Goal: Information Seeking & Learning: Check status

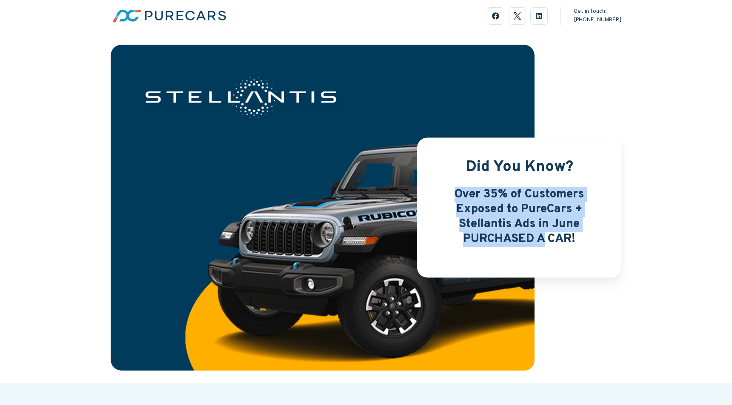
drag, startPoint x: 455, startPoint y: 195, endPoint x: 545, endPoint y: 238, distance: 100.7
click at [545, 238] on span "Over 35% of Customers Exposed to PureCars + Stellantis Ads in June PURCHASED A …" at bounding box center [519, 217] width 129 height 60
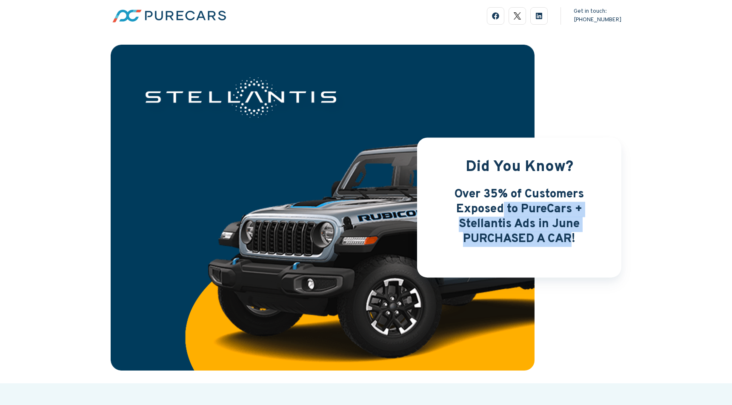
drag, startPoint x: 572, startPoint y: 241, endPoint x: 505, endPoint y: 207, distance: 75.0
click at [505, 207] on span "Over 35% of Customers Exposed to PureCars + Stellantis Ads in June PURCHASED A …" at bounding box center [519, 217] width 129 height 60
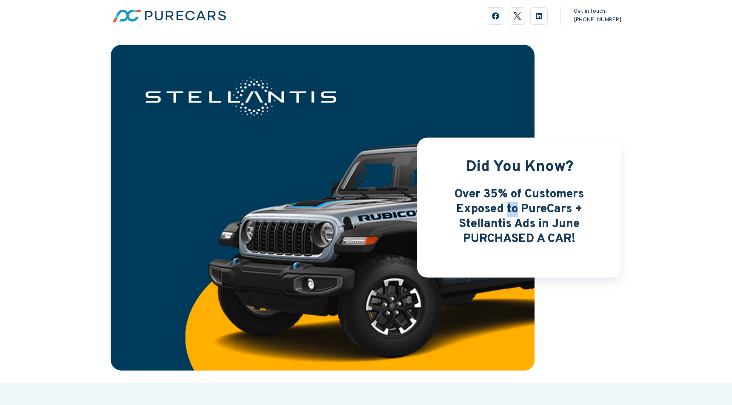
click at [505, 207] on span "Over 35% of Customers Exposed to PureCars + Stellantis Ads in June PURCHASED A …" at bounding box center [519, 217] width 129 height 60
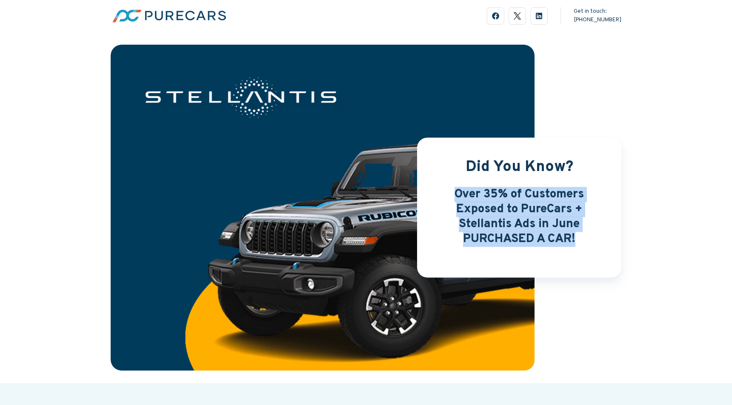
drag, startPoint x: 505, startPoint y: 207, endPoint x: 511, endPoint y: 212, distance: 7.9
click at [505, 207] on span "Over 35% of Customers Exposed to PureCars + Stellantis Ads in June PURCHASED A …" at bounding box center [519, 217] width 129 height 60
click at [544, 232] on span "Over 35% of Customers Exposed to PureCars + Stellantis Ads in June PURCHASED A …" at bounding box center [519, 217] width 129 height 60
drag, startPoint x: 555, startPoint y: 234, endPoint x: 484, endPoint y: 195, distance: 80.6
click at [484, 195] on h3 "Over 35% of Customers Exposed to PureCars + Stellantis Ads in June PURCHASED A …" at bounding box center [519, 217] width 163 height 60
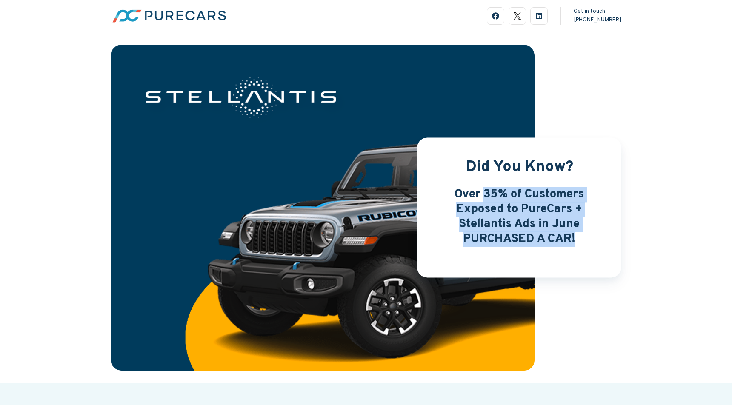
click at [484, 195] on span "Over 35% of Customers Exposed to PureCars + Stellantis Ads in June PURCHASED A …" at bounding box center [519, 217] width 129 height 60
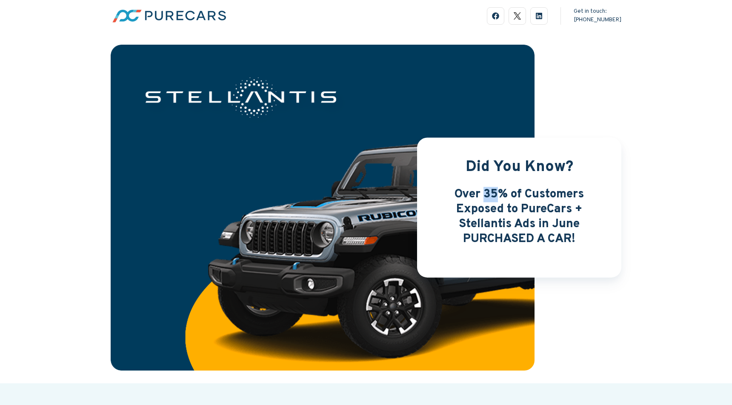
click at [484, 195] on span "Over 35% of Customers Exposed to PureCars + Stellantis Ads in June PURCHASED A …" at bounding box center [519, 217] width 129 height 60
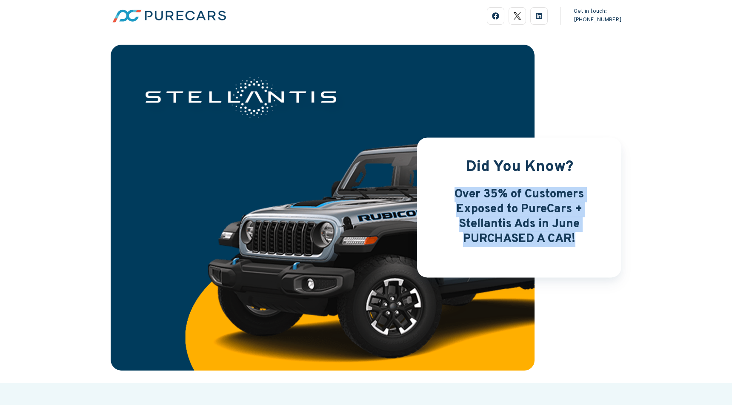
click at [484, 195] on span "Over 35% of Customers Exposed to PureCars + Stellantis Ads in June PURCHASED A …" at bounding box center [519, 217] width 129 height 60
click at [487, 214] on span "Over 35% of Customers Exposed to PureCars + Stellantis Ads in June PURCHASED A …" at bounding box center [519, 217] width 129 height 60
drag, startPoint x: 455, startPoint y: 187, endPoint x: 560, endPoint y: 225, distance: 111.0
click at [560, 225] on span "Over 35% of Customers Exposed to PureCars + Stellantis Ads in June PURCHASED A …" at bounding box center [519, 217] width 129 height 60
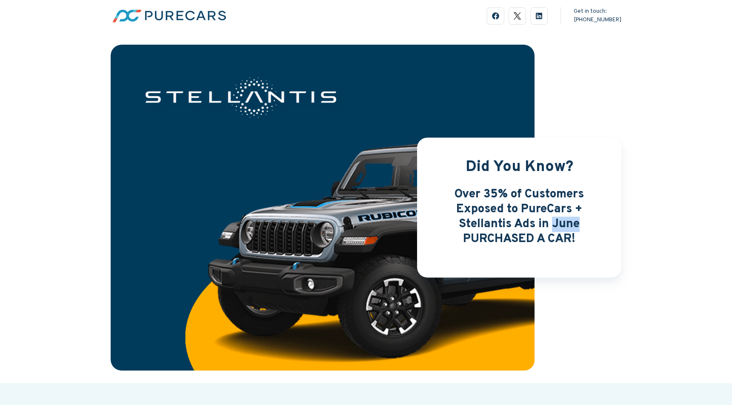
click at [560, 225] on span "Over 35% of Customers Exposed to PureCars + Stellantis Ads in June PURCHASED A …" at bounding box center [519, 217] width 129 height 60
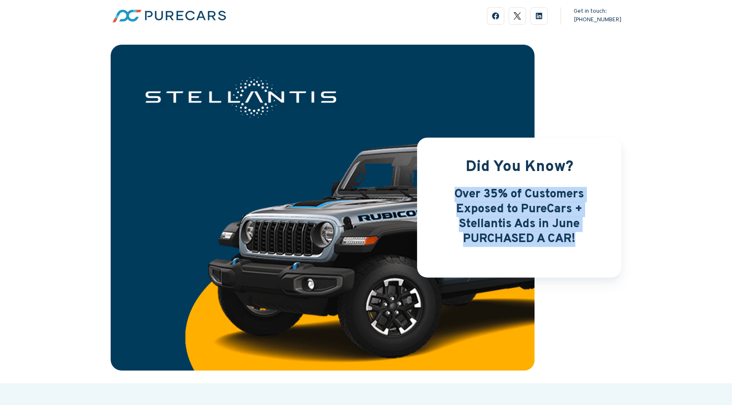
click at [560, 225] on span "Over 35% of Customers Exposed to PureCars + Stellantis Ads in June PURCHASED A …" at bounding box center [519, 217] width 129 height 60
click at [573, 235] on span "Over 35% of Customers Exposed to PureCars + Stellantis Ads in June PURCHASED A …" at bounding box center [519, 217] width 129 height 60
drag, startPoint x: 544, startPoint y: 226, endPoint x: 484, endPoint y: 191, distance: 68.7
click at [484, 191] on span "Over 35% of Customers Exposed to PureCars + Stellantis Ads in June PURCHASED A …" at bounding box center [519, 217] width 129 height 60
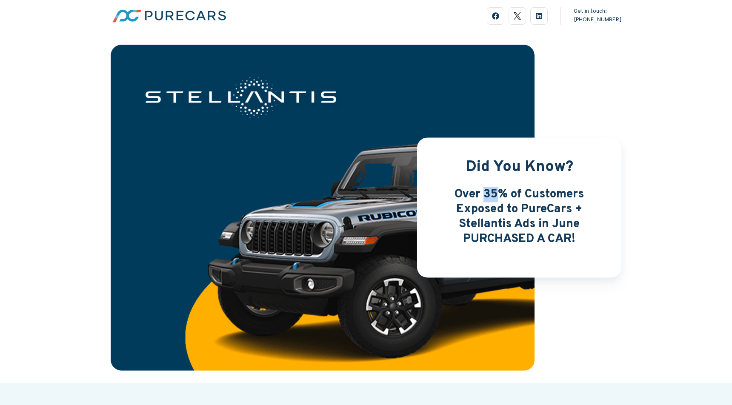
click at [484, 191] on span "Over 35% of Customers Exposed to PureCars + Stellantis Ads in June PURCHASED A …" at bounding box center [519, 217] width 129 height 60
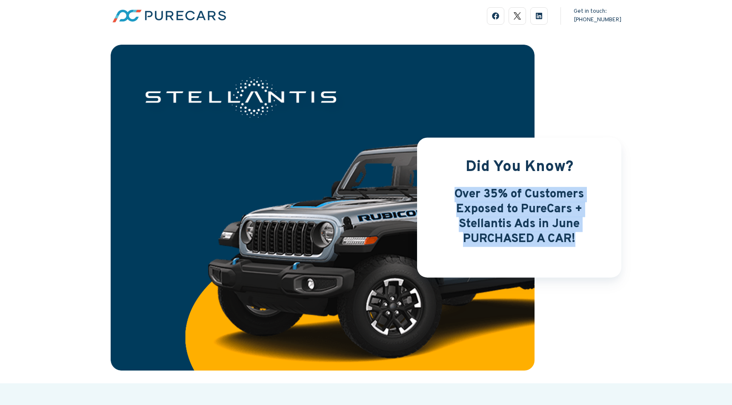
click at [484, 191] on span "Over 35% of Customers Exposed to PureCars + Stellantis Ads in June PURCHASED A …" at bounding box center [519, 217] width 129 height 60
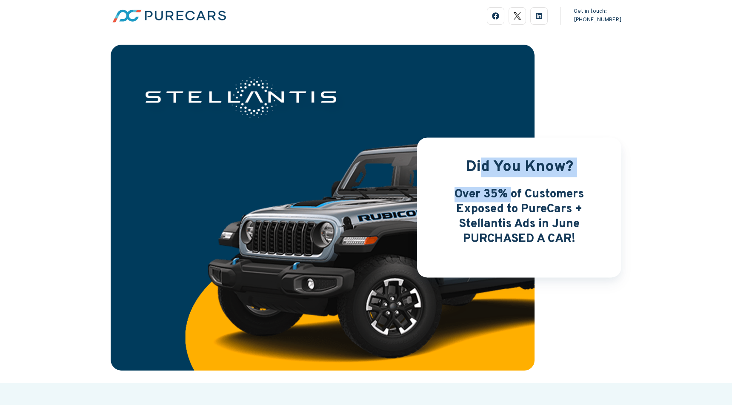
drag, startPoint x: 480, startPoint y: 164, endPoint x: 514, endPoint y: 201, distance: 50.6
click at [514, 201] on div "Did You Know? Over 35% of Customers Exposed to PureCars + Stellantis Ads in Jun…" at bounding box center [519, 207] width 204 height 140
drag, startPoint x: 514, startPoint y: 201, endPoint x: 519, endPoint y: 204, distance: 5.6
click at [514, 201] on span "Over 35% of Customers Exposed to PureCars + Stellantis Ads in June PURCHASED A …" at bounding box center [519, 217] width 129 height 60
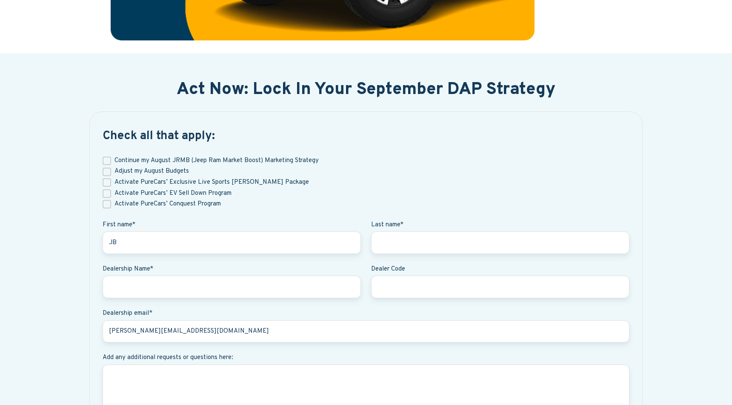
scroll to position [331, 0]
click at [121, 159] on span "Continue my August JRMB (Jeep Ram Market Boost) Marketing Strategy" at bounding box center [217, 160] width 204 height 8
click at [111, 159] on input "Continue my August JRMB (Jeep Ram Market Boost) Marketing Strategy" at bounding box center [107, 160] width 9 height 9
click at [220, 91] on h2 "Act Now: Lock In Your September DAP Strategy" at bounding box center [366, 90] width 534 height 20
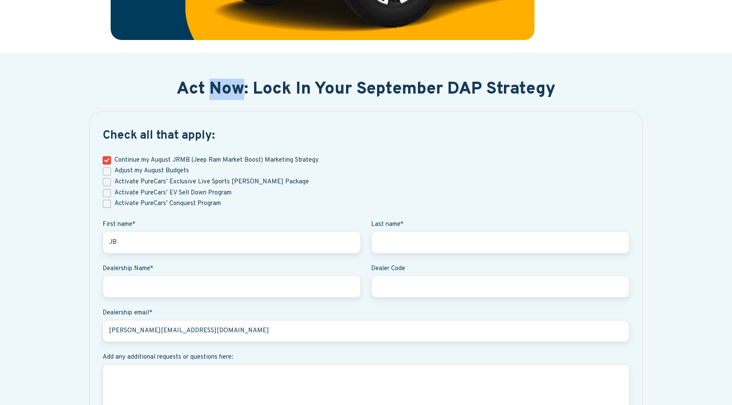
click at [220, 91] on h2 "Act Now: Lock In Your September DAP Strategy" at bounding box center [366, 90] width 534 height 20
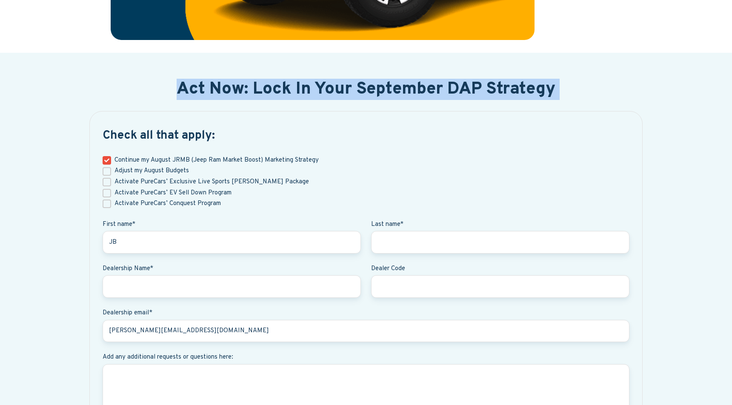
click at [220, 91] on h2 "Act Now: Lock In Your September DAP Strategy" at bounding box center [366, 90] width 534 height 20
click at [241, 91] on h2 "Act Now: Lock In Your September DAP Strategy" at bounding box center [366, 90] width 534 height 20
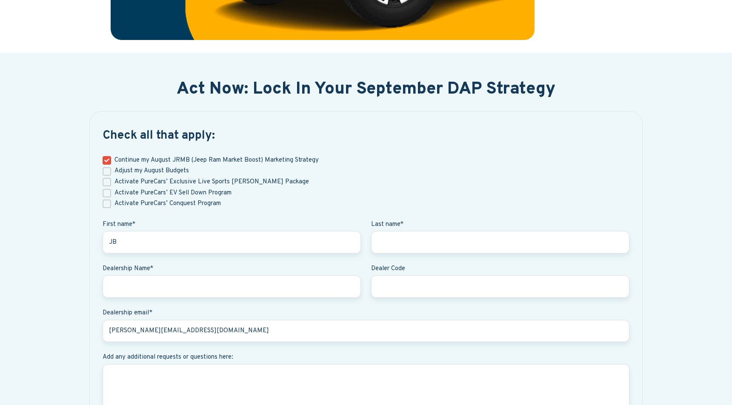
click at [121, 158] on span "Continue my August JRMB (Jeep Ram Market Boost) Marketing Strategy" at bounding box center [217, 160] width 204 height 8
click at [111, 158] on input "Continue my August JRMB (Jeep Ram Market Boost) Marketing Strategy" at bounding box center [107, 160] width 9 height 9
checkbox input "false"
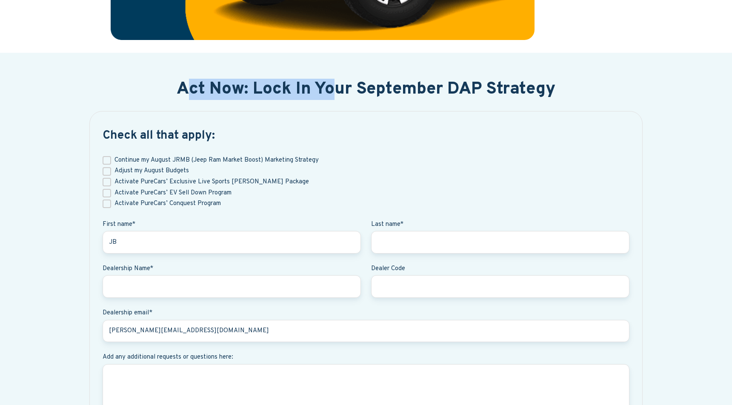
drag, startPoint x: 183, startPoint y: 87, endPoint x: 336, endPoint y: 93, distance: 153.8
click at [336, 93] on h2 "Act Now: Lock In Your September DAP Strategy" at bounding box center [366, 90] width 534 height 20
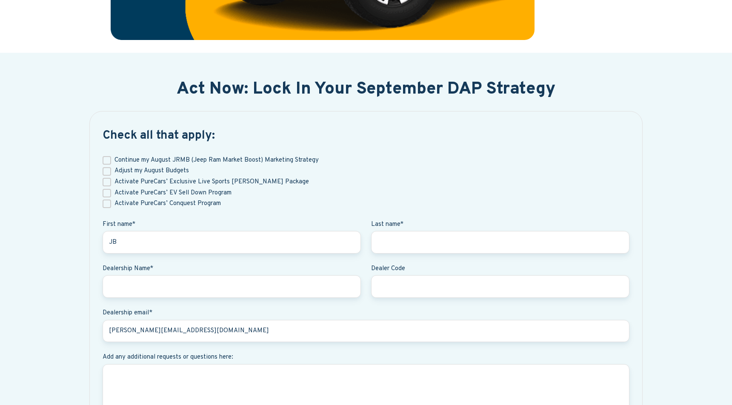
click at [163, 183] on span "Activate PureCars’ Exclusive Live Sports OTT Package" at bounding box center [212, 182] width 195 height 8
click at [111, 183] on input "Activate PureCars’ Exclusive Live Sports OTT Package" at bounding box center [107, 182] width 9 height 9
click at [163, 183] on span "Activate PureCars’ Exclusive Live Sports OTT Package" at bounding box center [212, 182] width 195 height 8
click at [111, 183] on input "Activate PureCars’ Exclusive Live Sports OTT Package" at bounding box center [107, 182] width 9 height 9
checkbox input "false"
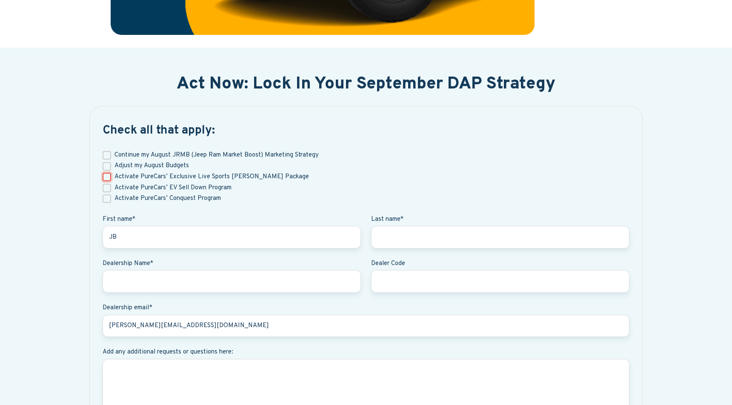
scroll to position [339, 0]
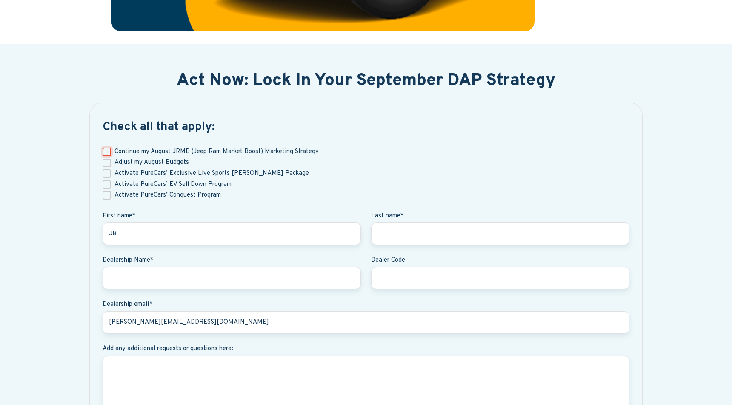
click at [106, 152] on input "Continue my August JRMB (Jeep Ram Market Boost) Marketing Strategy" at bounding box center [107, 152] width 9 height 9
checkbox input "true"
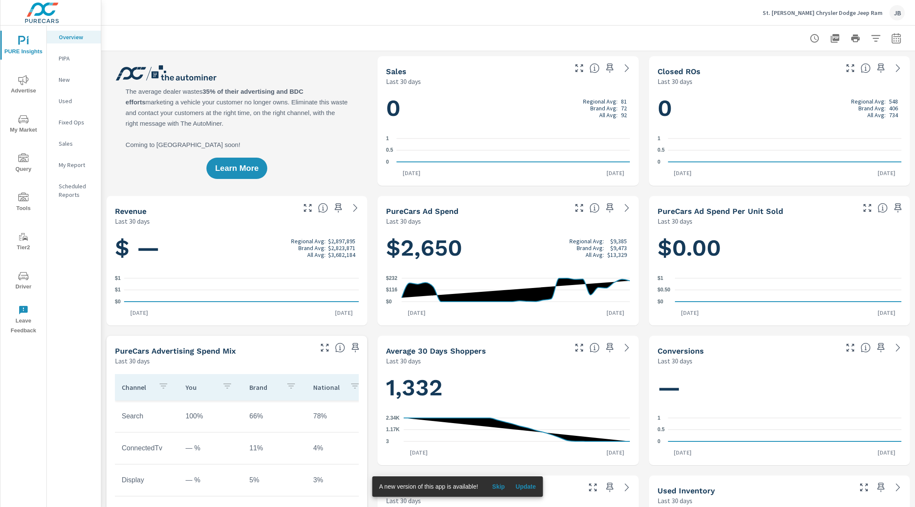
scroll to position [0, 0]
click at [523, 488] on span "Update" at bounding box center [526, 486] width 20 height 8
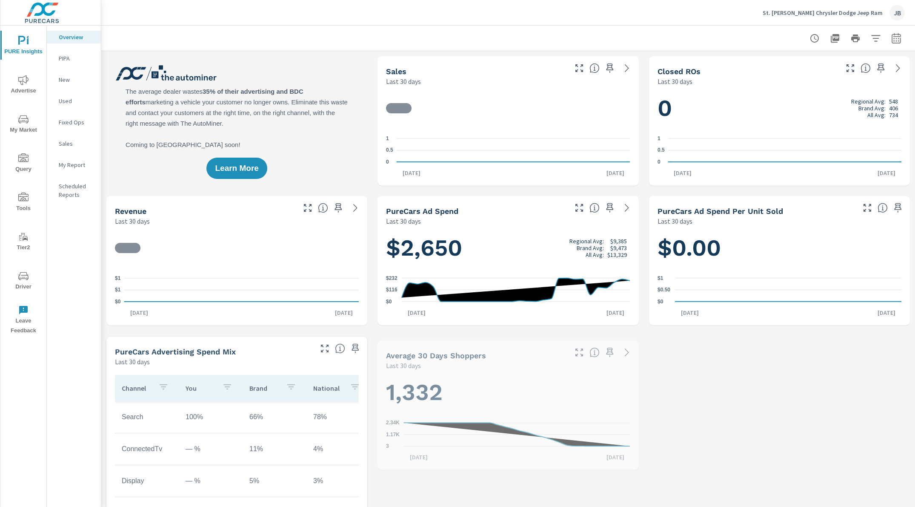
scroll to position [0, 0]
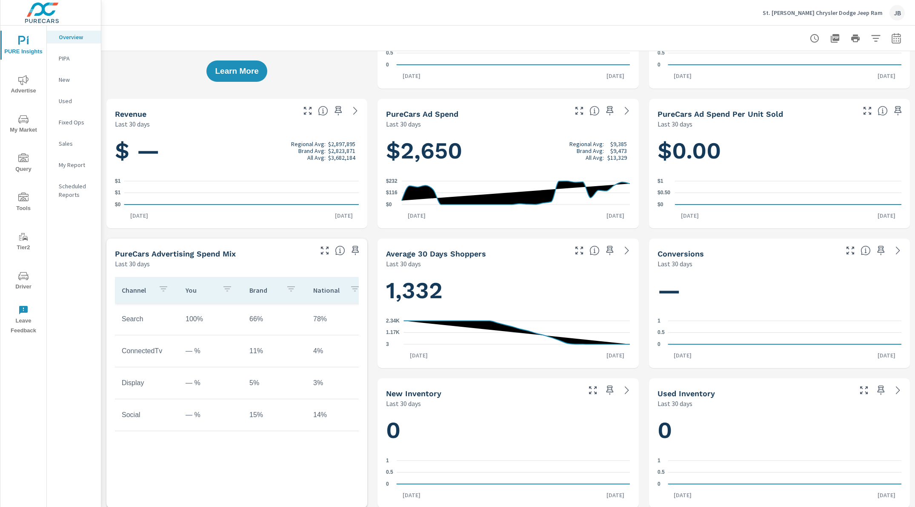
scroll to position [0, 11]
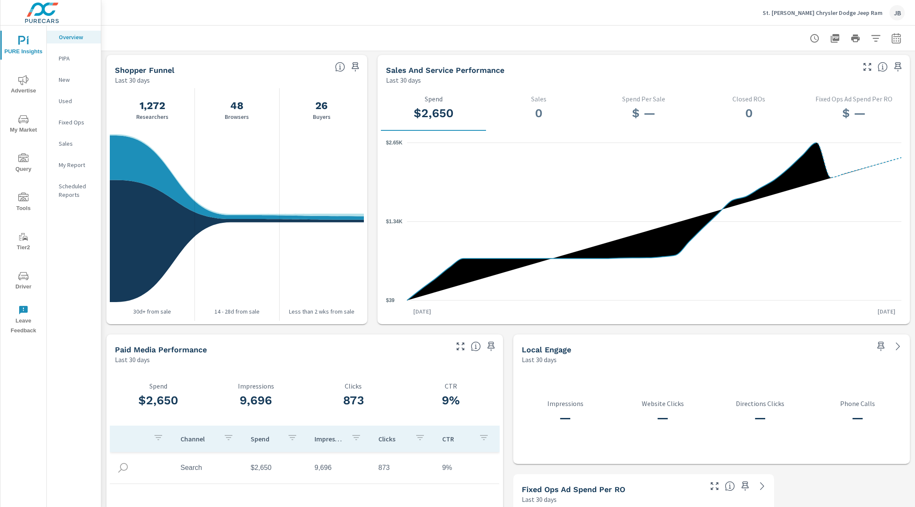
scroll to position [941, 0]
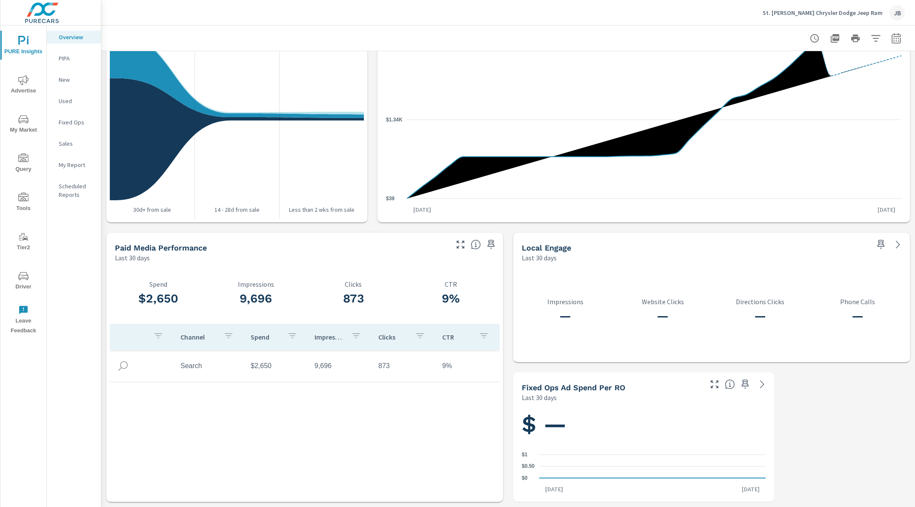
click at [26, 83] on icon "nav menu" at bounding box center [23, 80] width 10 height 10
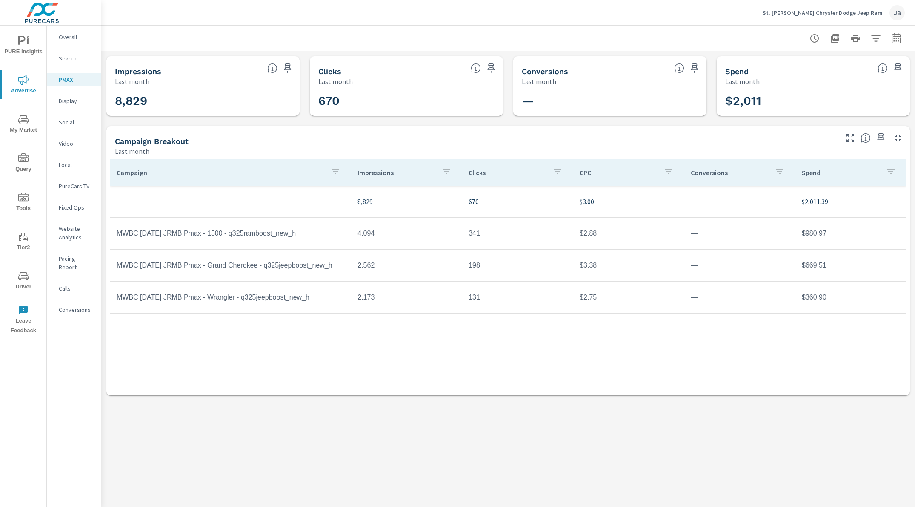
click at [228, 228] on td "MWBC Jul25 JRMB Pmax - 1500 - q325ramboost_new_h" at bounding box center [230, 233] width 241 height 21
drag, startPoint x: 225, startPoint y: 239, endPoint x: 447, endPoint y: 202, distance: 225.3
click at [225, 239] on td "MWBC Jul25 JRMB Pmax - 1500 - q325ramboost_new_h" at bounding box center [230, 233] width 241 height 21
click at [895, 170] on icon "button" at bounding box center [891, 171] width 10 height 10
click at [787, 144] on div at bounding box center [457, 253] width 915 height 507
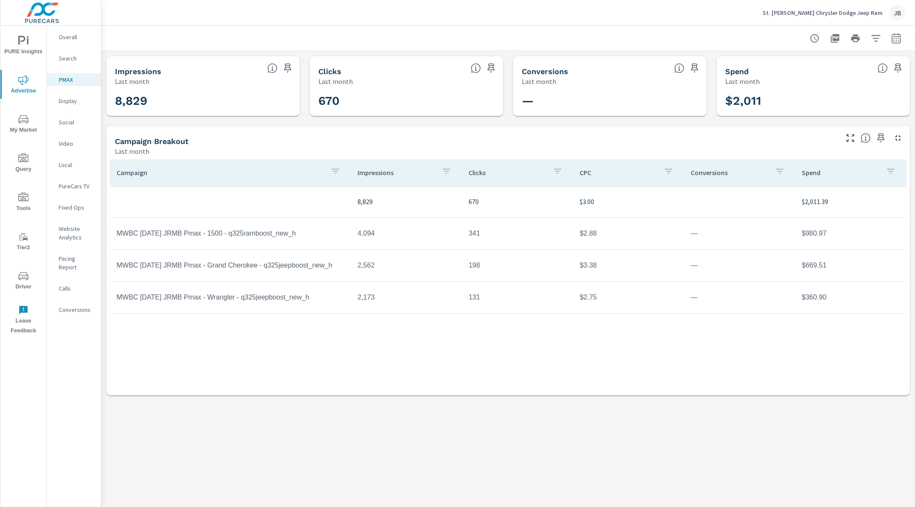
click at [879, 34] on icon "button" at bounding box center [876, 38] width 10 height 10
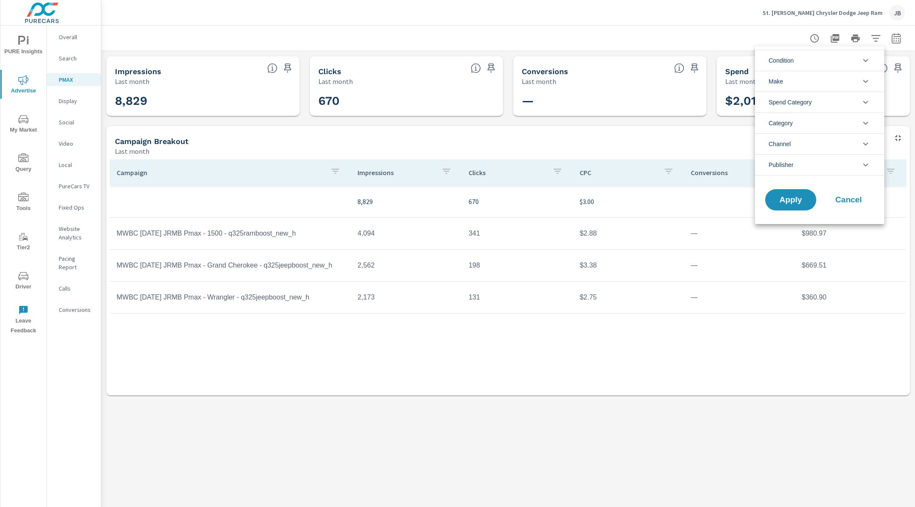
click at [678, 22] on div at bounding box center [457, 253] width 915 height 507
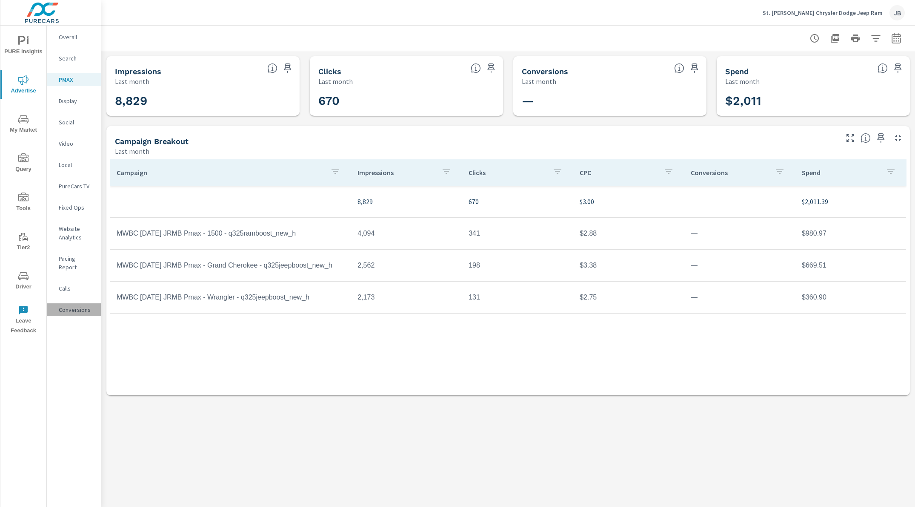
click at [78, 305] on p "Conversions" at bounding box center [76, 309] width 35 height 9
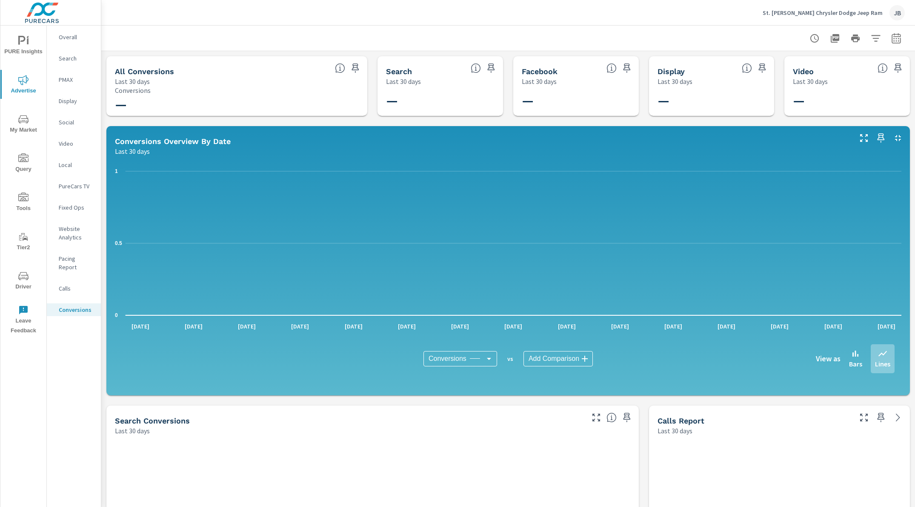
click at [173, 422] on h5 "Search Conversions" at bounding box center [152, 420] width 75 height 9
drag, startPoint x: 63, startPoint y: 85, endPoint x: 65, endPoint y: 80, distance: 5.0
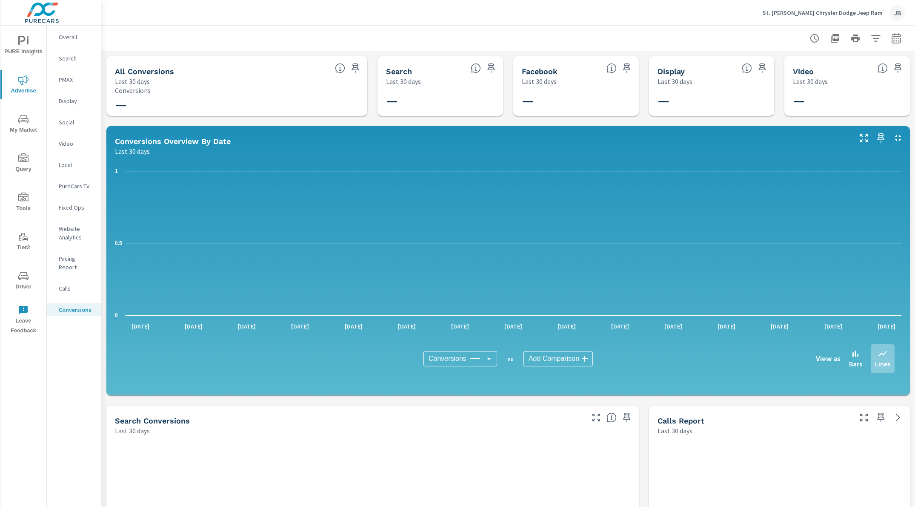
click at [64, 82] on div "PMAX" at bounding box center [74, 79] width 54 height 13
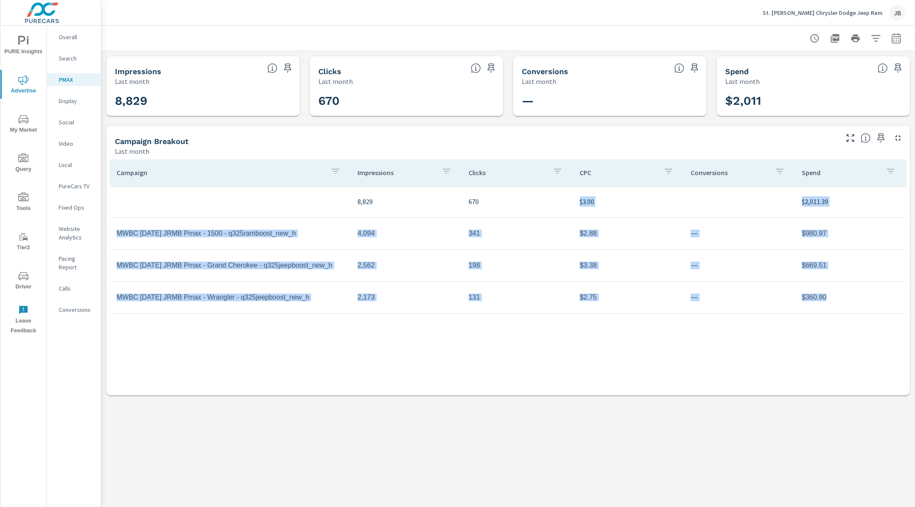
drag, startPoint x: 826, startPoint y: 288, endPoint x: 579, endPoint y: 205, distance: 261.0
click at [579, 205] on tbody "8,829 670 $3.00 $2,011.39 MWBC Jul25 JRMB Pmax - 1500 - q325ramboost_new_h 4,09…" at bounding box center [508, 250] width 797 height 128
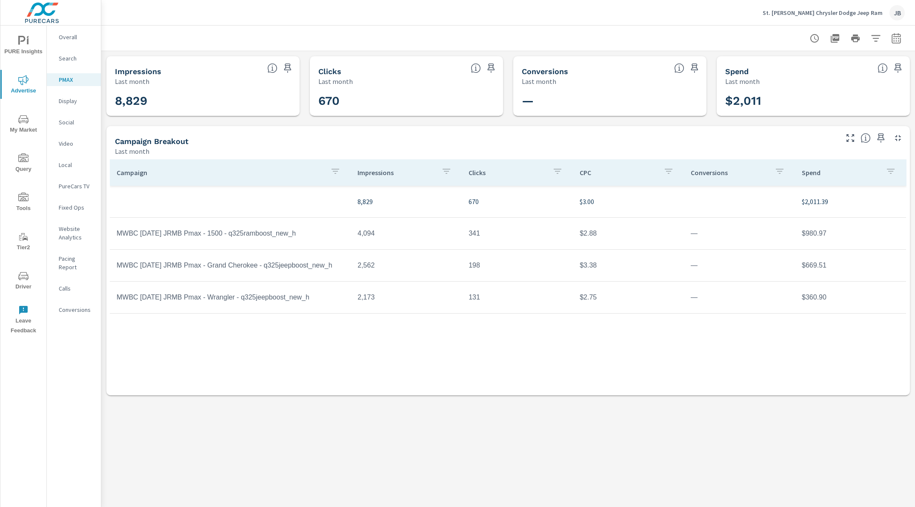
click at [578, 206] on td "$3.00" at bounding box center [628, 201] width 111 height 24
click at [27, 37] on icon "nav menu" at bounding box center [28, 37] width 2 height 3
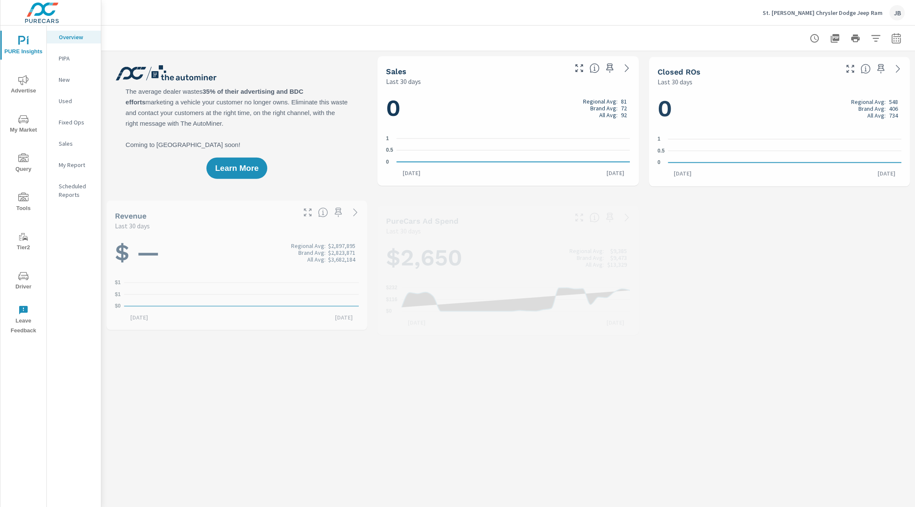
scroll to position [0, 0]
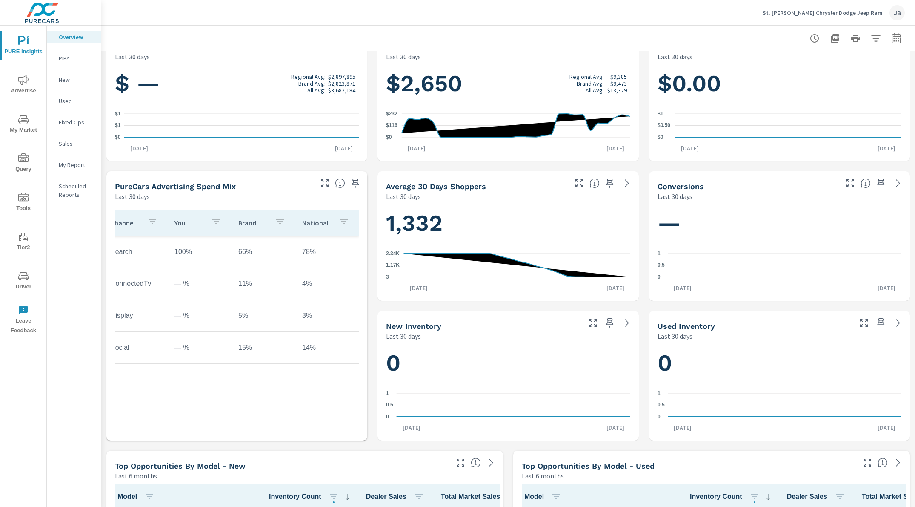
scroll to position [0, 0]
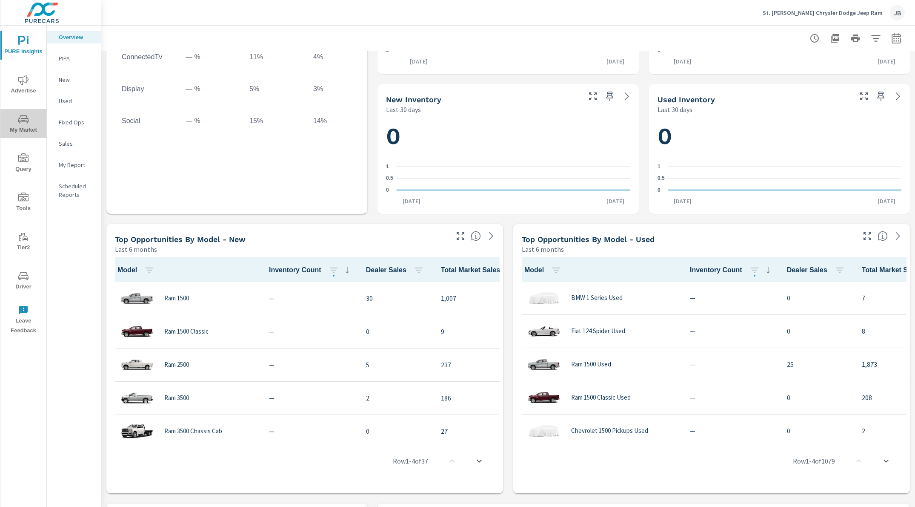
click at [19, 129] on span "My Market" at bounding box center [23, 124] width 41 height 21
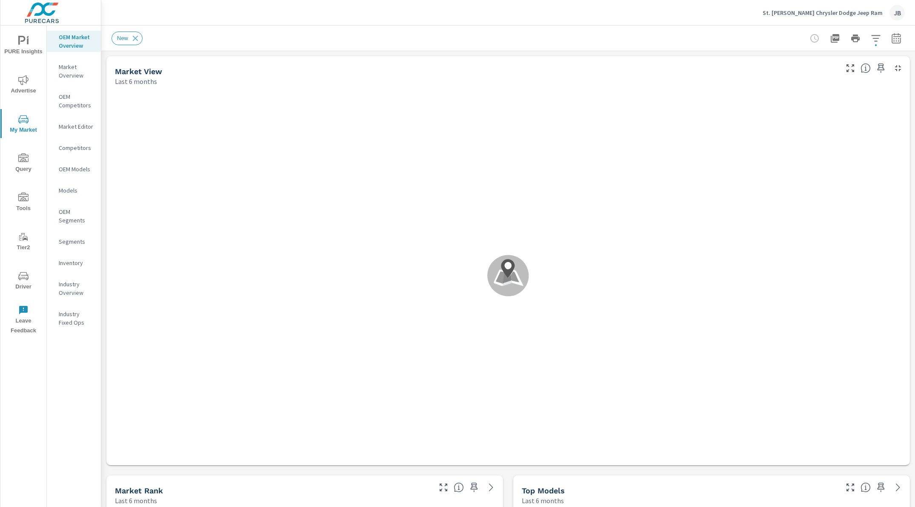
scroll to position [0, 0]
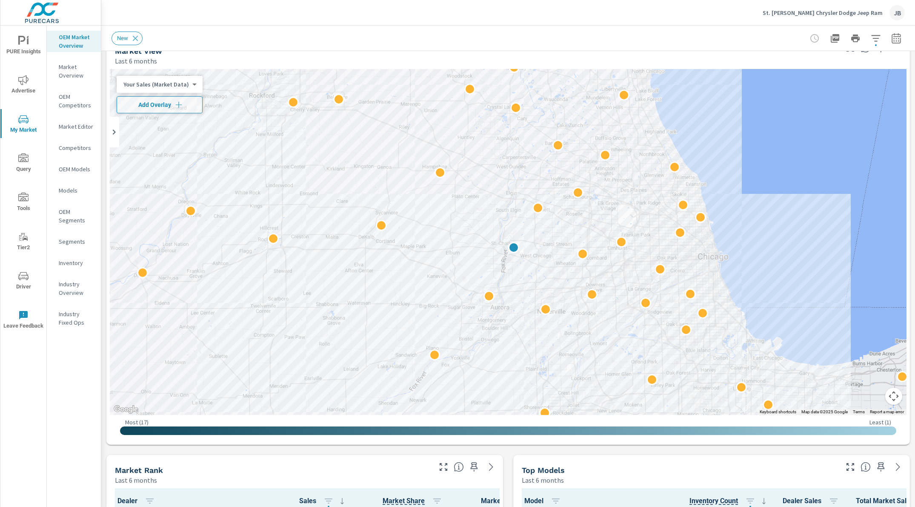
scroll to position [0, 0]
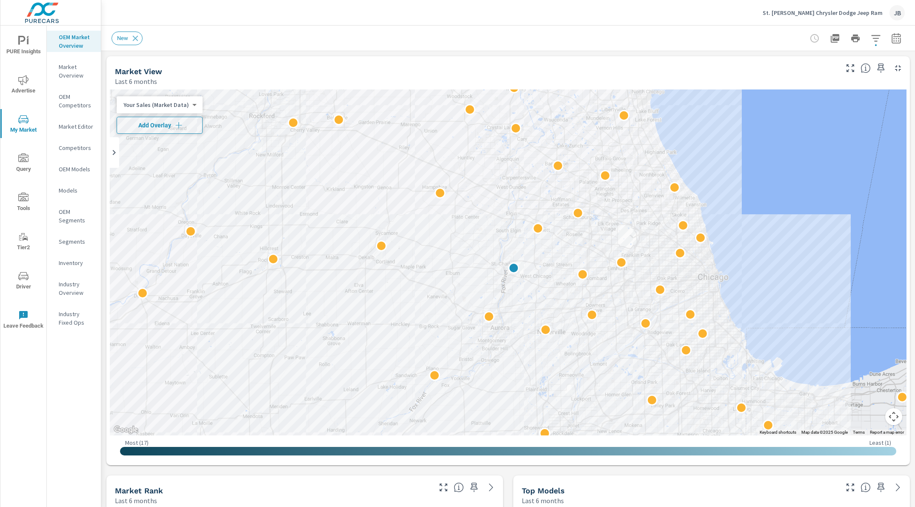
click at [180, 126] on icon "button" at bounding box center [179, 125] width 9 height 9
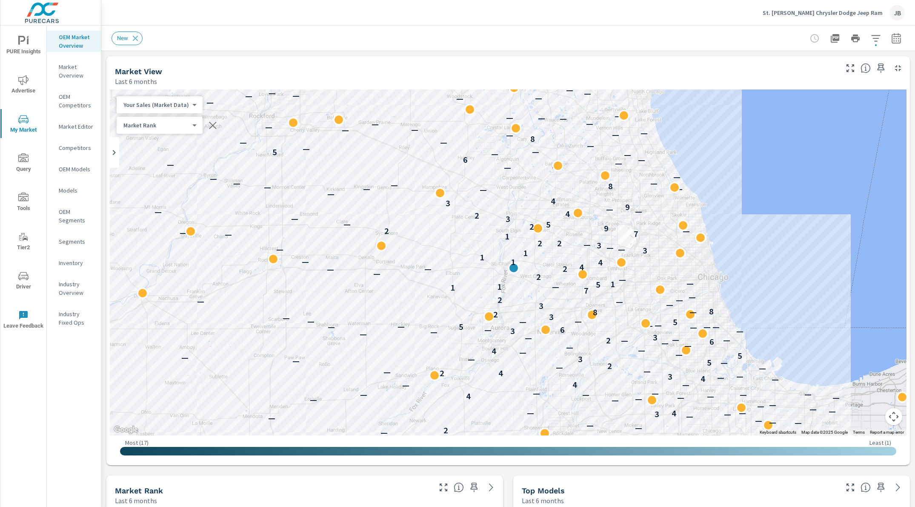
click at [514, 476] on div "Top Models Last 6 months" at bounding box center [676, 490] width 327 height 30
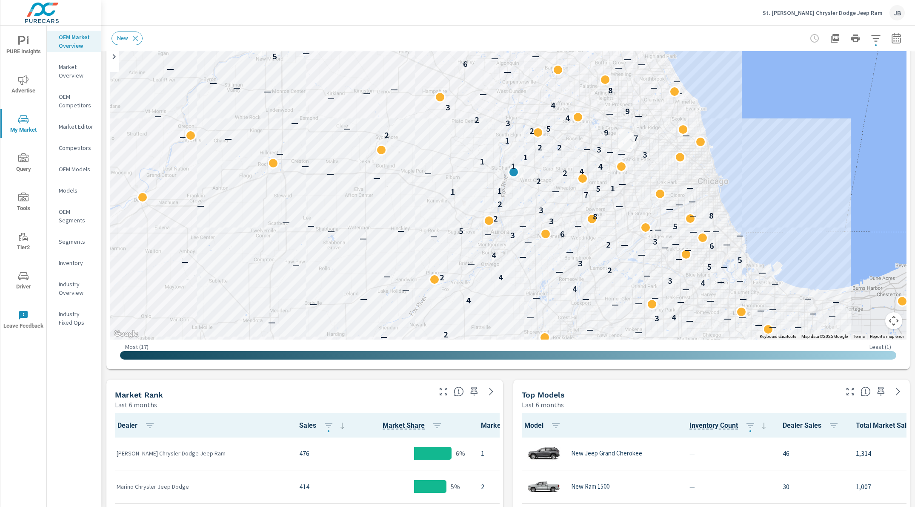
scroll to position [98, 0]
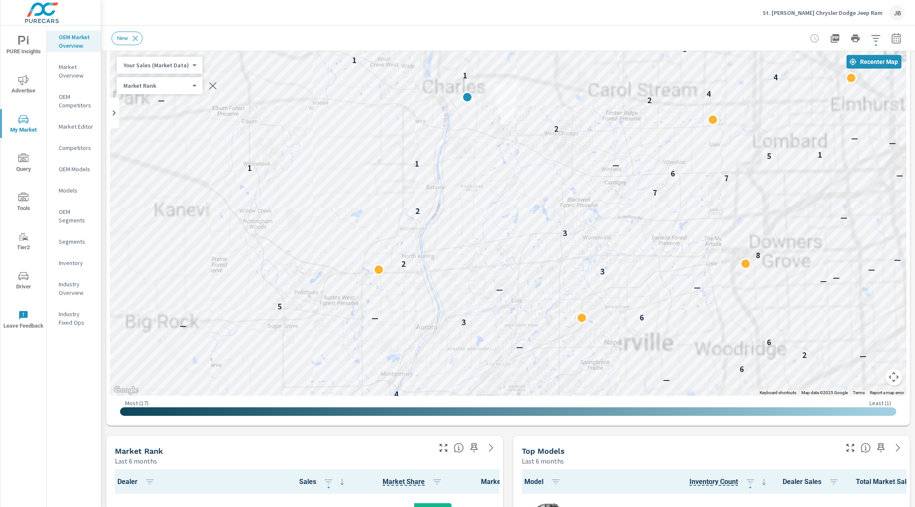
scroll to position [37, 0]
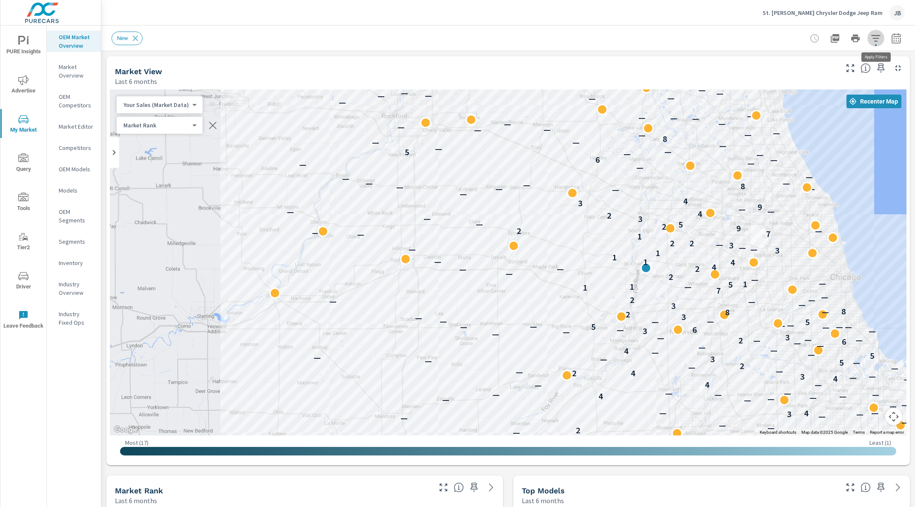
click at [878, 37] on icon "button" at bounding box center [876, 38] width 10 height 10
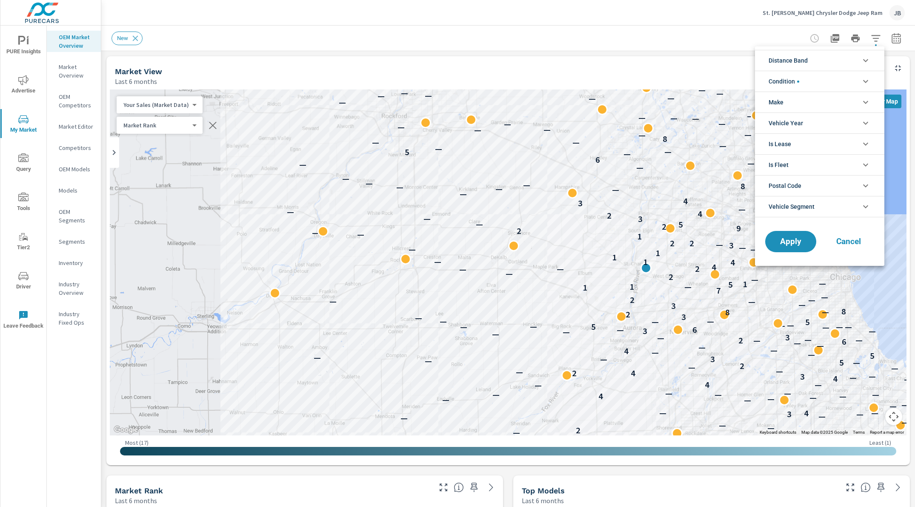
click at [863, 62] on icon "filter options" at bounding box center [866, 60] width 10 height 10
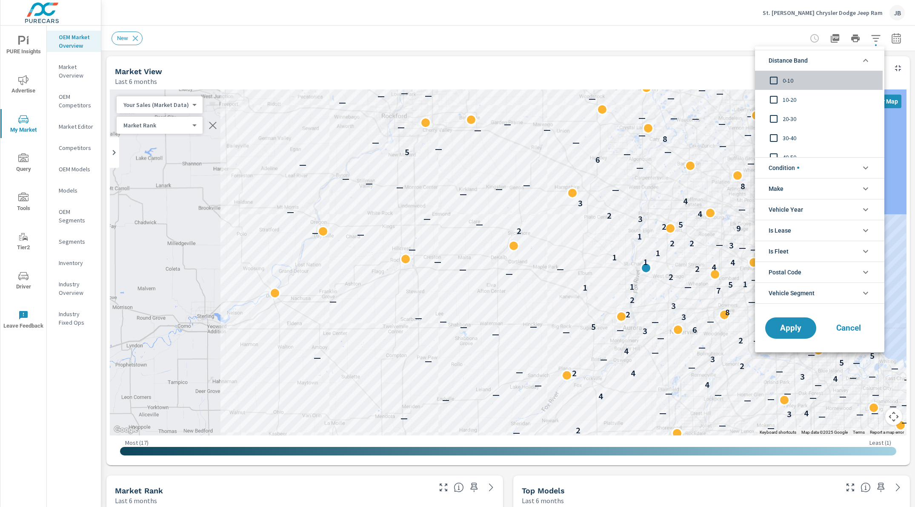
click at [777, 82] on input "filter options" at bounding box center [774, 81] width 18 height 18
click at [772, 100] on input "filter options" at bounding box center [774, 100] width 18 height 18
click at [794, 331] on span "Apply" at bounding box center [790, 328] width 35 height 8
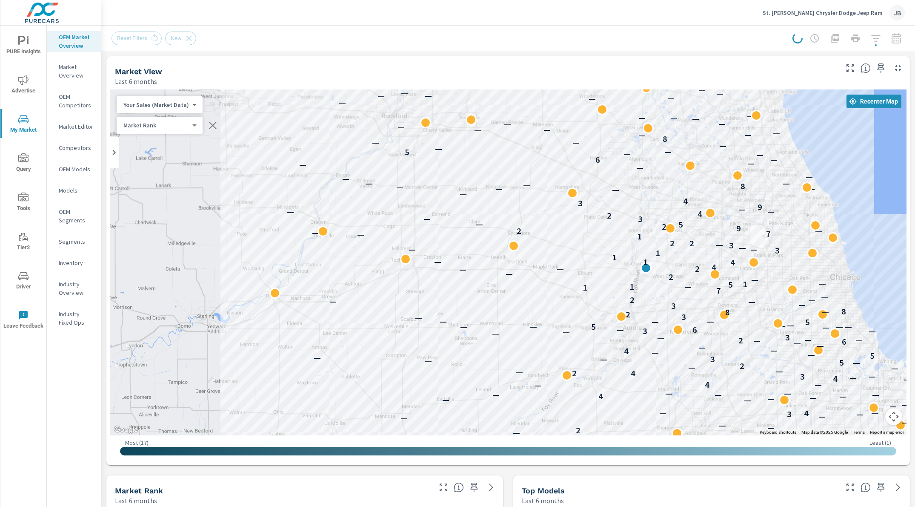
click at [607, 58] on div "Market View Last 6 months" at bounding box center [473, 71] width 734 height 30
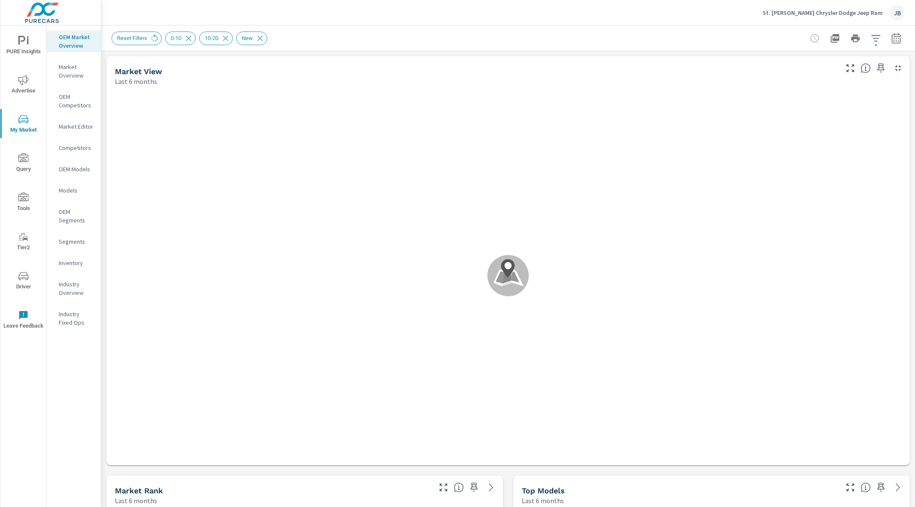
scroll to position [0, 0]
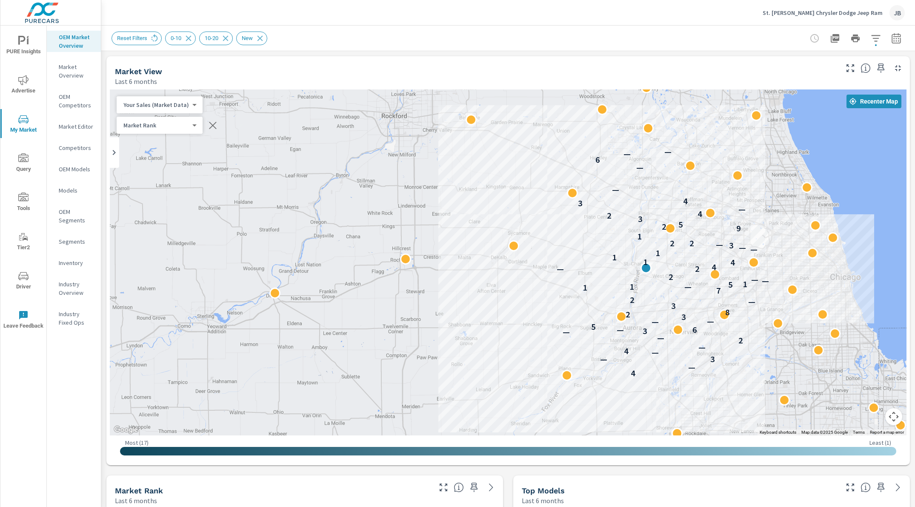
click at [543, 66] on div "Market View" at bounding box center [476, 71] width 722 height 10
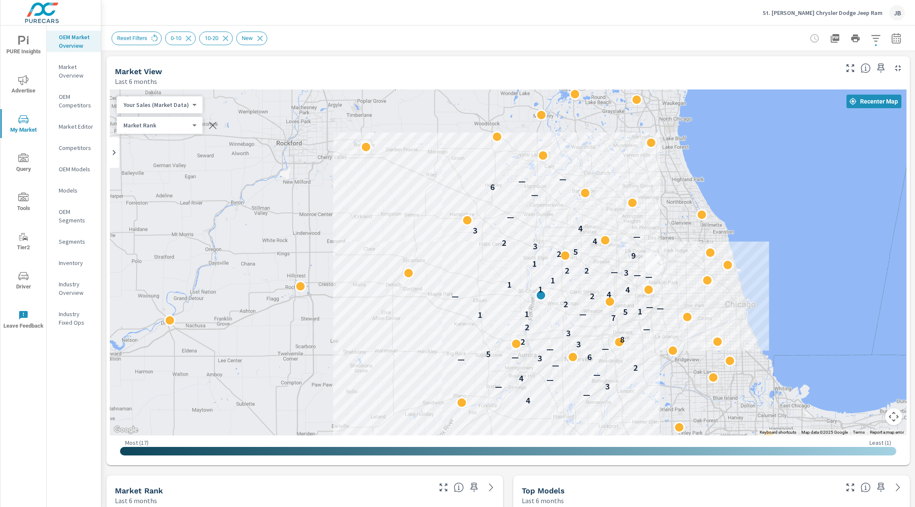
drag, startPoint x: 584, startPoint y: 243, endPoint x: 501, endPoint y: 298, distance: 99.5
click at [501, 298] on div "4 — 3 — — 4 — 2 — — 3 — 6 5 — — 3 2 8 3 — 2 7 1 — 1 5 1 — — 2 2 — 4 4 1 1 1 — —…" at bounding box center [508, 262] width 797 height 346
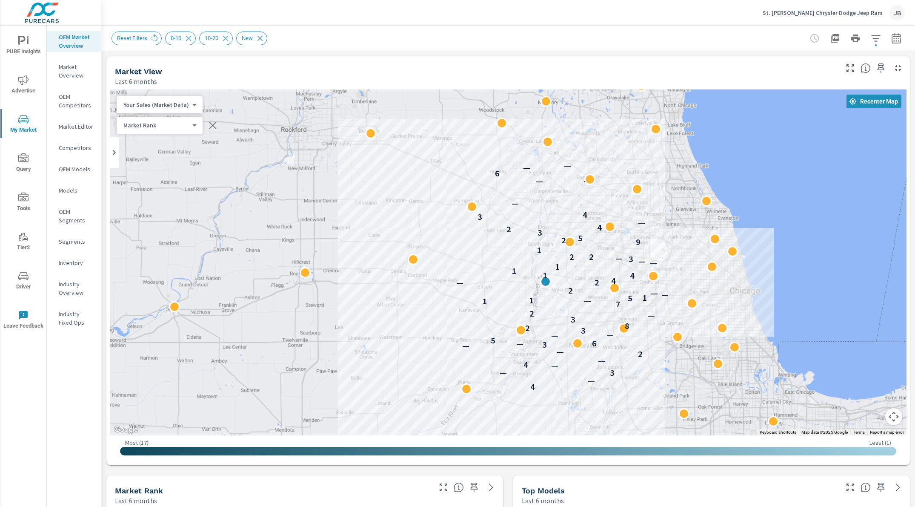
drag, startPoint x: 510, startPoint y: 286, endPoint x: 521, endPoint y: 266, distance: 22.1
click at [836, 37] on icon "button" at bounding box center [835, 38] width 10 height 10
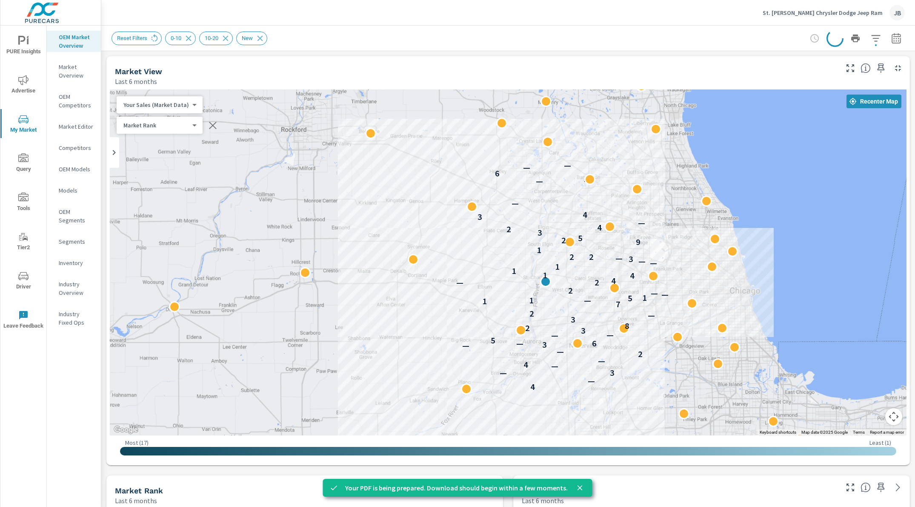
click at [360, 488] on p "Your PDF is being prepared. Download should begin within a few moments." at bounding box center [456, 487] width 223 height 10
click at [415, 488] on p "Your PDF is being prepared. Download should begin within a few moments." at bounding box center [456, 487] width 223 height 10
drag, startPoint x: 527, startPoint y: 490, endPoint x: 453, endPoint y: 485, distance: 73.8
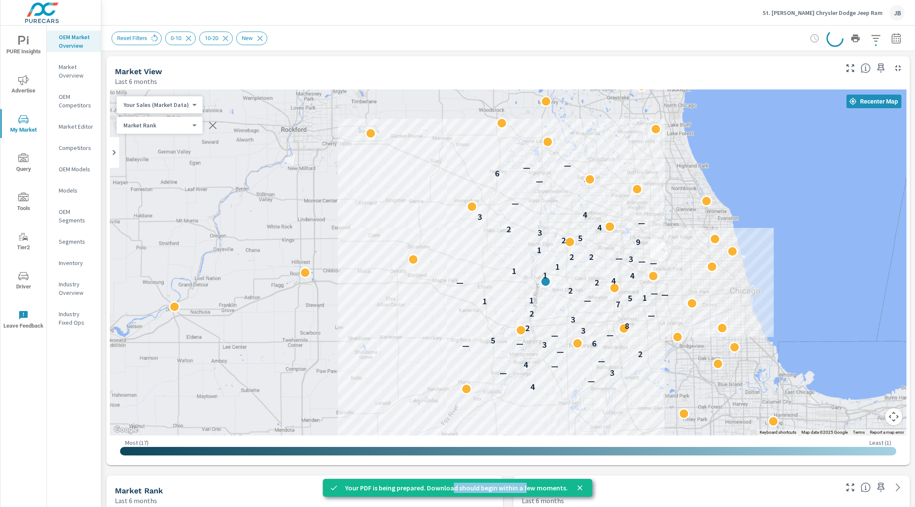
click at [453, 485] on p "Your PDF is being prepared. Download should begin within a few moments." at bounding box center [456, 487] width 223 height 10
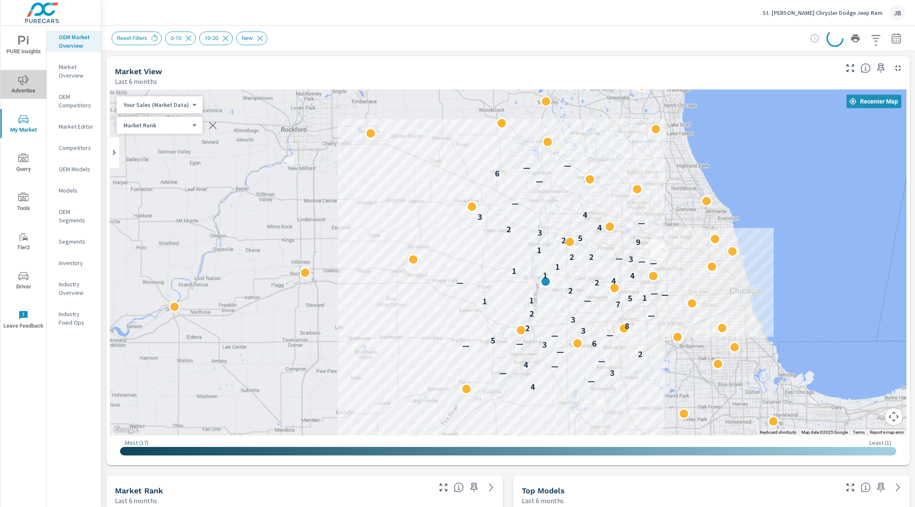
click at [25, 76] on icon "nav menu" at bounding box center [23, 80] width 10 height 10
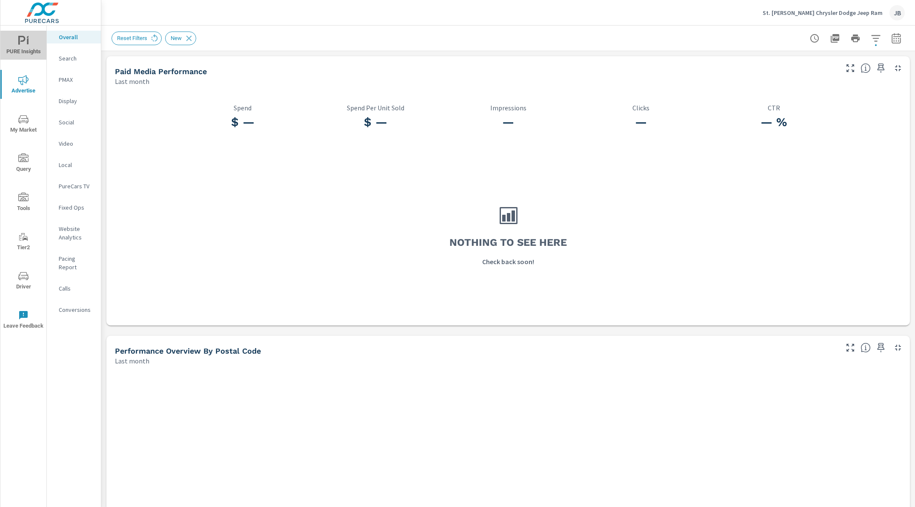
click at [23, 42] on icon "nav menu" at bounding box center [23, 41] width 10 height 10
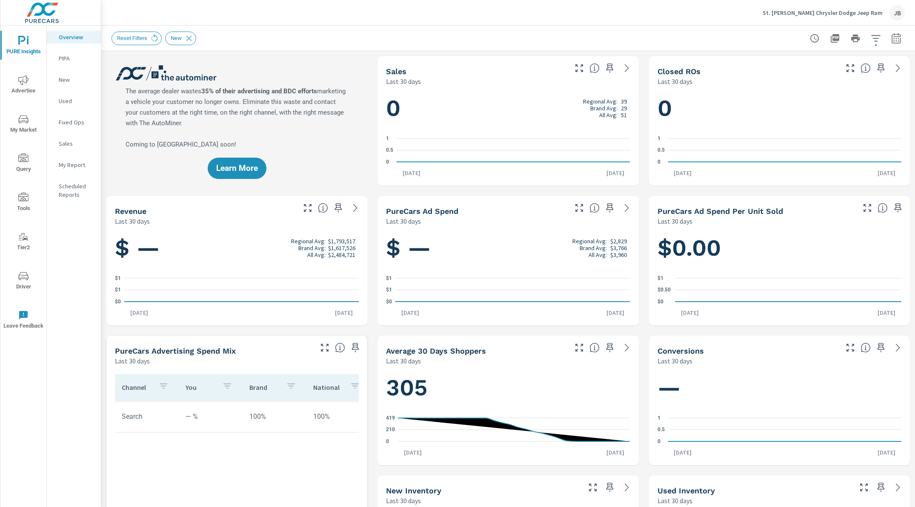
scroll to position [0, 0]
click at [189, 40] on icon at bounding box center [189, 38] width 6 height 6
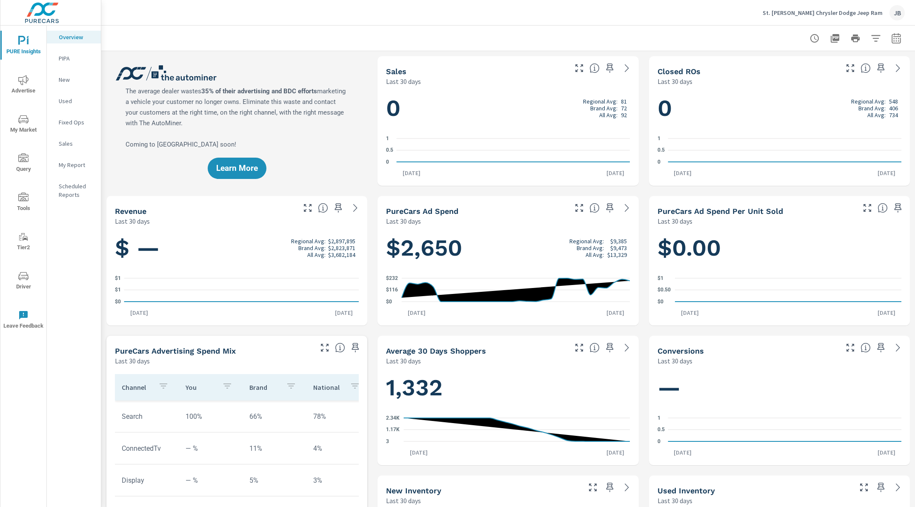
scroll to position [0, 0]
click at [135, 41] on div at bounding box center [508, 38] width 793 height 25
drag, startPoint x: 644, startPoint y: 274, endPoint x: 645, endPoint y: 266, distance: 8.6
drag, startPoint x: 811, startPoint y: 46, endPoint x: 811, endPoint y: 41, distance: 4.7
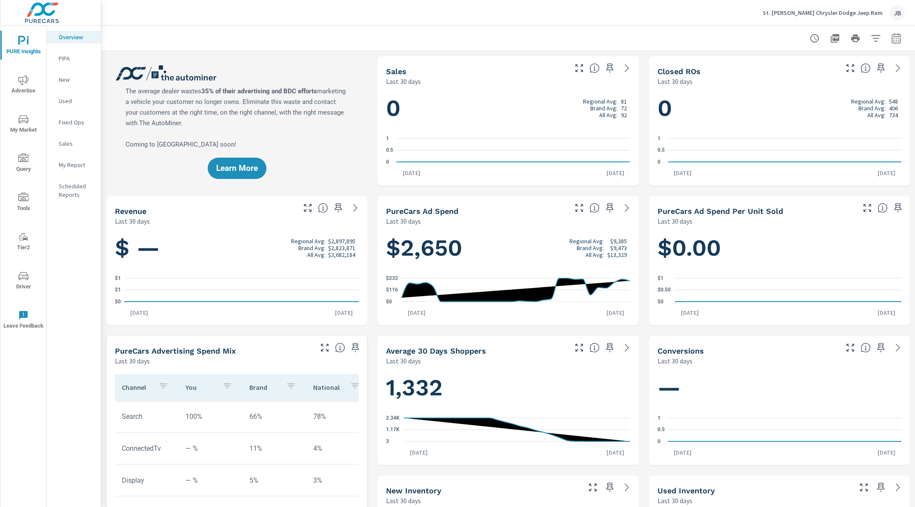
click at [811, 41] on div at bounding box center [855, 38] width 99 height 17
click at [811, 41] on icon "button" at bounding box center [815, 38] width 10 height 10
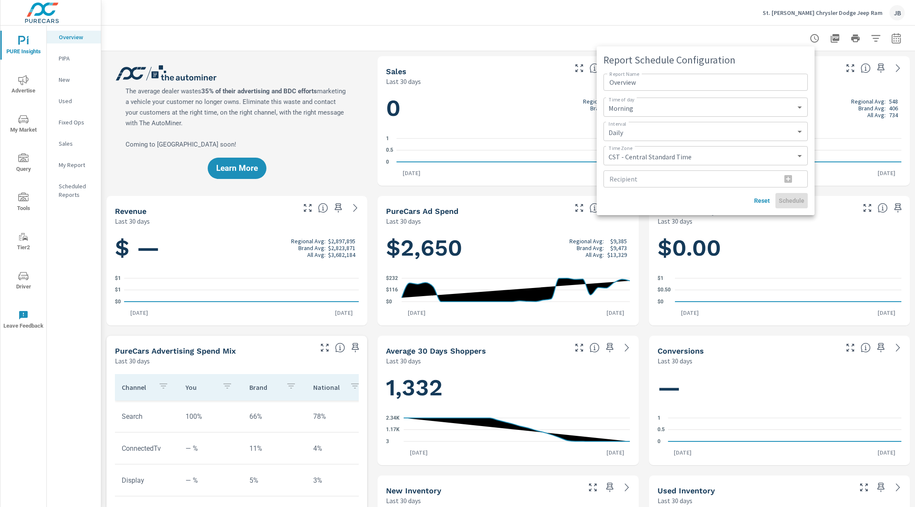
click at [639, 35] on div at bounding box center [457, 253] width 915 height 507
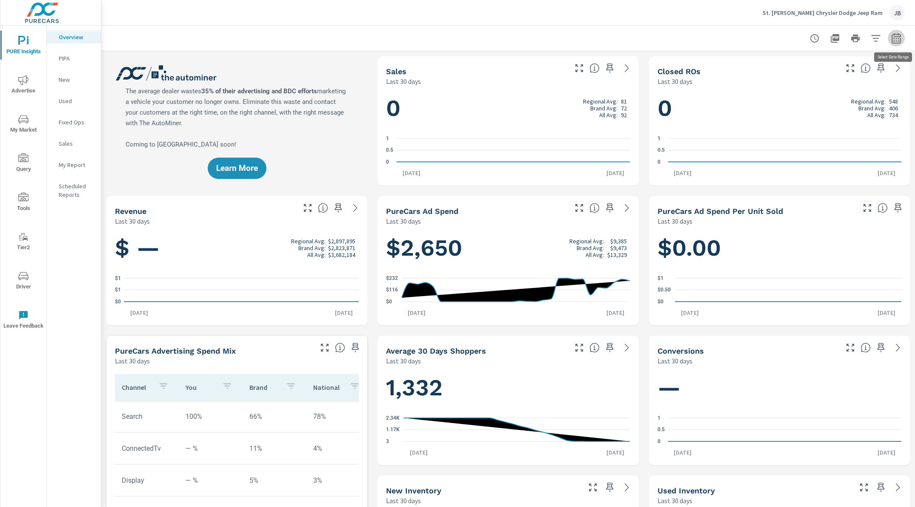
click at [898, 40] on icon "button" at bounding box center [896, 38] width 10 height 10
click at [839, 72] on select "Custom Yesterday Last week Last 7 days Last 14 days Last 30 days Last 45 days L…" at bounding box center [828, 73] width 85 height 17
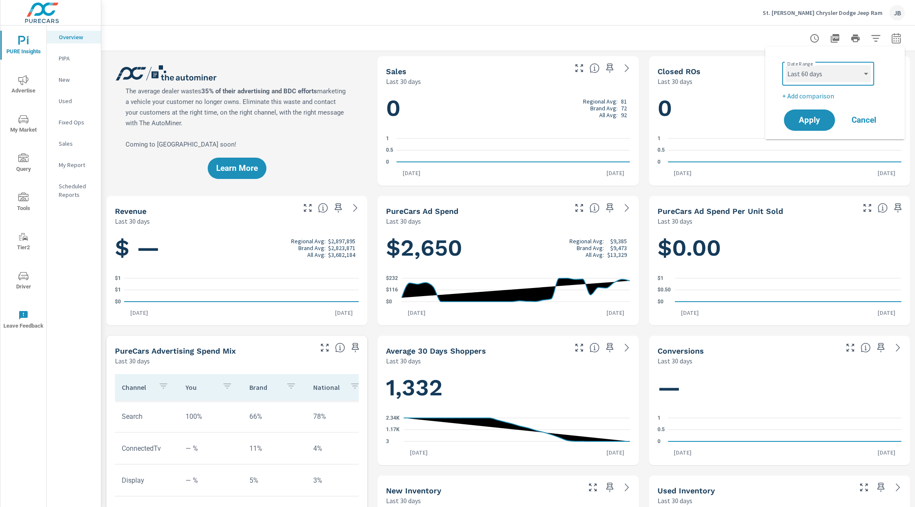
click at [786, 65] on select "Custom Yesterday Last week Last 7 days Last 14 days Last 30 days Last 45 days L…" at bounding box center [828, 73] width 85 height 17
select select "Last 60 days"
click at [811, 123] on span "Apply" at bounding box center [809, 120] width 35 height 8
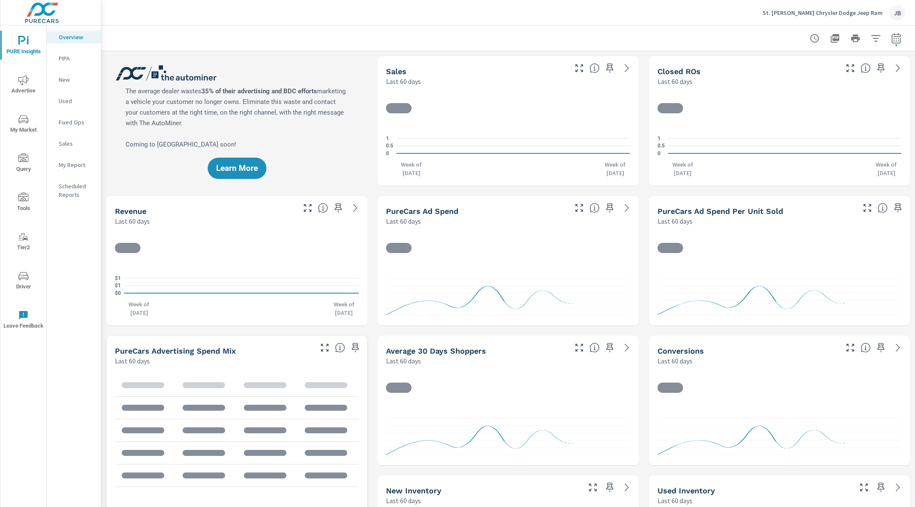
scroll to position [0, 0]
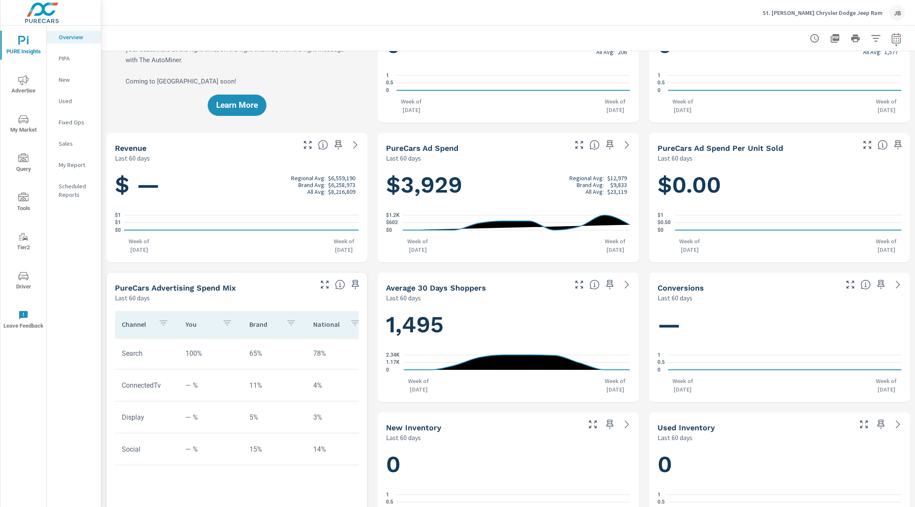
scroll to position [0, 0]
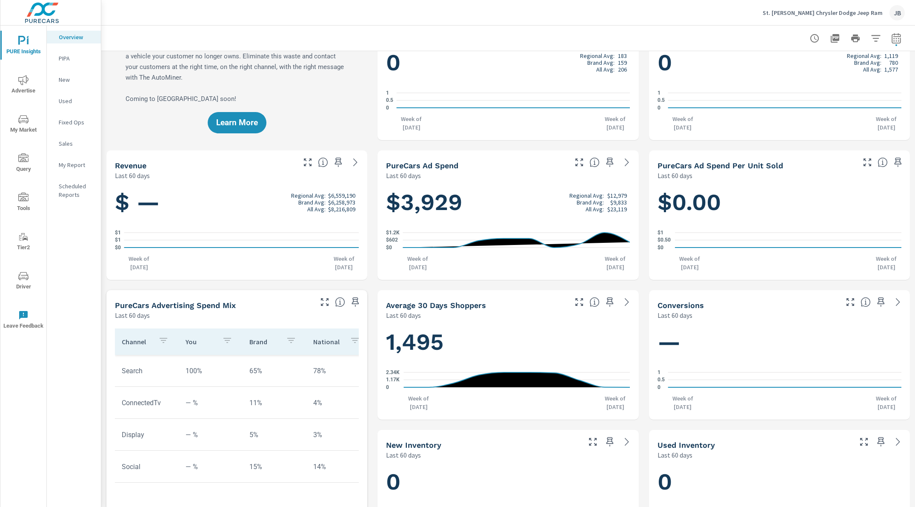
scroll to position [45, 0]
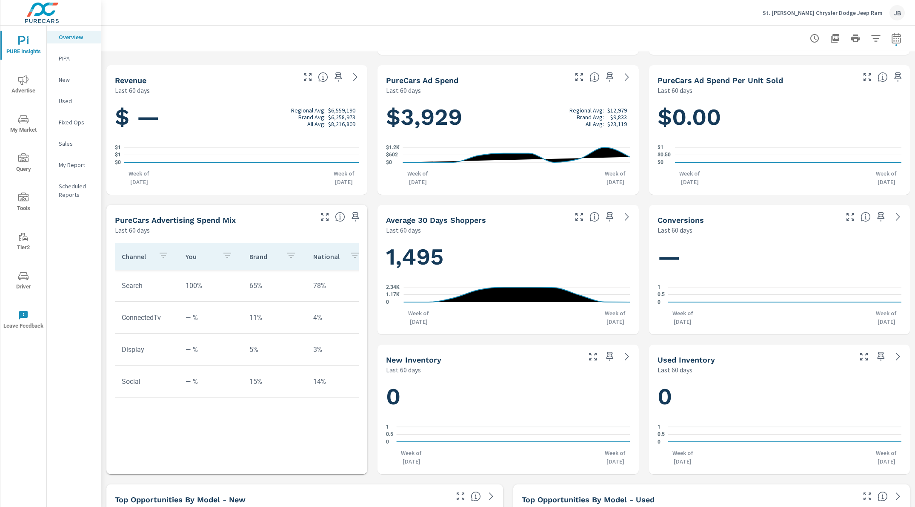
scroll to position [0, 0]
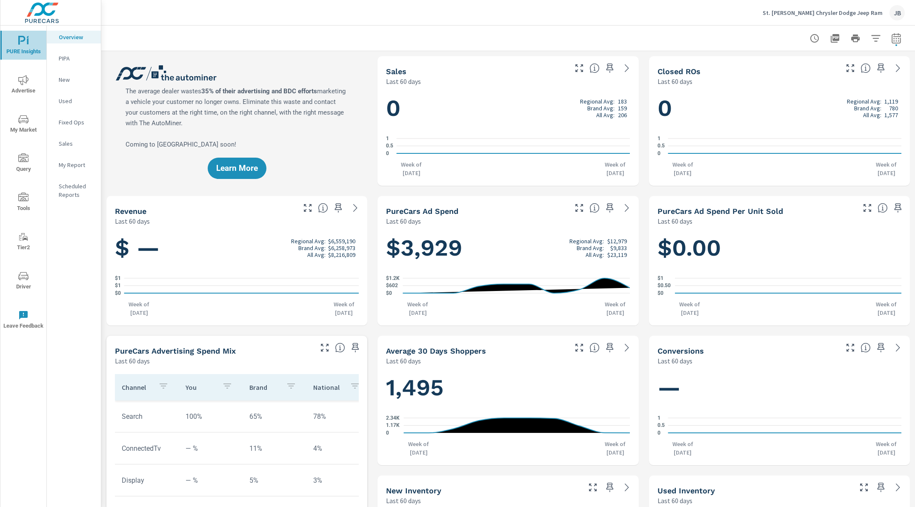
click at [17, 43] on span "PURE Insights" at bounding box center [23, 46] width 41 height 21
click at [70, 37] on p "Overview" at bounding box center [76, 37] width 35 height 9
drag, startPoint x: 391, startPoint y: 252, endPoint x: 475, endPoint y: 250, distance: 84.3
click at [475, 250] on h1 "$3,929 Regional Avg: $12,979 Brand Avg: $9,833 All Avg: $23,119" at bounding box center [508, 247] width 244 height 29
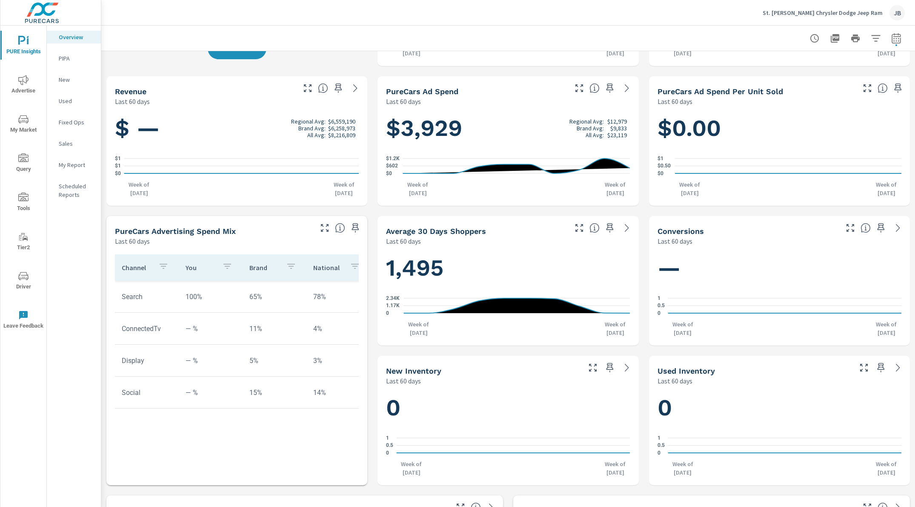
scroll to position [119, 0]
drag, startPoint x: 392, startPoint y: 233, endPoint x: 456, endPoint y: 234, distance: 64.7
click at [456, 234] on h5 "Average 30 Days Shoppers" at bounding box center [436, 231] width 100 height 9
drag, startPoint x: 403, startPoint y: 270, endPoint x: 447, endPoint y: 273, distance: 44.4
click at [444, 272] on h1 "1,495" at bounding box center [508, 268] width 244 height 29
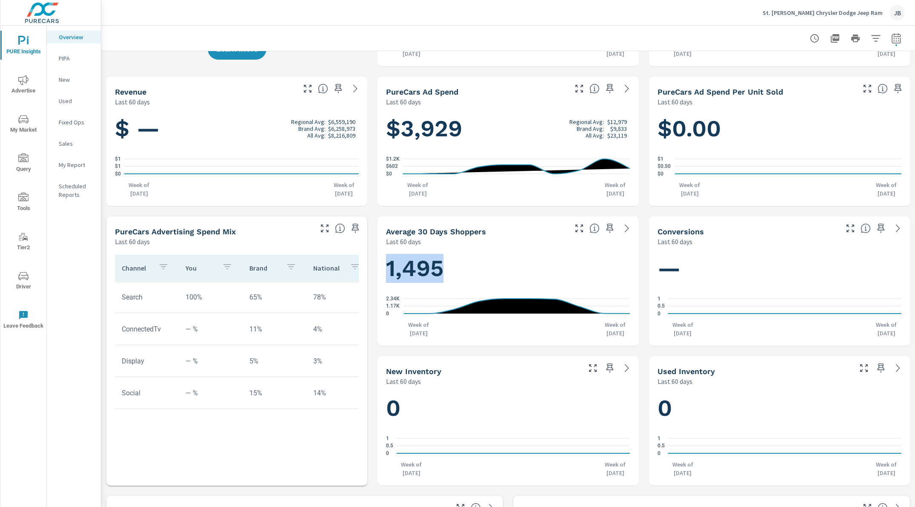
drag, startPoint x: 429, startPoint y: 266, endPoint x: 399, endPoint y: 252, distance: 32.9
click at [429, 266] on h1 "1,495" at bounding box center [508, 268] width 244 height 29
drag, startPoint x: 388, startPoint y: 231, endPoint x: 435, endPoint y: 235, distance: 47.4
click at [435, 235] on h5 "Average 30 Days Shoppers" at bounding box center [436, 231] width 100 height 9
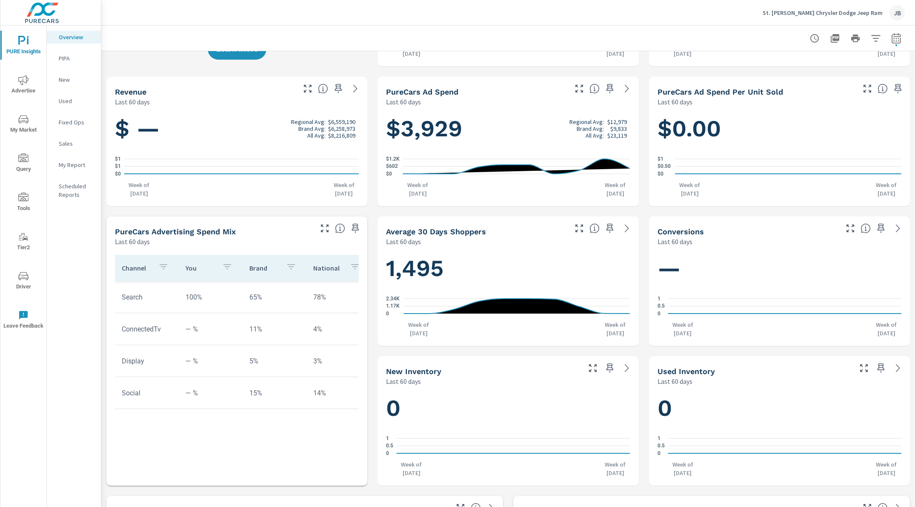
click at [435, 235] on h5 "Average 30 Days Shoppers" at bounding box center [436, 231] width 100 height 9
drag, startPoint x: 388, startPoint y: 273, endPoint x: 432, endPoint y: 275, distance: 44.3
click at [432, 275] on h1 "1,495" at bounding box center [508, 268] width 244 height 29
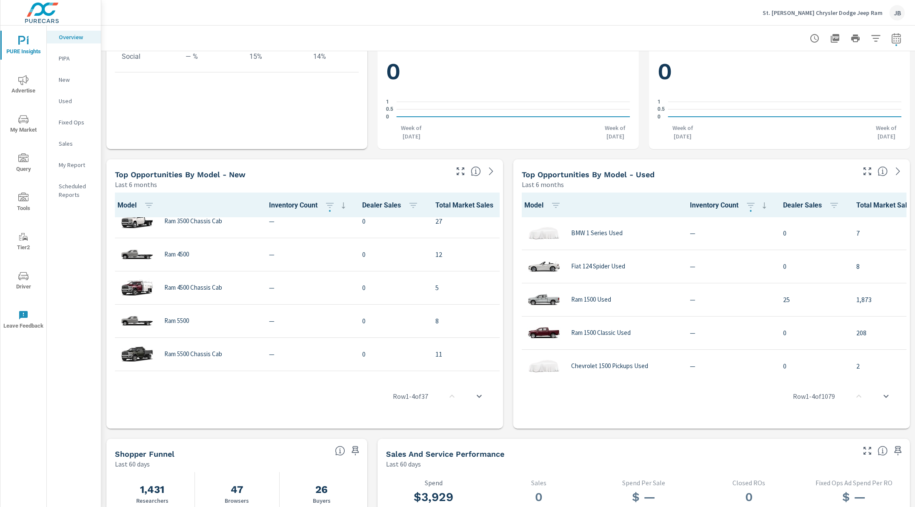
scroll to position [0, 0]
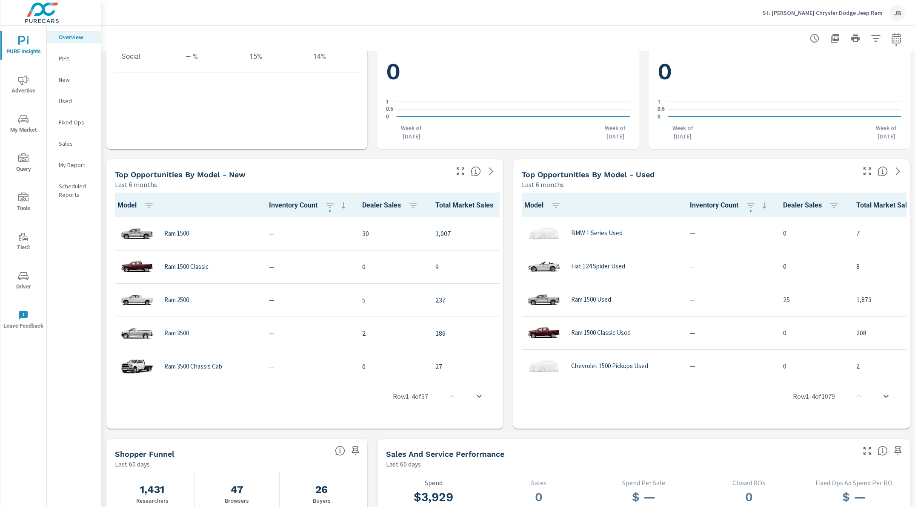
drag, startPoint x: 142, startPoint y: 184, endPoint x: 120, endPoint y: 184, distance: 22.6
click at [120, 184] on p "Last 6 months" at bounding box center [136, 184] width 42 height 10
drag, startPoint x: 120, startPoint y: 184, endPoint x: 159, endPoint y: 186, distance: 39.7
click at [137, 184] on p "Last 6 months" at bounding box center [136, 184] width 42 height 10
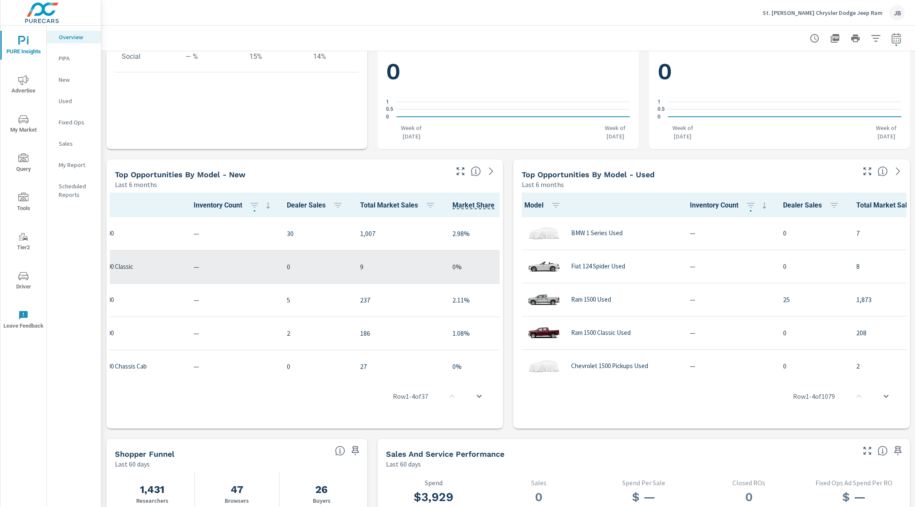
scroll to position [0, 105]
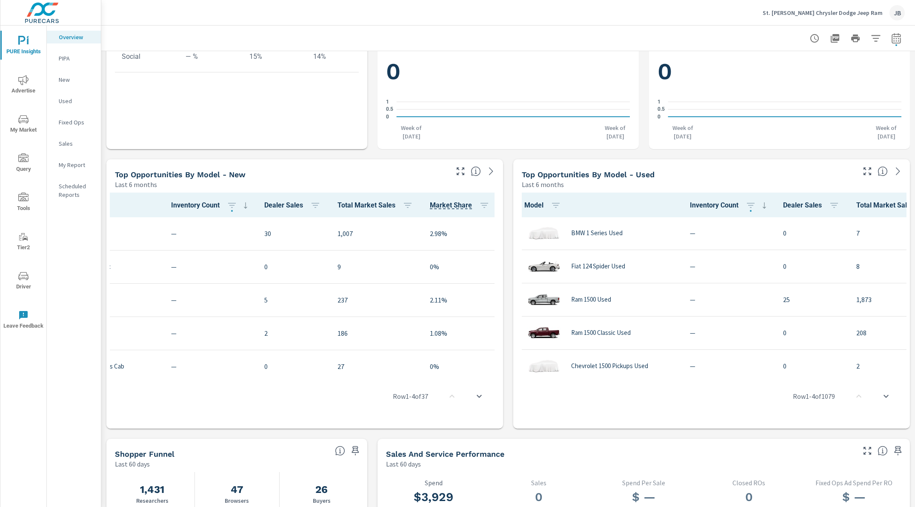
click at [502, 334] on div "Model Inventory Count Dealer Sales Total Market Sales Market Share Ram 1500 — 3…" at bounding box center [304, 308] width 397 height 239
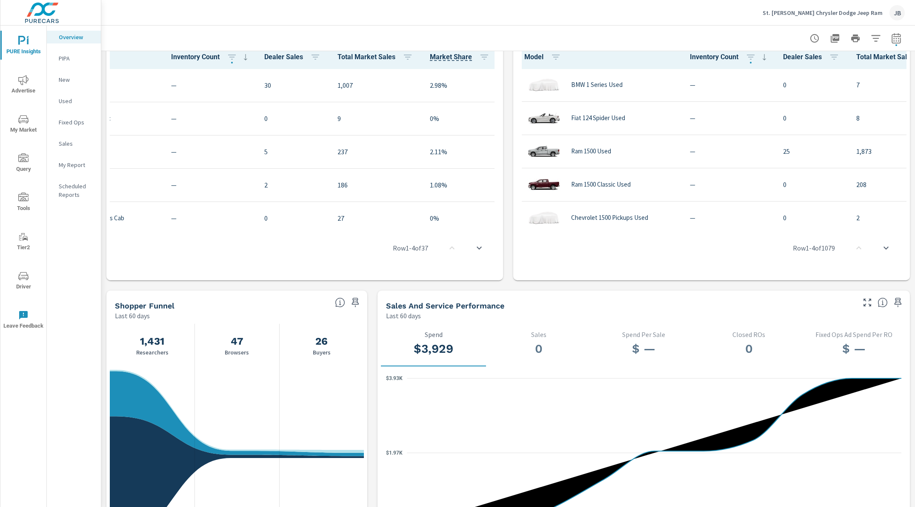
scroll to position [779, 0]
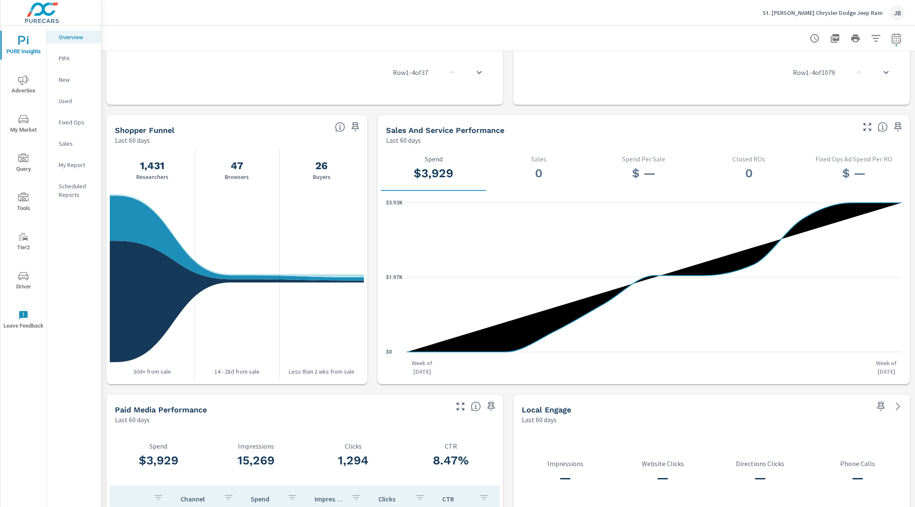
click at [525, 347] on icon at bounding box center [654, 277] width 495 height 149
drag, startPoint x: 371, startPoint y: 244, endPoint x: 367, endPoint y: 245, distance: 4.3
click at [382, 314] on div "$0 $1.97K $3.93K Week of Jun 22nd Week of Aug 31st" at bounding box center [644, 286] width 526 height 190
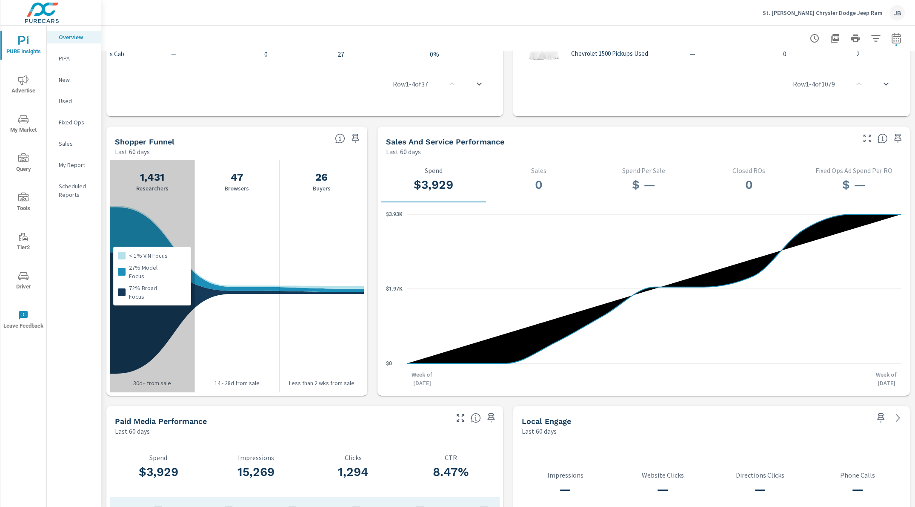
scroll to position [766, 0]
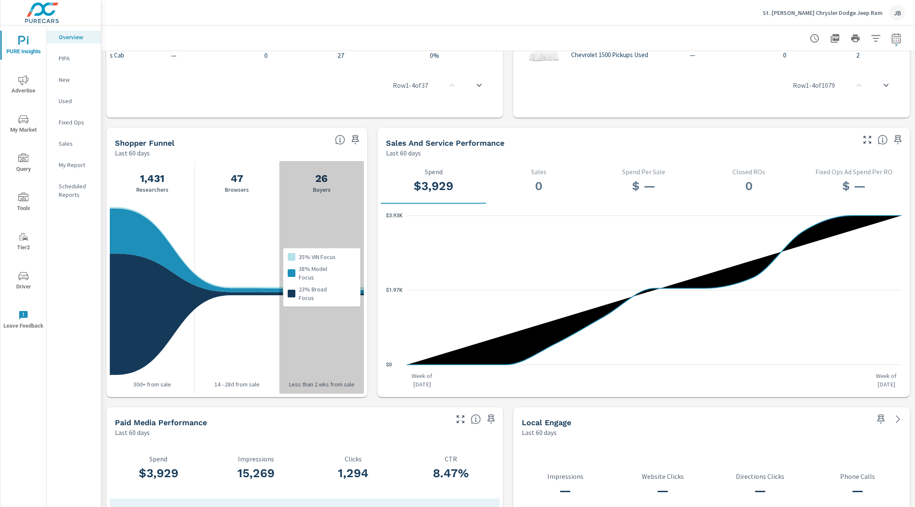
click at [330, 194] on div "35% VIN Focus 38% Model Focus 23% Broad Focus" at bounding box center [321, 277] width 85 height 232
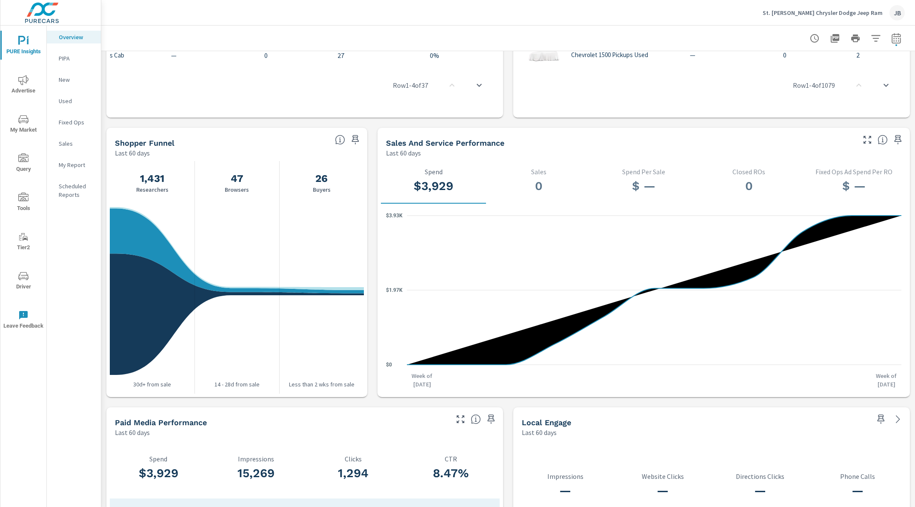
click at [378, 289] on div "$3,929 Spend 0 Sales $ — Spend Per Sale 0 Closed ROs $ — Fixed Ops Ad Spend Per…" at bounding box center [644, 277] width 533 height 239
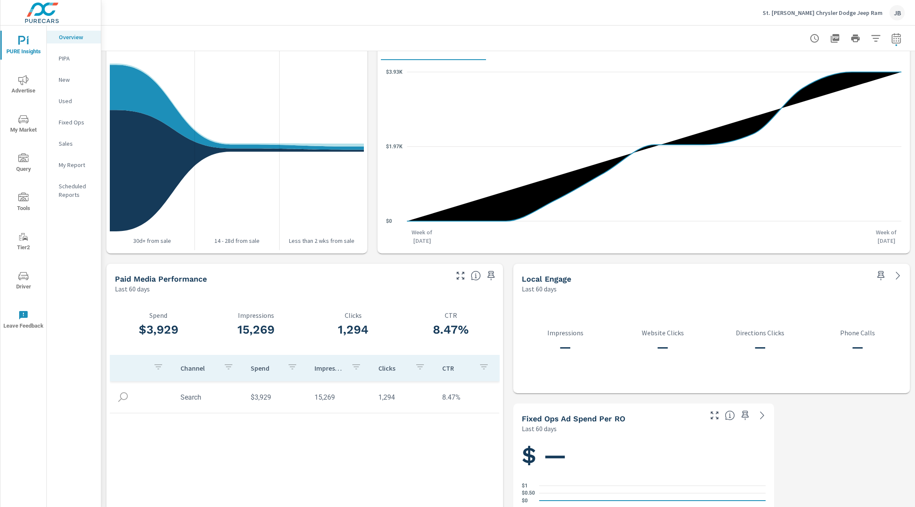
scroll to position [914, 0]
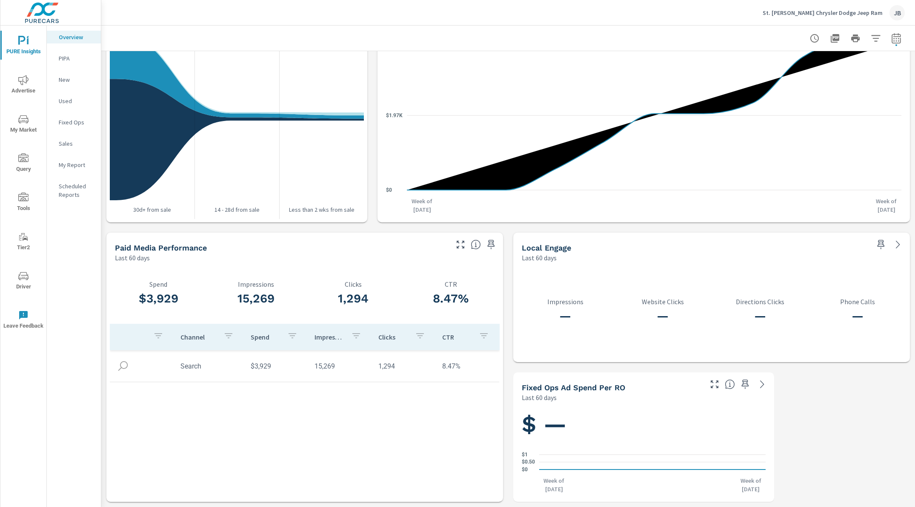
scroll to position [940, 0]
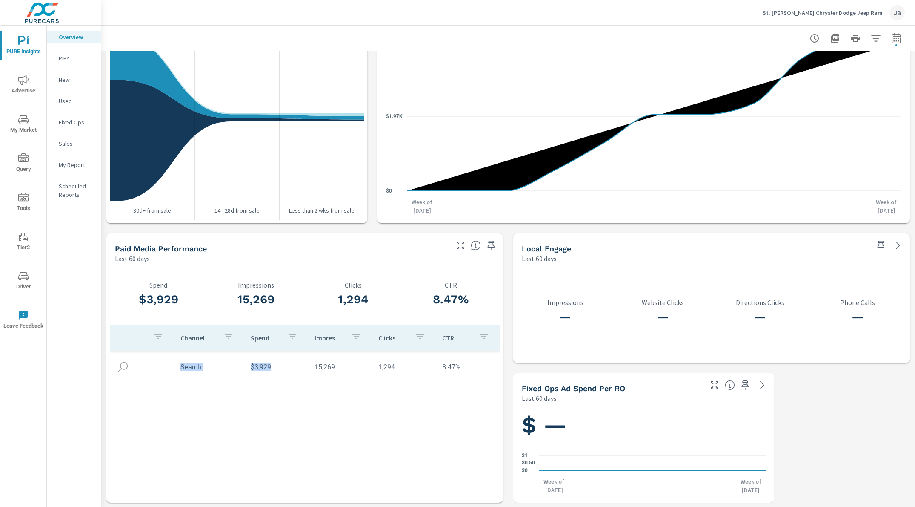
drag, startPoint x: 180, startPoint y: 365, endPoint x: 271, endPoint y: 367, distance: 91.1
click at [271, 367] on tr "Search $3,929 15,269 1,294 8.47%" at bounding box center [305, 367] width 390 height 32
click at [191, 368] on td "Search" at bounding box center [209, 367] width 70 height 22
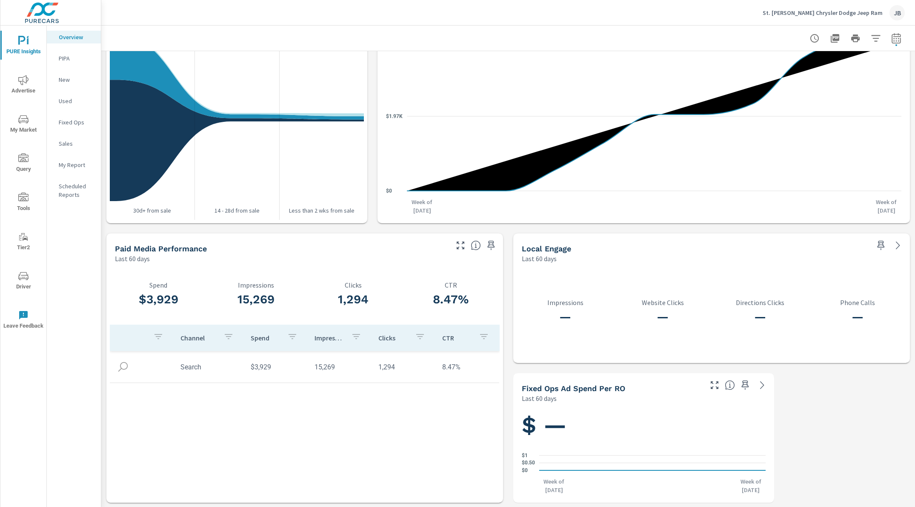
click at [261, 367] on td "$3,929" at bounding box center [276, 367] width 64 height 22
click at [331, 365] on td "15,269" at bounding box center [340, 367] width 64 height 22
click at [323, 366] on td "15,269" at bounding box center [340, 367] width 64 height 22
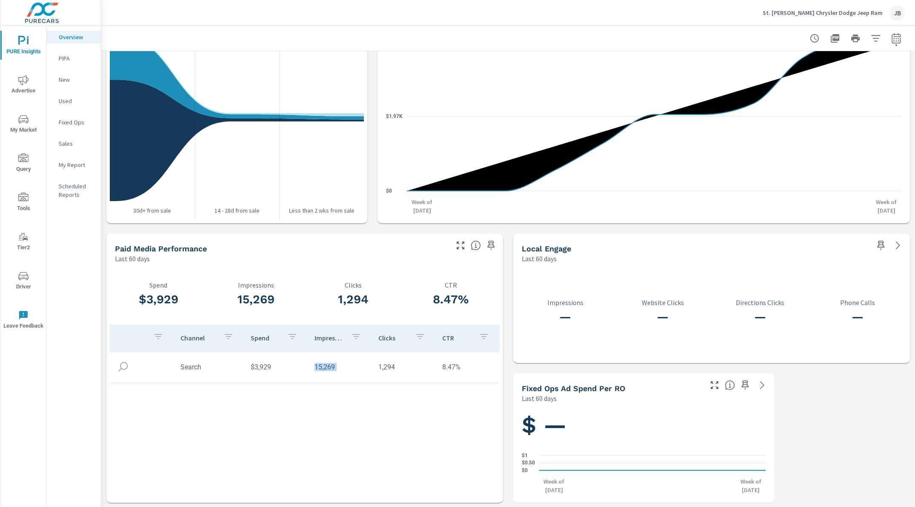
click at [323, 366] on td "15,269" at bounding box center [340, 367] width 64 height 22
click at [392, 368] on td "1,294" at bounding box center [404, 367] width 64 height 22
click at [453, 365] on td "8.47%" at bounding box center [467, 367] width 64 height 22
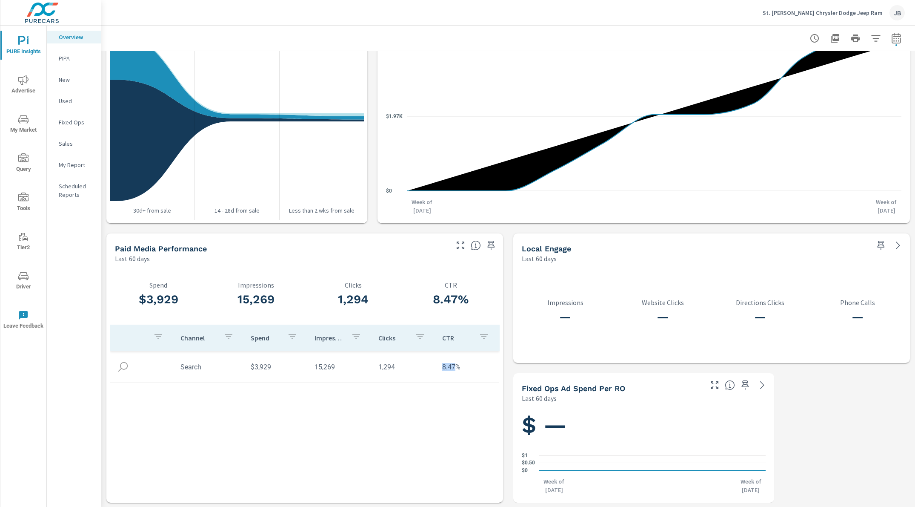
click at [453, 365] on td "8.47%" at bounding box center [467, 367] width 64 height 22
click at [477, 368] on td "8.47%" at bounding box center [467, 367] width 64 height 22
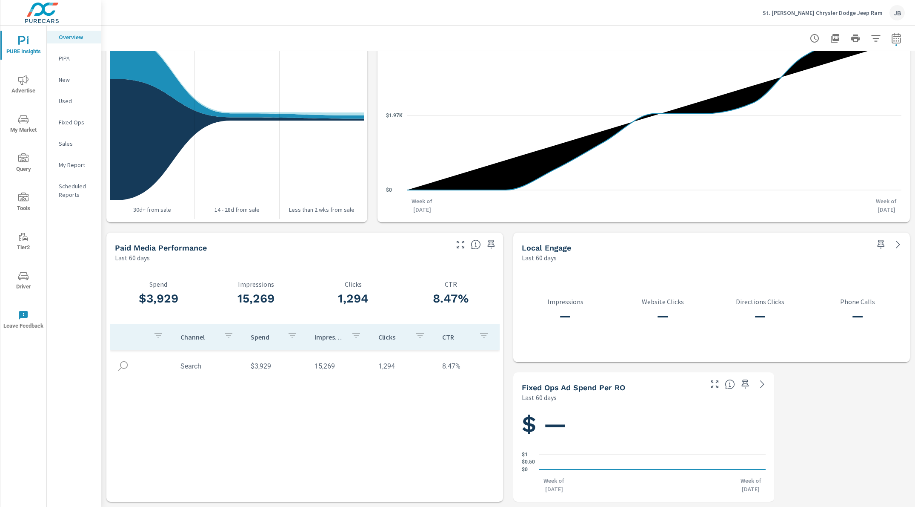
click at [22, 118] on icon "nav menu" at bounding box center [23, 119] width 10 height 8
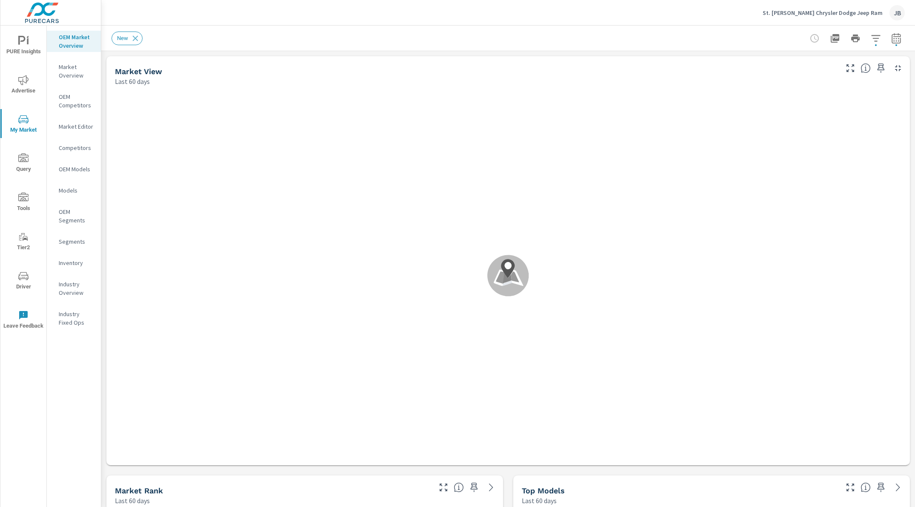
scroll to position [0, 0]
click at [107, 44] on div "New" at bounding box center [508, 38] width 814 height 25
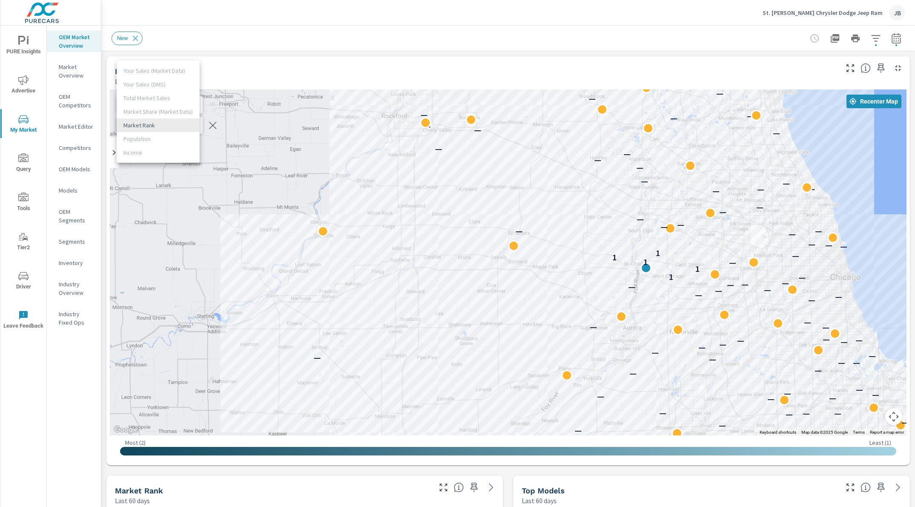
click at [180, 127] on body "PURE Insights Advertise My Market Query Tools Tier2 Driver Leave Feedback OEM M…" at bounding box center [457, 253] width 915 height 507
click at [174, 125] on li "Market Rank" at bounding box center [158, 125] width 83 height 14
drag, startPoint x: 572, startPoint y: 73, endPoint x: 572, endPoint y: 80, distance: 7.7
click at [572, 73] on div "Market View" at bounding box center [476, 71] width 722 height 10
click at [874, 36] on icon "button" at bounding box center [876, 38] width 10 height 10
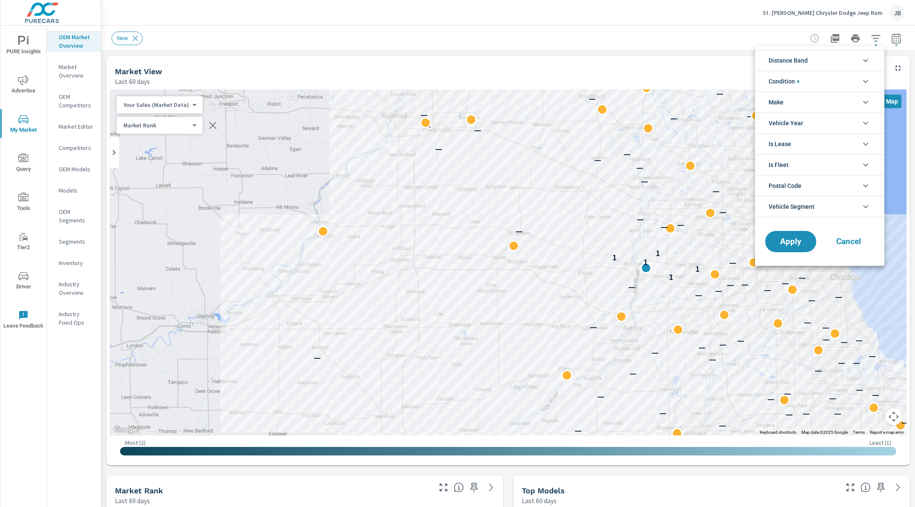
click at [135, 40] on div at bounding box center [457, 253] width 915 height 507
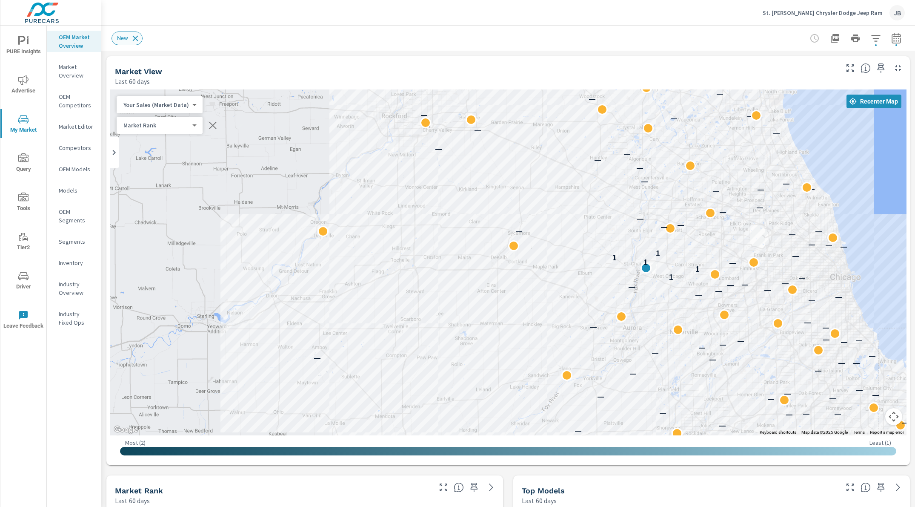
click at [136, 38] on icon at bounding box center [136, 38] width 6 height 6
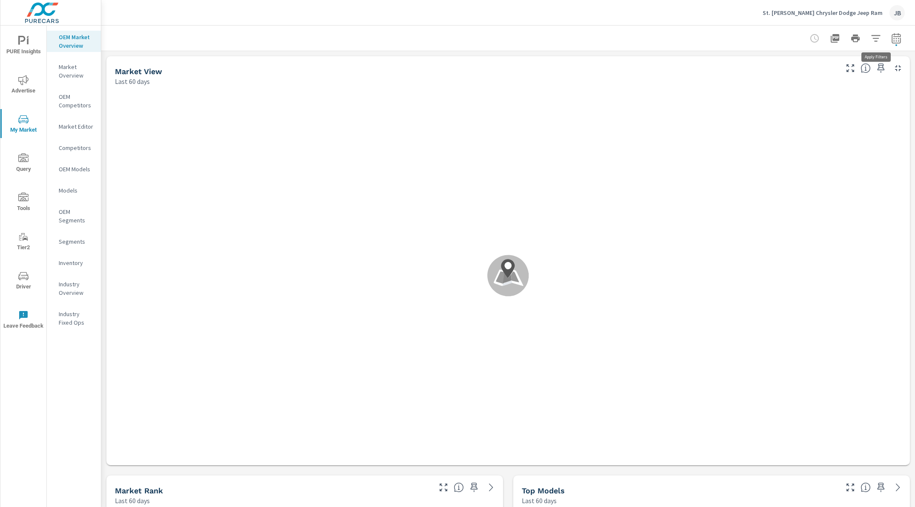
click at [875, 39] on icon "button" at bounding box center [876, 38] width 10 height 10
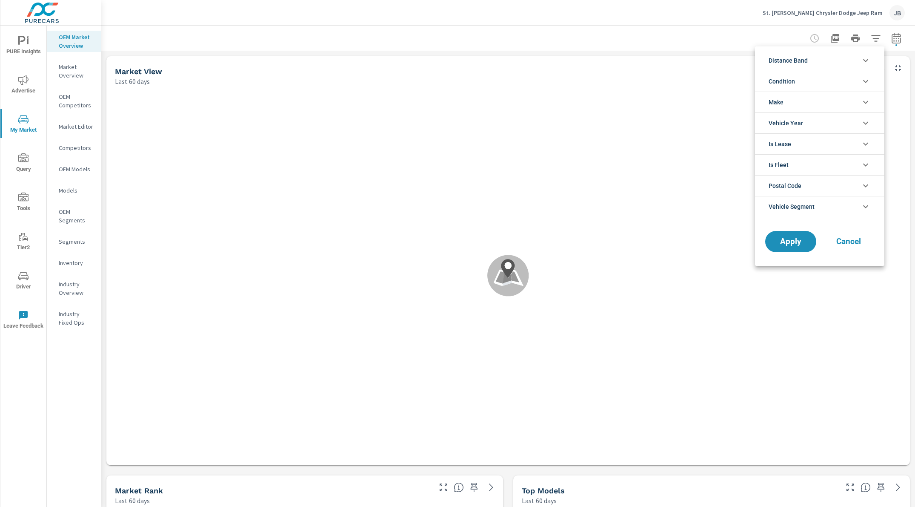
click at [850, 63] on li "Distance Band" at bounding box center [819, 60] width 129 height 21
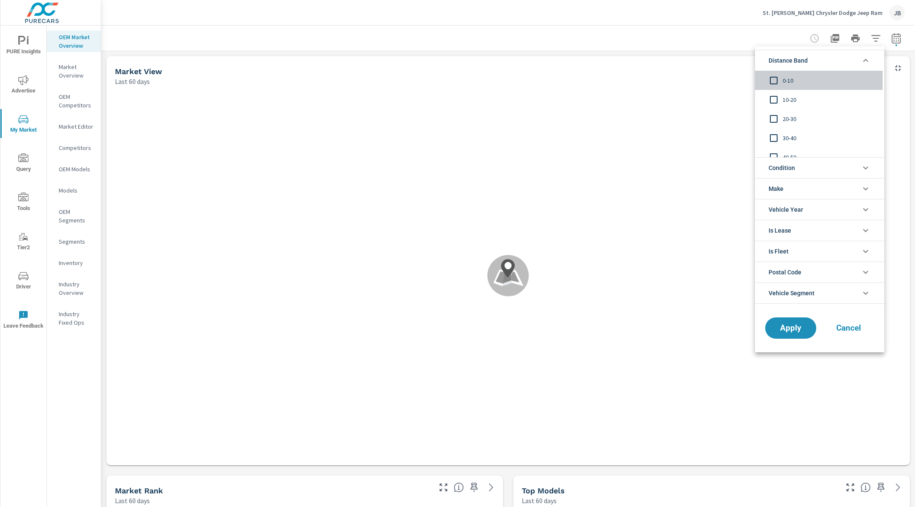
click at [777, 78] on input "filter options" at bounding box center [774, 81] width 18 height 18
click at [773, 101] on input "filter options" at bounding box center [774, 100] width 18 height 18
click at [805, 332] on span "Apply" at bounding box center [790, 328] width 35 height 8
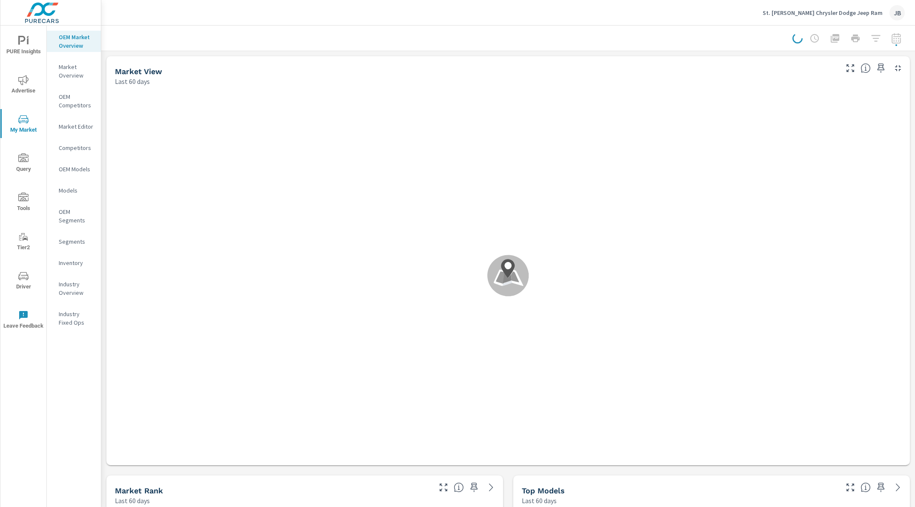
scroll to position [0, 0]
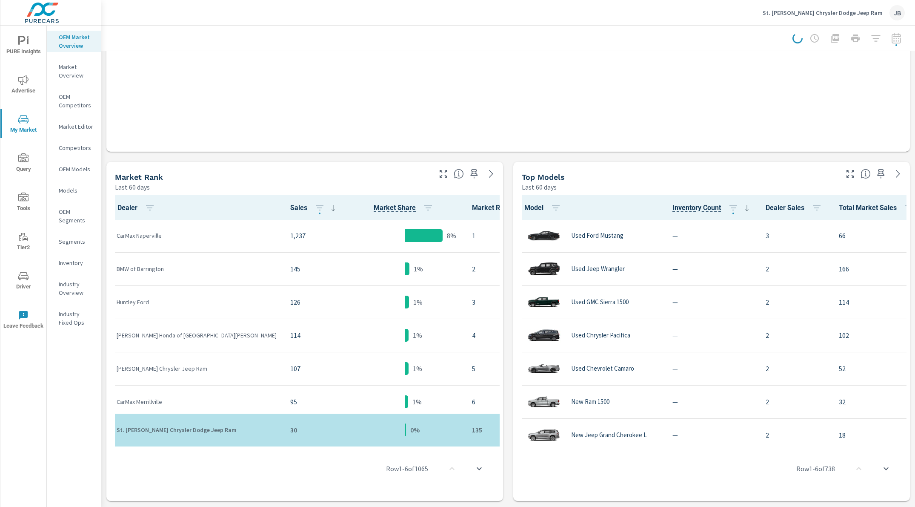
scroll to position [316, 0]
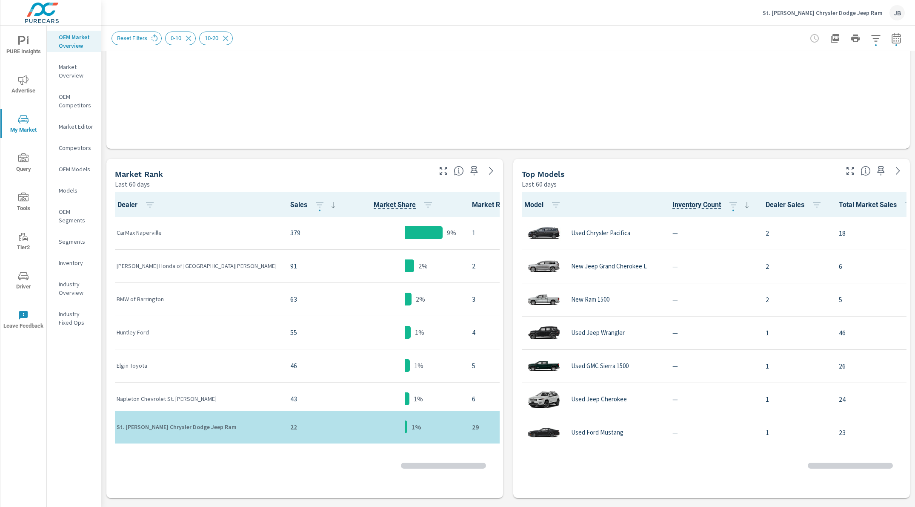
scroll to position [0, 0]
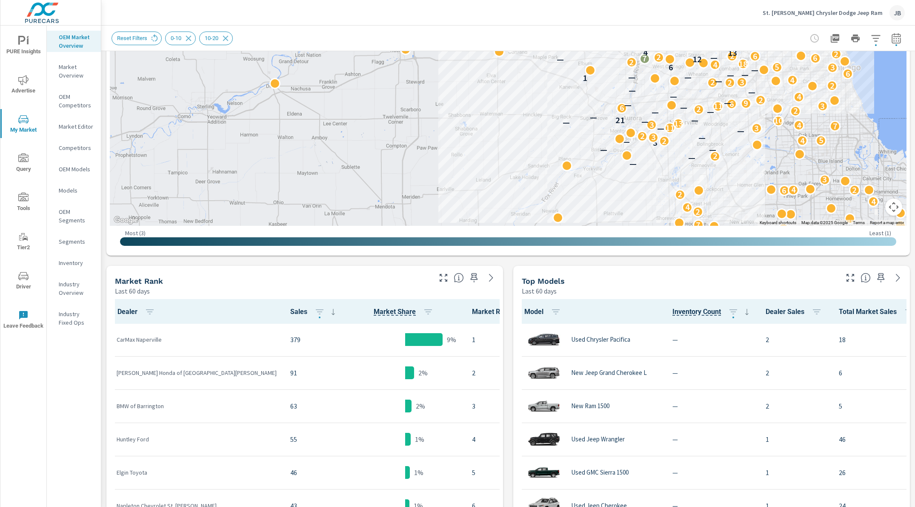
scroll to position [35, 0]
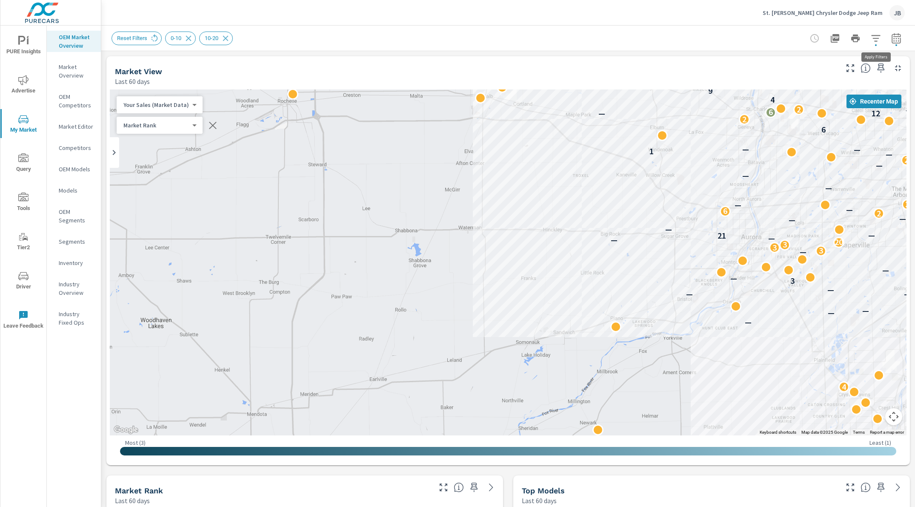
click at [876, 40] on icon "button" at bounding box center [875, 38] width 9 height 6
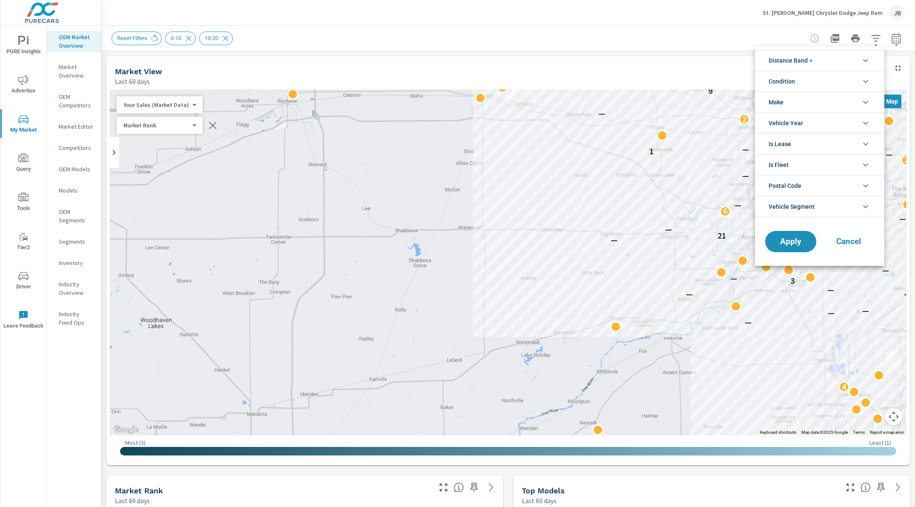
scroll to position [19, 0]
click at [823, 80] on li "Condition" at bounding box center [819, 81] width 129 height 21
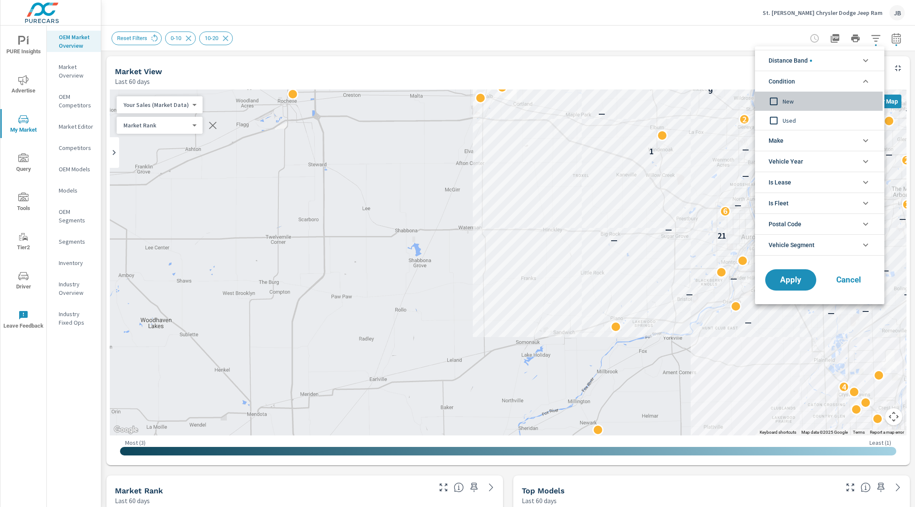
click at [775, 104] on input "filter options" at bounding box center [774, 101] width 18 height 18
click at [786, 283] on span "Apply" at bounding box center [790, 280] width 35 height 8
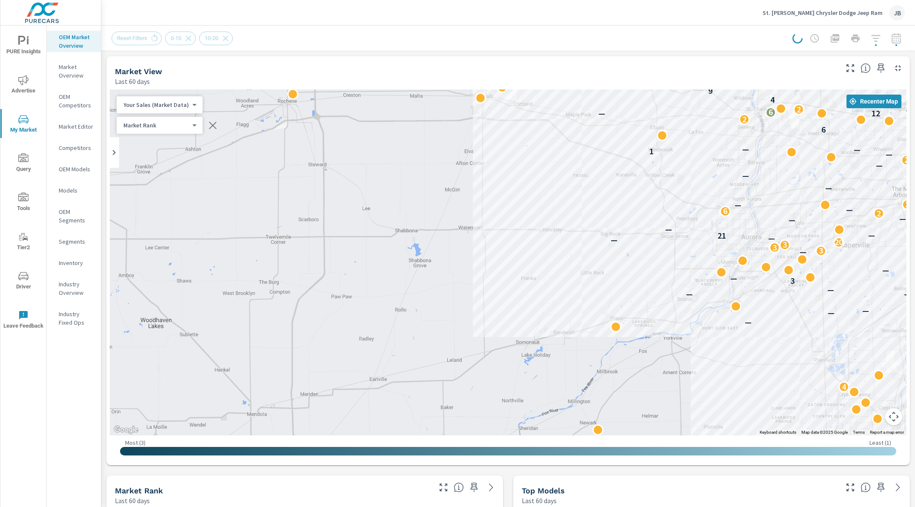
scroll to position [17, 0]
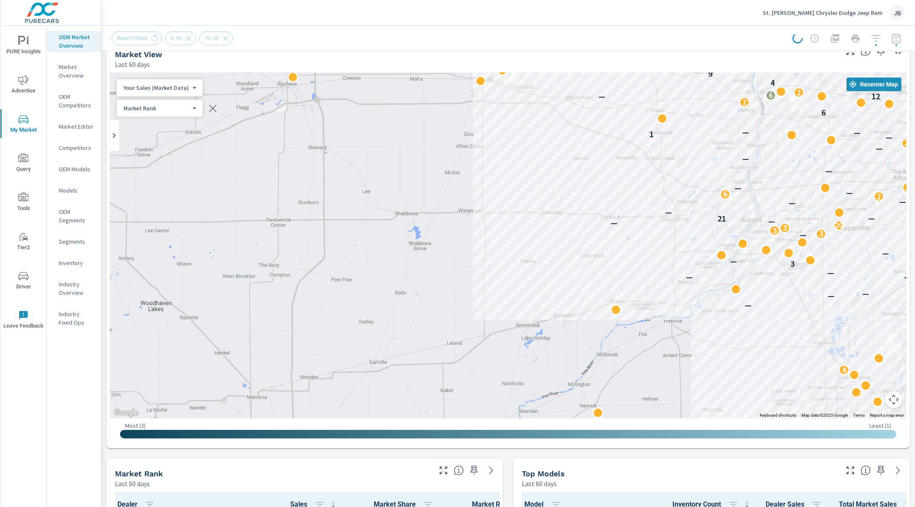
click at [433, 38] on div "Reset Filters 0-10 10-20" at bounding box center [442, 39] width 661 height 14
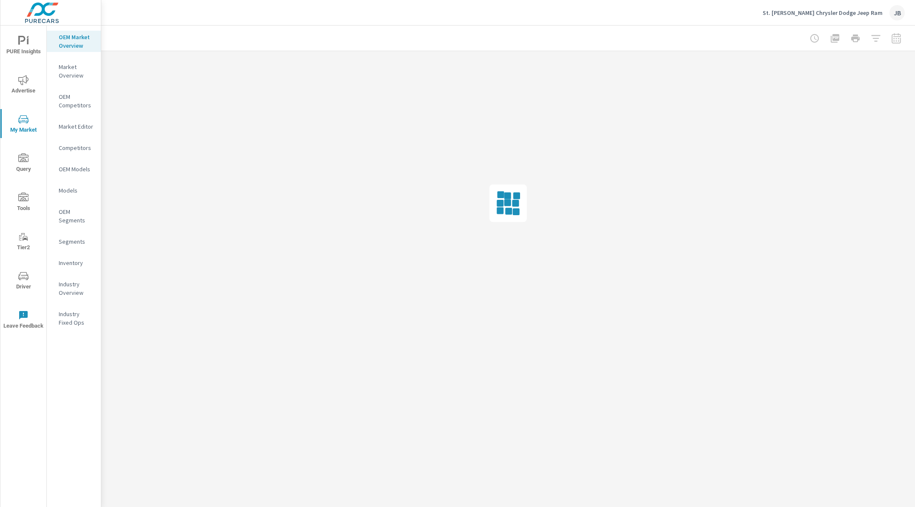
drag, startPoint x: 523, startPoint y: 146, endPoint x: 492, endPoint y: 243, distance: 101.8
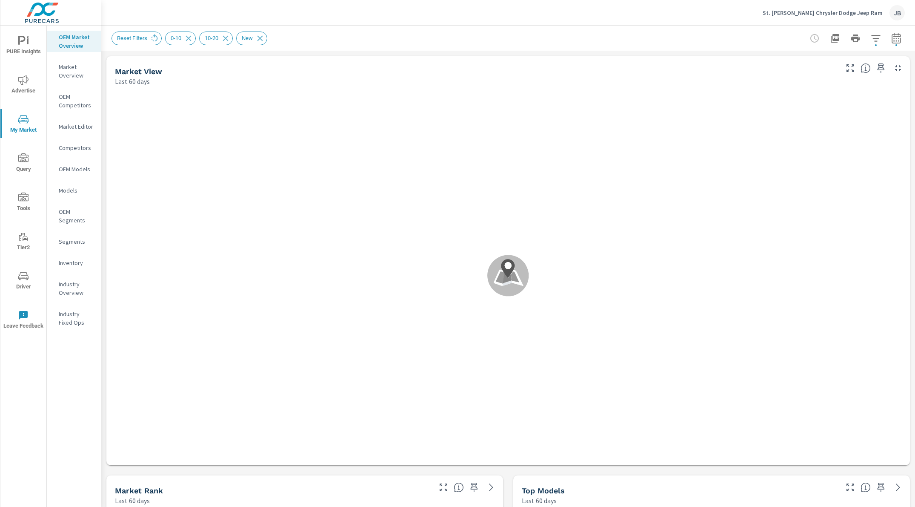
scroll to position [0, 0]
drag, startPoint x: 106, startPoint y: 63, endPoint x: 102, endPoint y: 74, distance: 12.4
click at [106, 63] on div "Market View Last 60 days" at bounding box center [473, 71] width 734 height 30
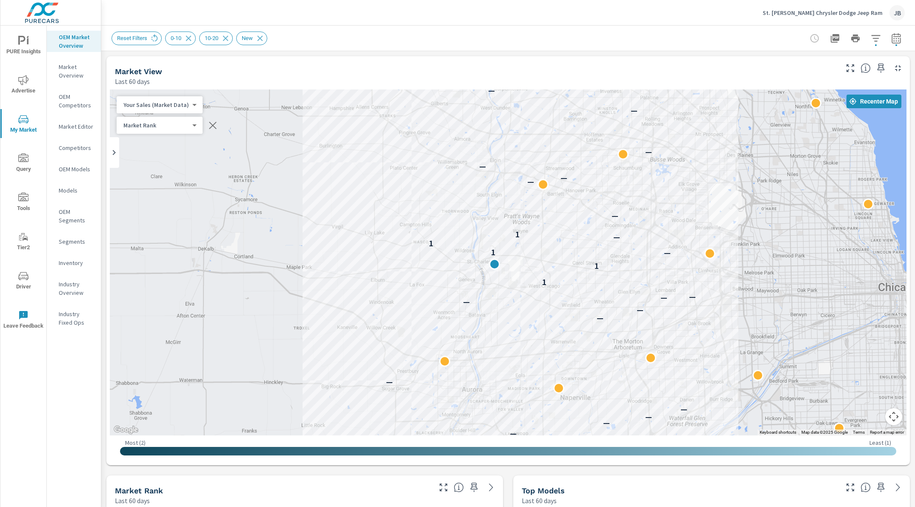
drag, startPoint x: 689, startPoint y: 204, endPoint x: 410, endPoint y: 356, distance: 317.6
click at [410, 356] on div "— — — — — — — — — — — — 1 1 — 1 1 — 1 — — — — — — — — — — —" at bounding box center [508, 262] width 797 height 346
click at [897, 40] on icon "button" at bounding box center [896, 38] width 10 height 10
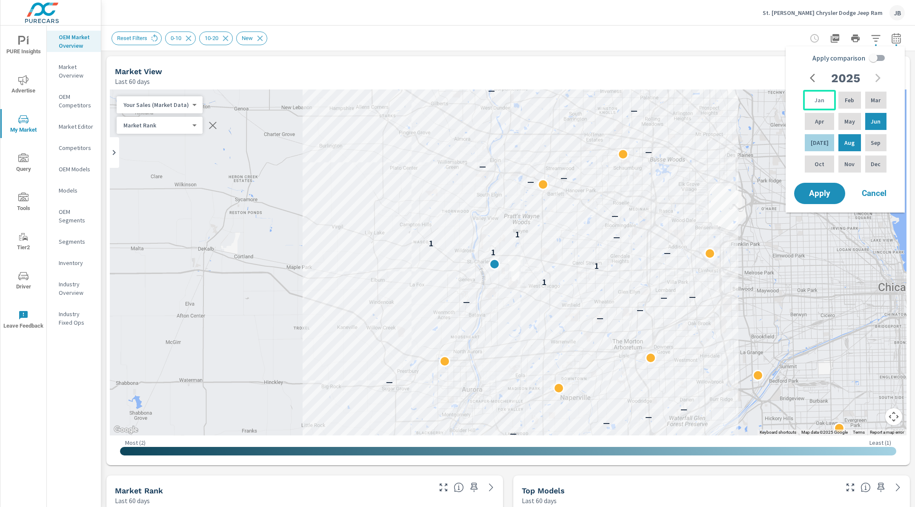
click at [818, 100] on p "Jan" at bounding box center [820, 100] width 10 height 9
click at [845, 138] on p "Aug" at bounding box center [850, 142] width 10 height 9
click at [815, 77] on icon "button" at bounding box center [815, 78] width 10 height 10
click at [876, 53] on input "Apply comparison" at bounding box center [873, 58] width 49 height 16
checkbox input "true"
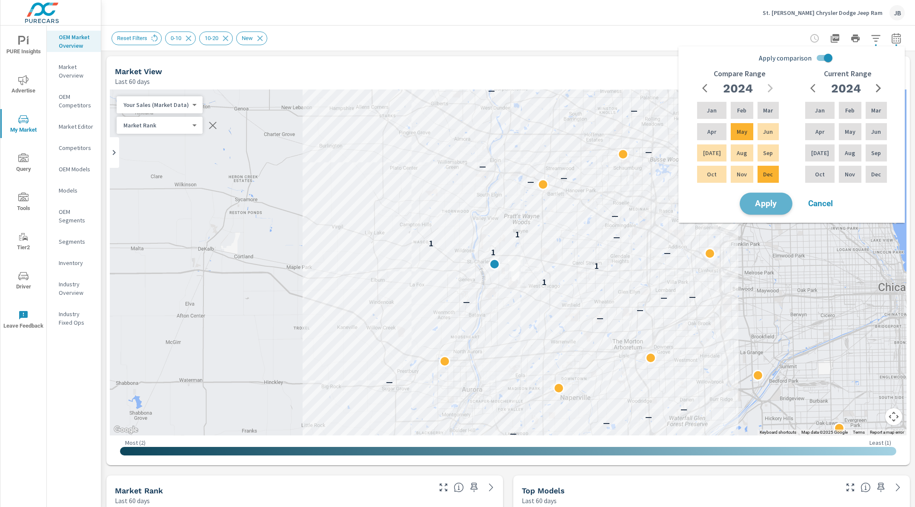
click at [774, 206] on span "Apply" at bounding box center [766, 204] width 35 height 8
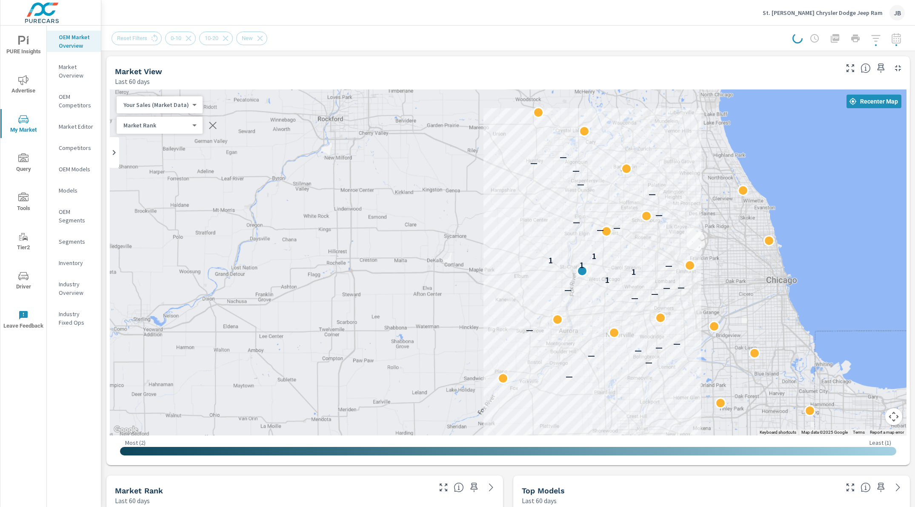
click at [878, 37] on div at bounding box center [849, 38] width 112 height 17
click at [900, 35] on div at bounding box center [849, 38] width 112 height 17
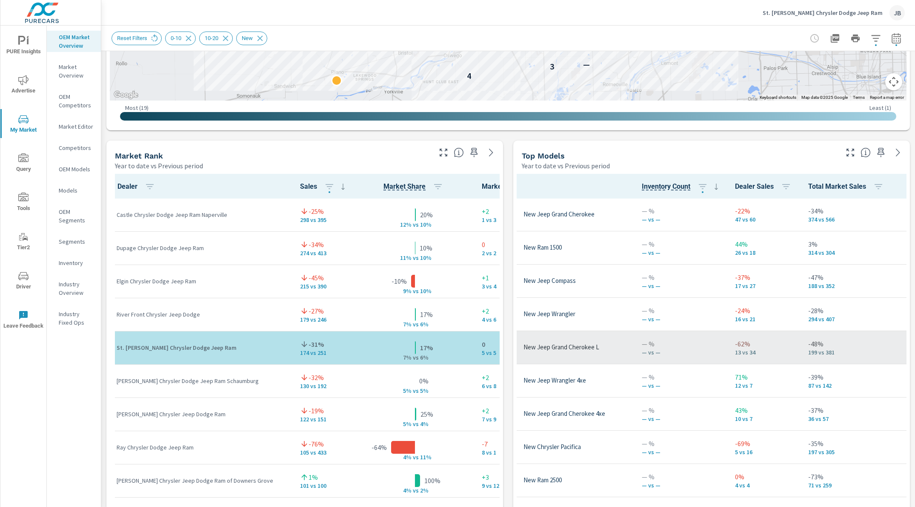
scroll to position [55, 48]
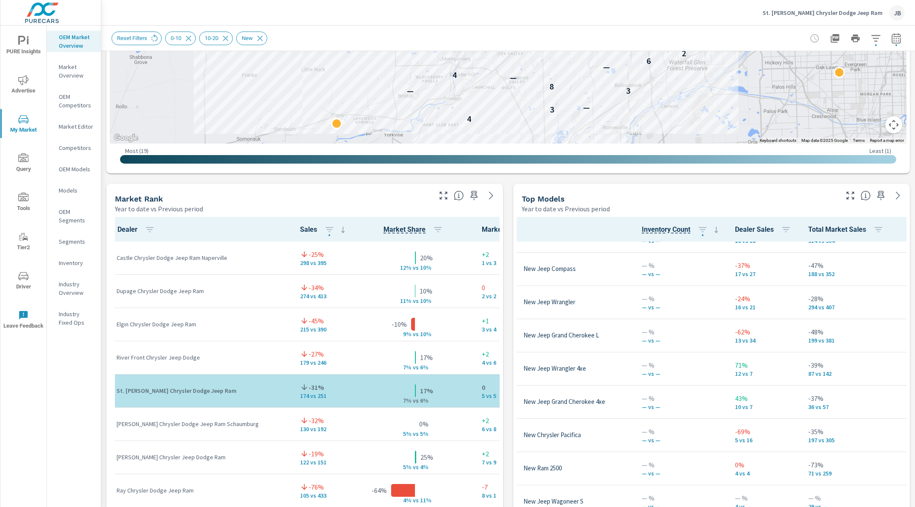
scroll to position [407, 0]
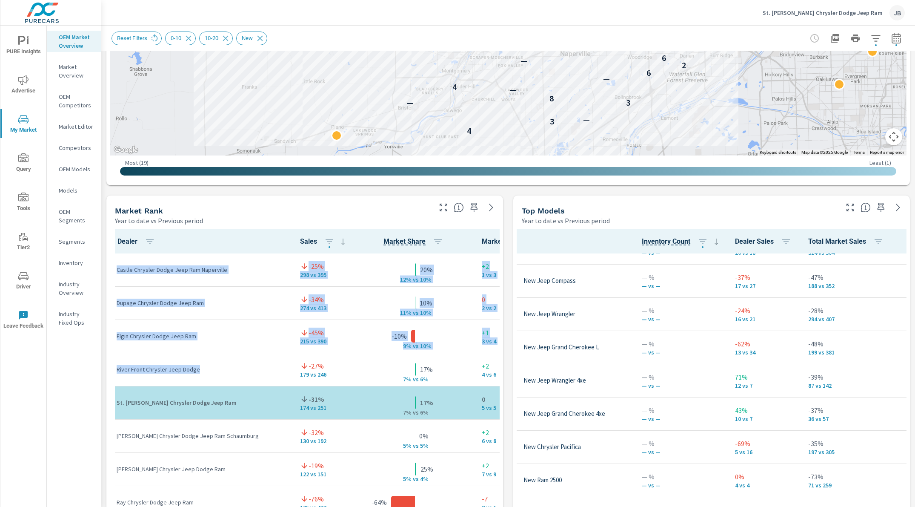
drag, startPoint x: 117, startPoint y: 269, endPoint x: 215, endPoint y: 377, distance: 145.0
click at [123, 269] on p "Castle Chrysler Dodge Jeep Ram Naperville" at bounding box center [202, 269] width 170 height 9
drag, startPoint x: 116, startPoint y: 267, endPoint x: 212, endPoint y: 372, distance: 141.9
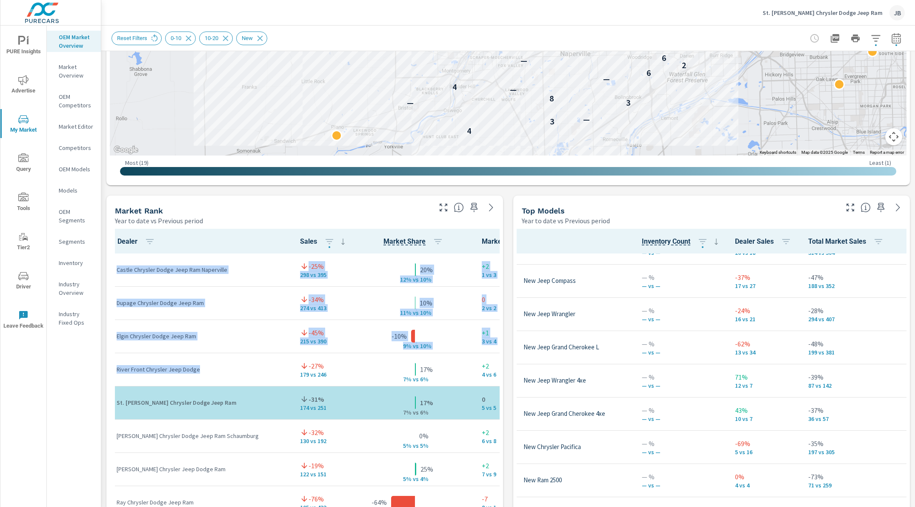
click at [211, 372] on p "River Front Chrysler Jeep Dodge" at bounding box center [202, 369] width 170 height 9
drag, startPoint x: 171, startPoint y: 333, endPoint x: 158, endPoint y: 315, distance: 22.6
click at [231, 380] on div "River Front Chrysler Jeep Dodge" at bounding box center [202, 369] width 170 height 26
drag, startPoint x: 208, startPoint y: 370, endPoint x: 120, endPoint y: 269, distance: 134.3
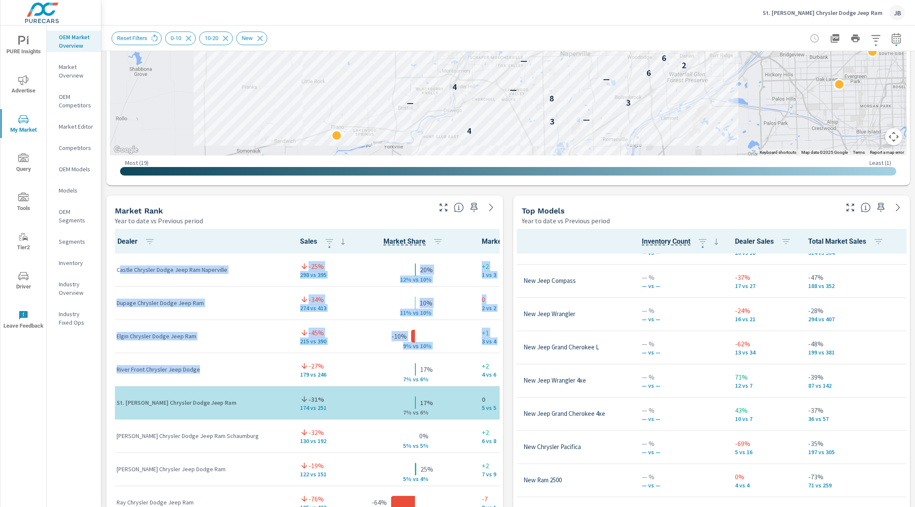
click at [120, 269] on p "Castle Chrysler Dodge Jeep Ram Naperville" at bounding box center [202, 269] width 170 height 9
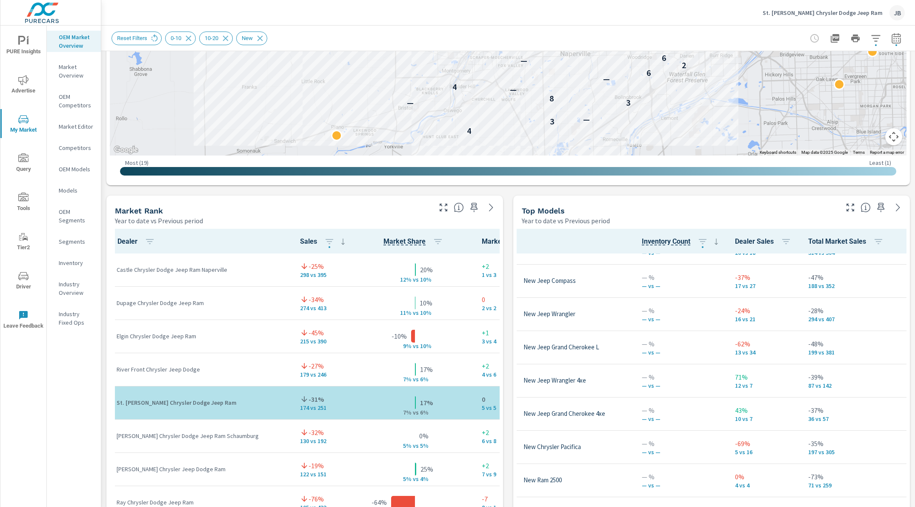
click at [110, 223] on div "Market Rank Year to date vs Previous period" at bounding box center [269, 210] width 327 height 30
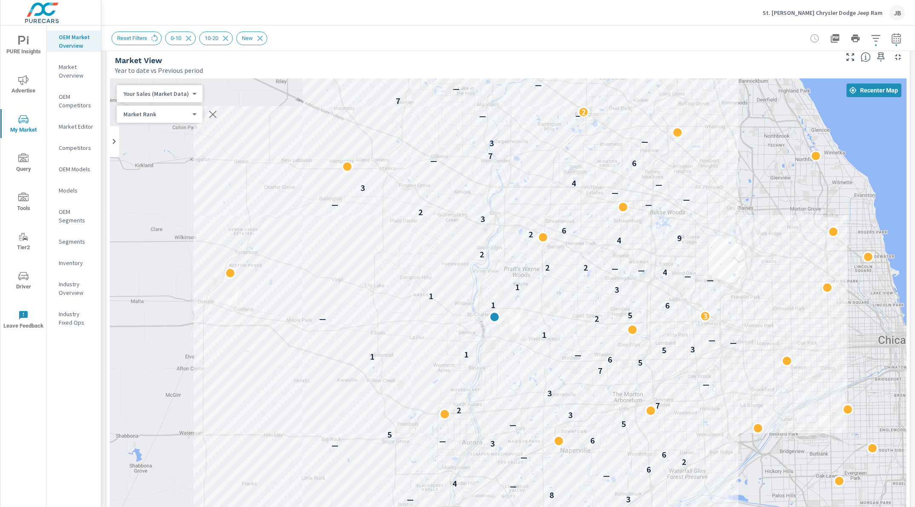
scroll to position [0, 0]
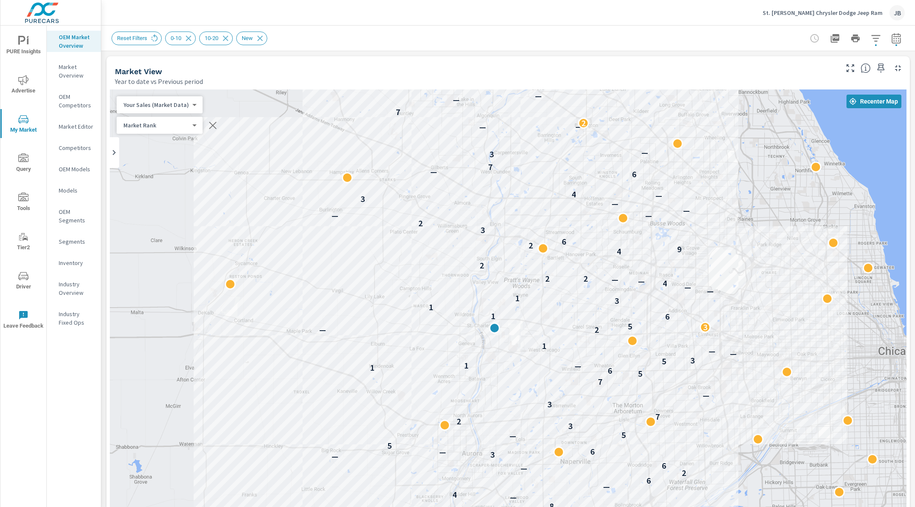
click at [106, 222] on div "← Move left → Move right ↑ Move up ↓ Move down + Zoom in - Zoom out Home Jump l…" at bounding box center [508, 339] width 804 height 507
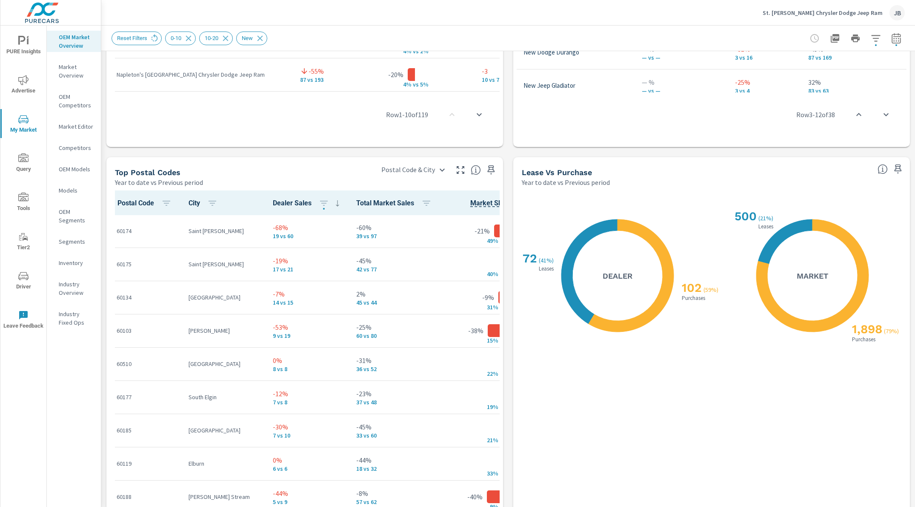
scroll to position [903, 0]
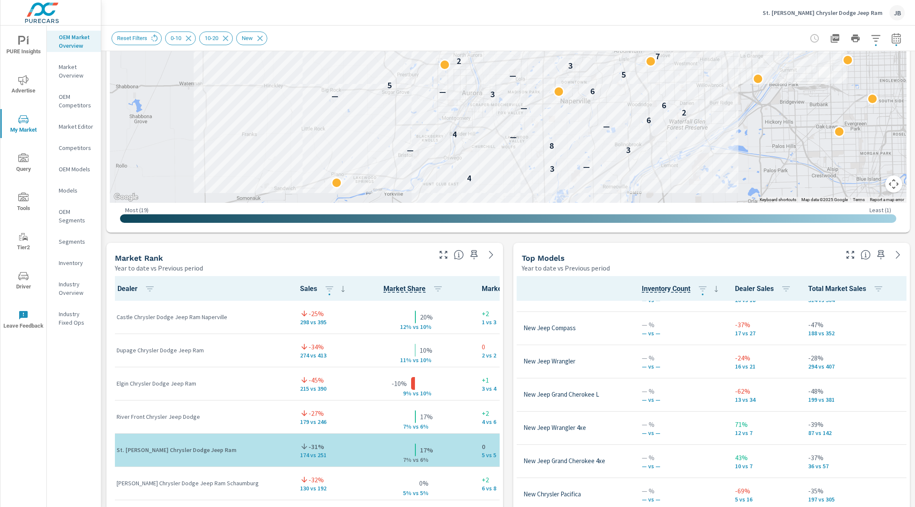
scroll to position [269, 0]
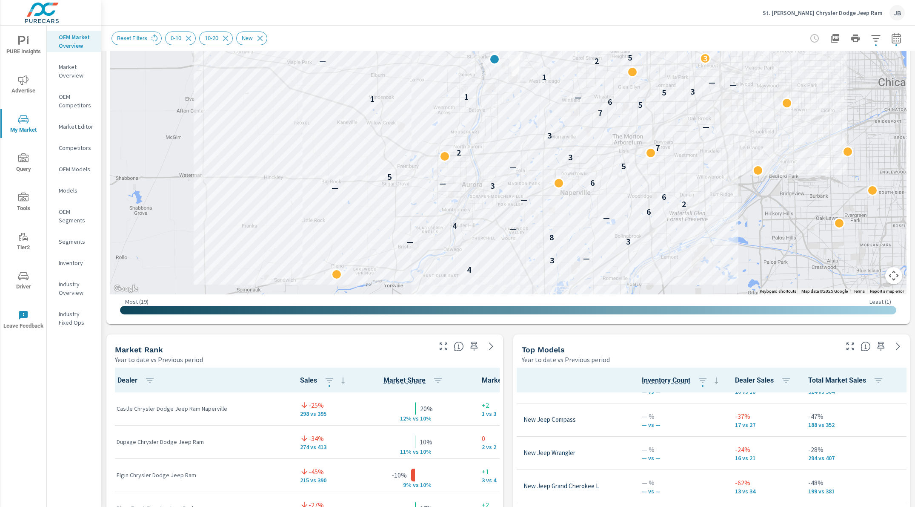
click at [28, 92] on span "Advertise" at bounding box center [23, 85] width 41 height 21
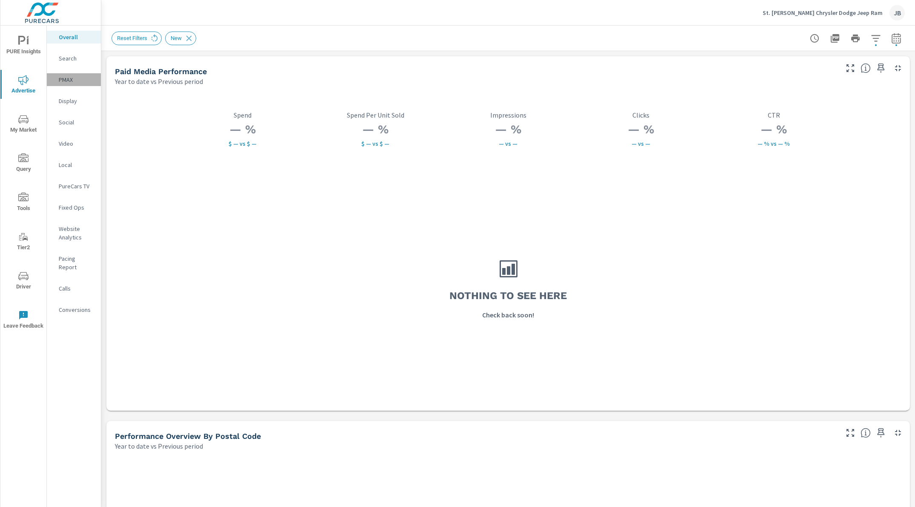
click at [58, 84] on div "PMAX" at bounding box center [74, 79] width 54 height 13
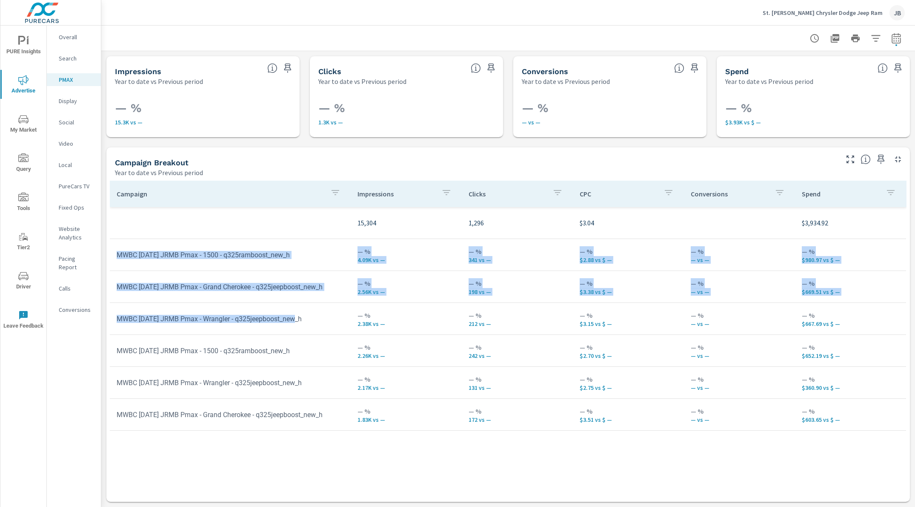
drag, startPoint x: 304, startPoint y: 320, endPoint x: 125, endPoint y: 250, distance: 192.1
click at [125, 250] on tbody "15,304 1,296 $3.04 $3,934.92 MWBC Jul25 JRMB Pmax - 1500 - q325ramboost_new_h —…" at bounding box center [508, 318] width 797 height 223
click at [125, 250] on td "MWBC Jul25 JRMB Pmax - 1500 - q325ramboost_new_h" at bounding box center [230, 255] width 241 height 22
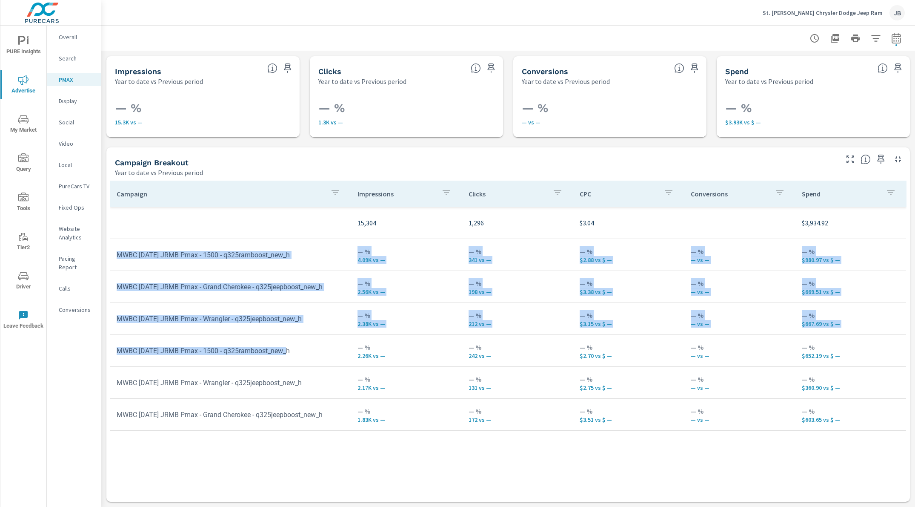
drag, startPoint x: 115, startPoint y: 253, endPoint x: 315, endPoint y: 355, distance: 224.8
click at [315, 355] on tbody "15,304 1,296 $3.04 $3,934.92 MWBC Jul25 JRMB Pmax - 1500 - q325ramboost_new_h —…" at bounding box center [508, 318] width 797 height 223
click at [315, 355] on td "MWBC Aug25 JRMB Pmax - 1500 - q325ramboost_new_h" at bounding box center [230, 351] width 241 height 22
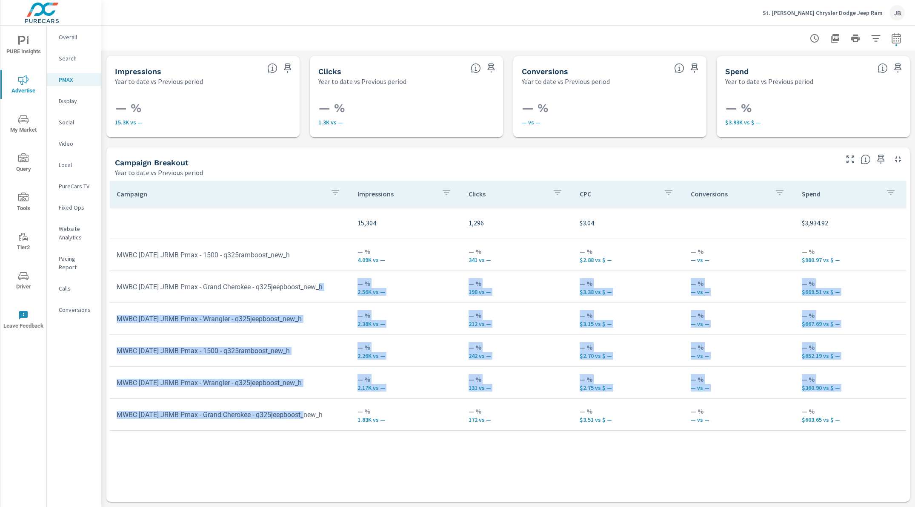
drag, startPoint x: 261, startPoint y: 328, endPoint x: 243, endPoint y: 300, distance: 33.2
click at [243, 300] on tbody "15,304 1,296 $3.04 $3,934.92 MWBC Jul25 JRMB Pmax - 1500 - q325ramboost_new_h —…" at bounding box center [508, 318] width 797 height 223
click at [243, 300] on tr "MWBC Jul25 JRMB Pmax - Grand Cherokee - q325jeepboost_new_h — % 2.56K vs — — % …" at bounding box center [508, 287] width 796 height 32
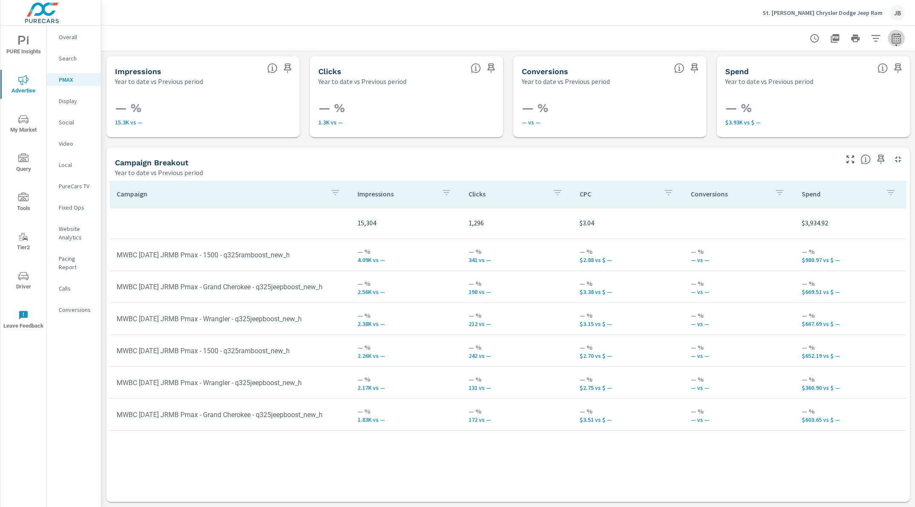
click at [900, 39] on icon "button" at bounding box center [896, 38] width 9 height 10
select select "Year to date"
select select "Previous period"
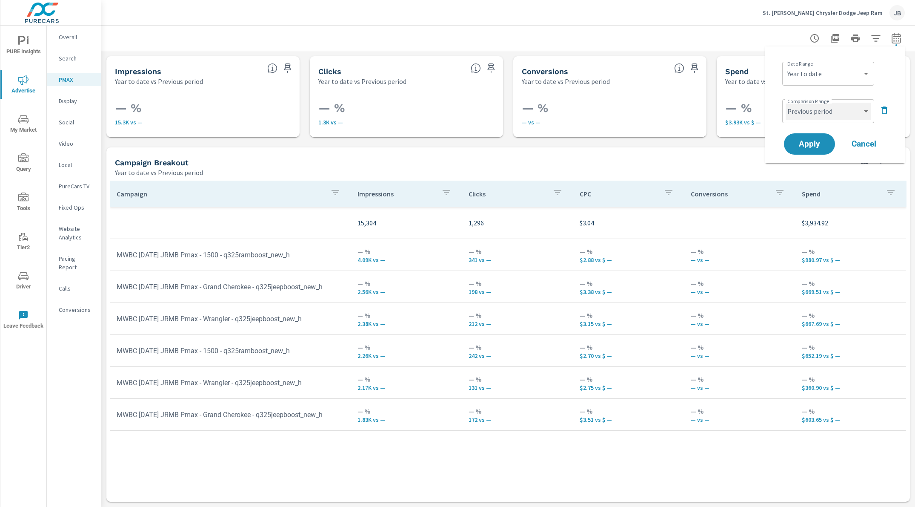
click at [850, 109] on select "Custom Previous period Previous month Previous year" at bounding box center [828, 111] width 85 height 17
click at [882, 109] on icon "button" at bounding box center [885, 110] width 6 height 8
click at [807, 112] on button "Apply" at bounding box center [809, 120] width 53 height 22
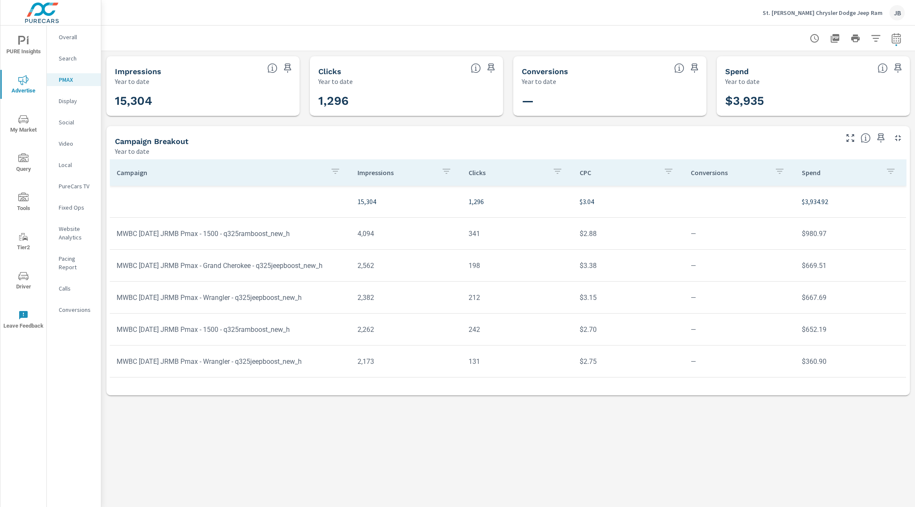
scroll to position [0, 0]
click at [834, 38] on icon "button" at bounding box center [835, 38] width 9 height 9
click at [34, 45] on span "PURE Insights" at bounding box center [23, 46] width 41 height 21
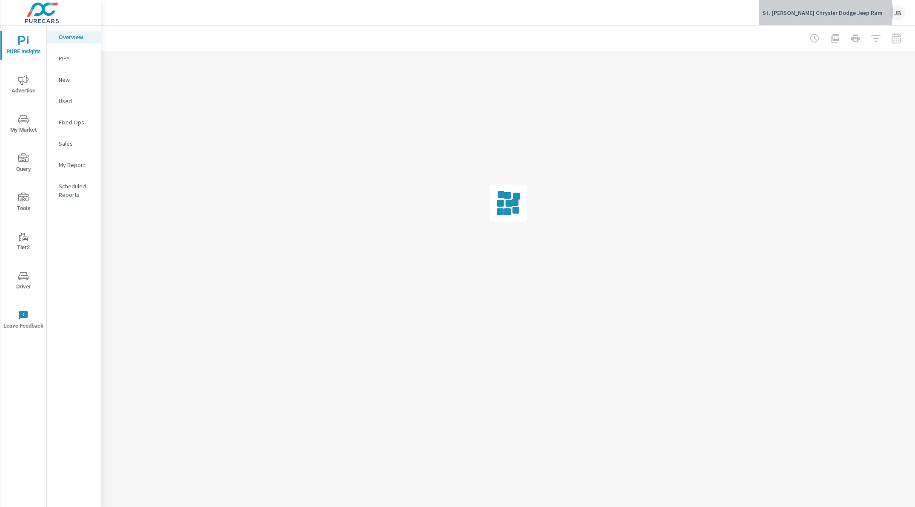
click at [852, 12] on p "St. Charles Chrysler Dodge Jeep Ram" at bounding box center [823, 13] width 120 height 8
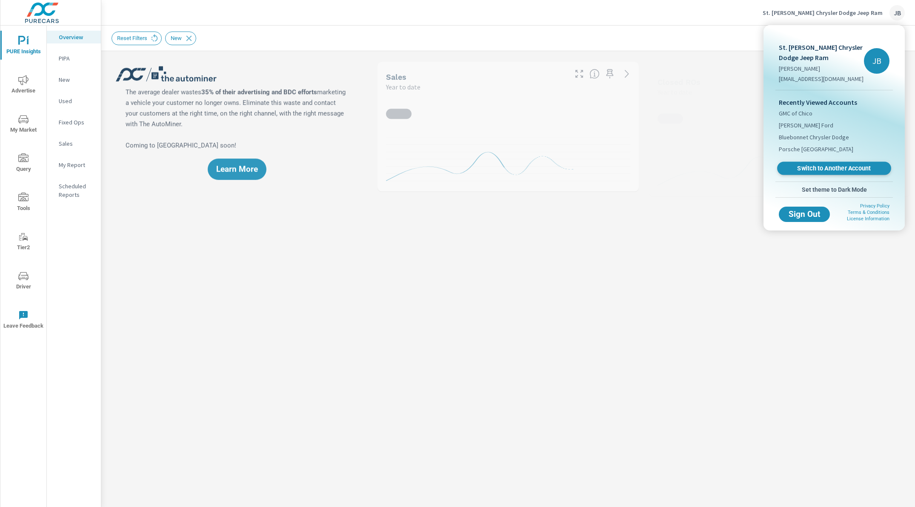
scroll to position [0, 0]
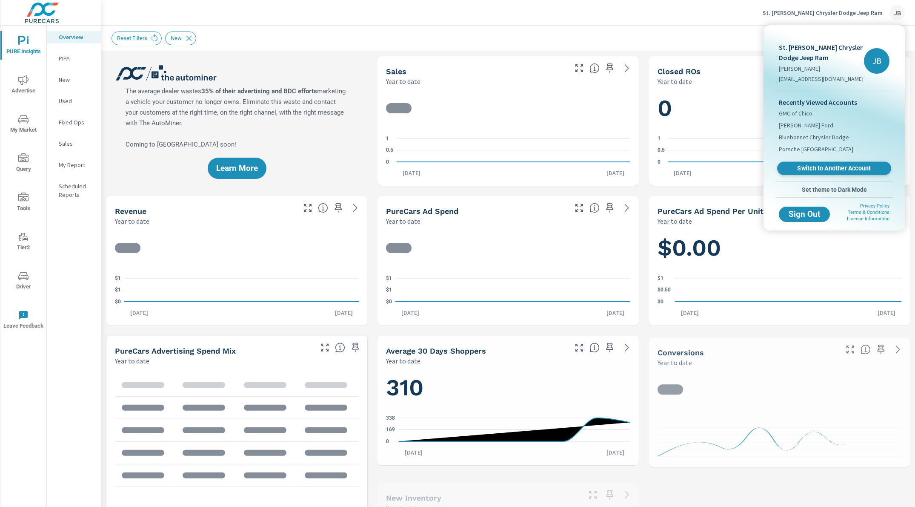
click at [816, 169] on span "Switch to Another Account" at bounding box center [834, 168] width 104 height 8
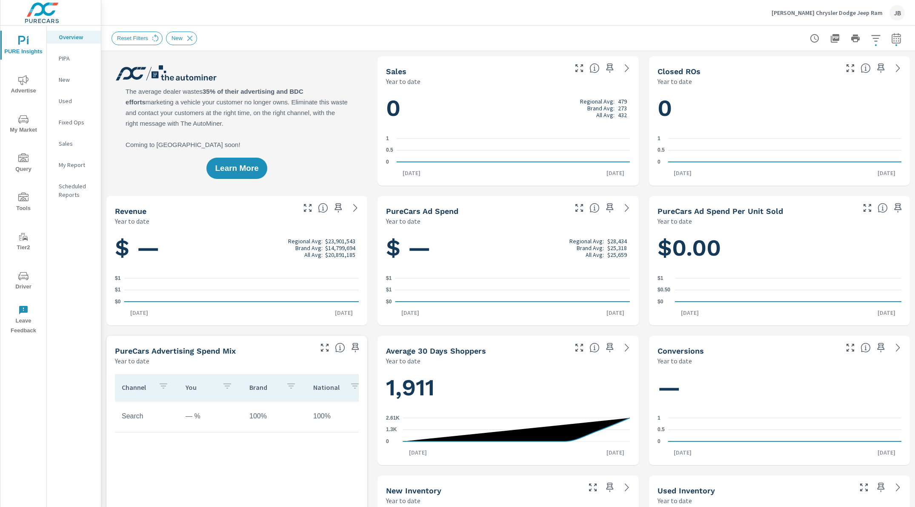
scroll to position [0, 0]
click at [21, 122] on icon "nav menu" at bounding box center [23, 119] width 10 height 8
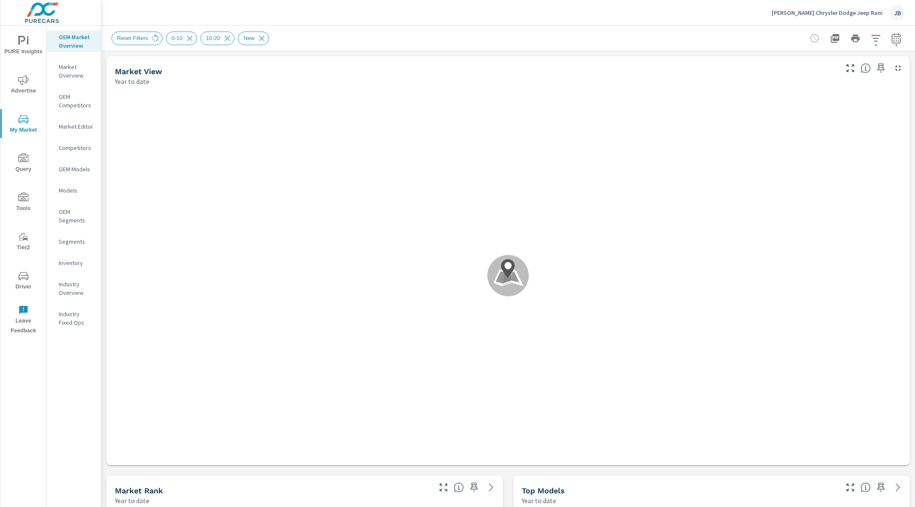
scroll to position [0, 0]
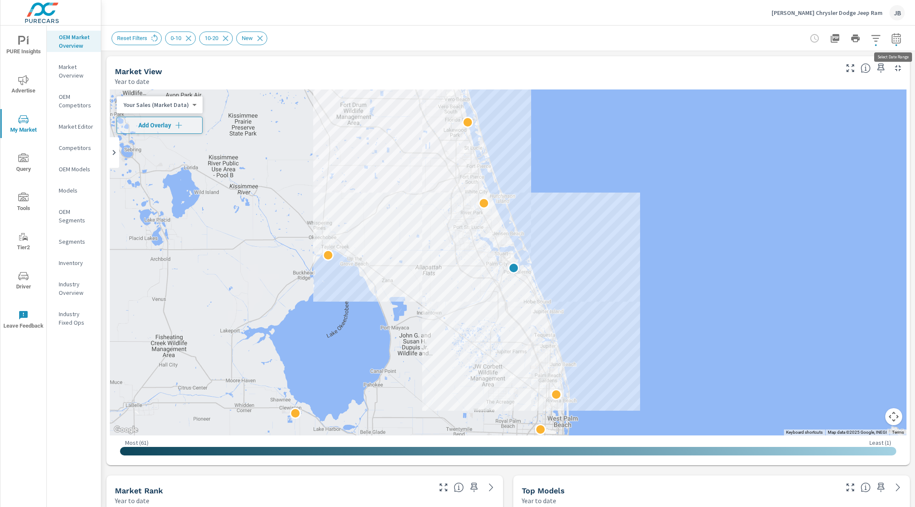
click at [896, 38] on icon "button" at bounding box center [896, 38] width 10 height 10
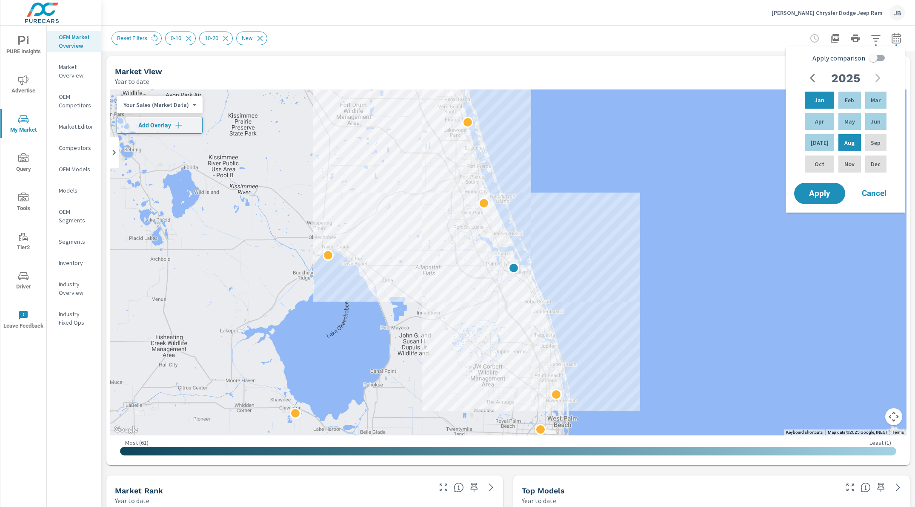
click at [896, 38] on icon "button" at bounding box center [896, 38] width 10 height 10
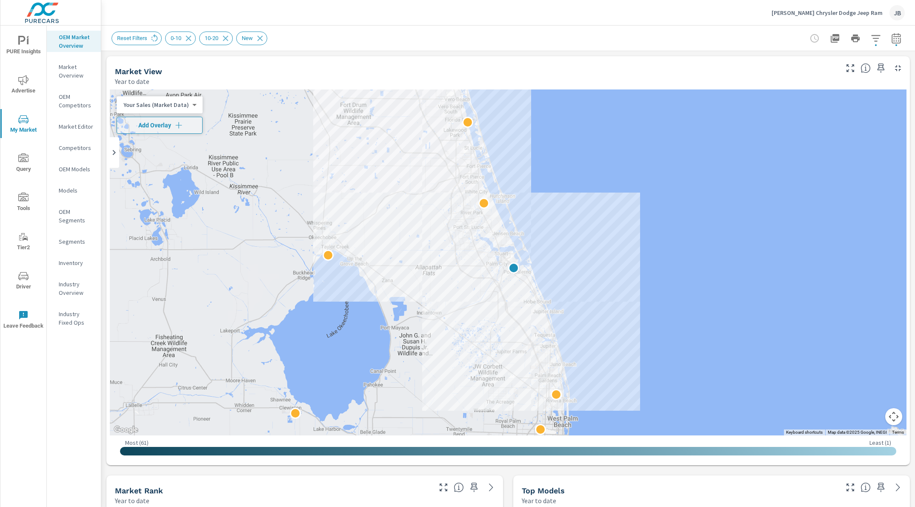
click at [684, 41] on div "Reset Filters 0-10 10-20 New" at bounding box center [449, 39] width 674 height 14
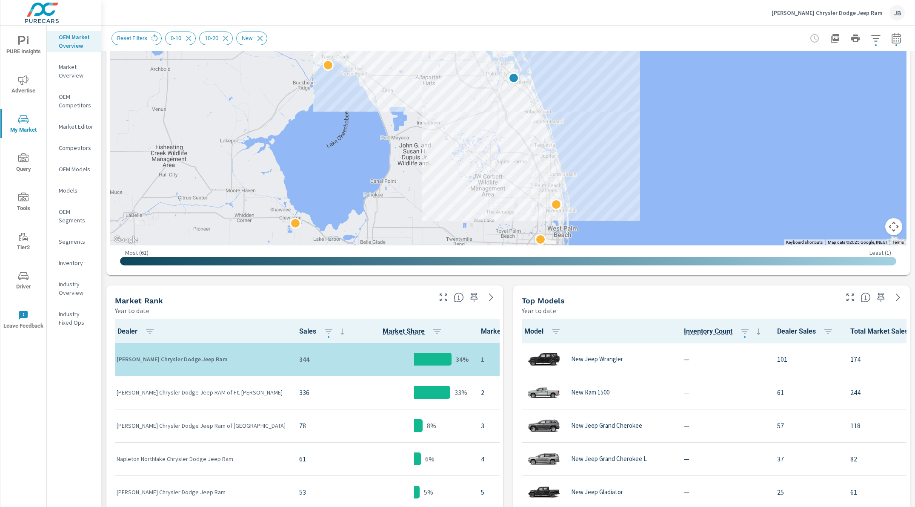
scroll to position [44, 0]
click at [508, 358] on div "Market View Year to date ← Move left → Move right ↑ Move up ↓ Move down + Zoom …" at bounding box center [508, 419] width 814 height 1117
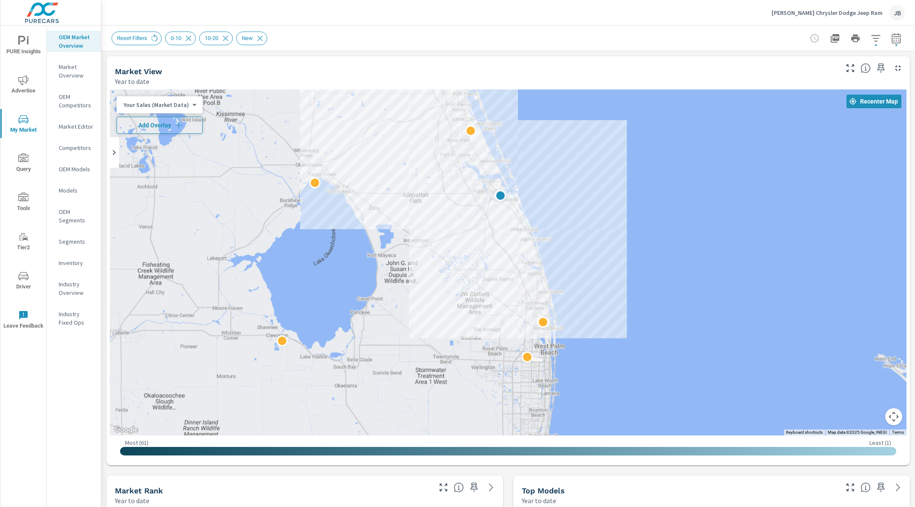
click at [182, 129] on icon "button" at bounding box center [179, 125] width 9 height 9
click at [516, 484] on div "Top Models Year to date" at bounding box center [676, 490] width 327 height 30
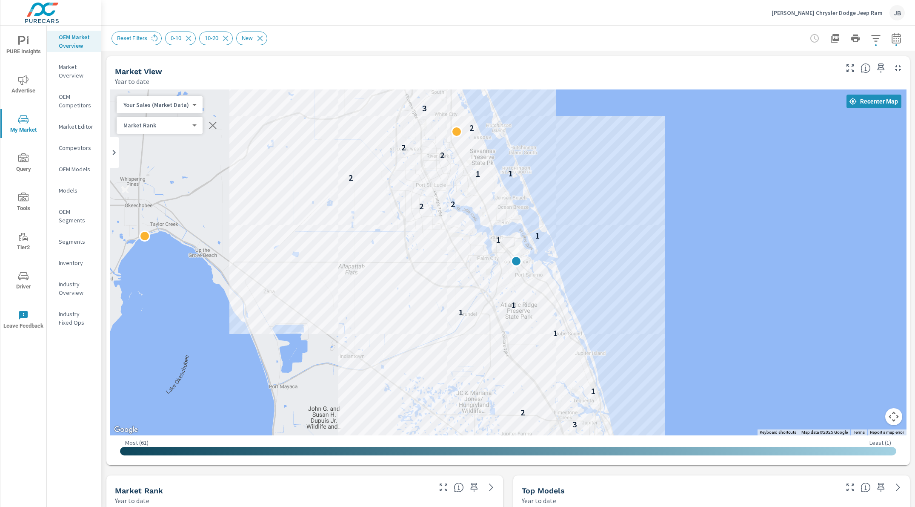
drag, startPoint x: 544, startPoint y: 166, endPoint x: 578, endPoint y: 248, distance: 88.0
click at [578, 248] on div "3 2 1 1 1 1 1 1 2 2 2 1 1 2 2 2 3 2" at bounding box center [508, 262] width 797 height 346
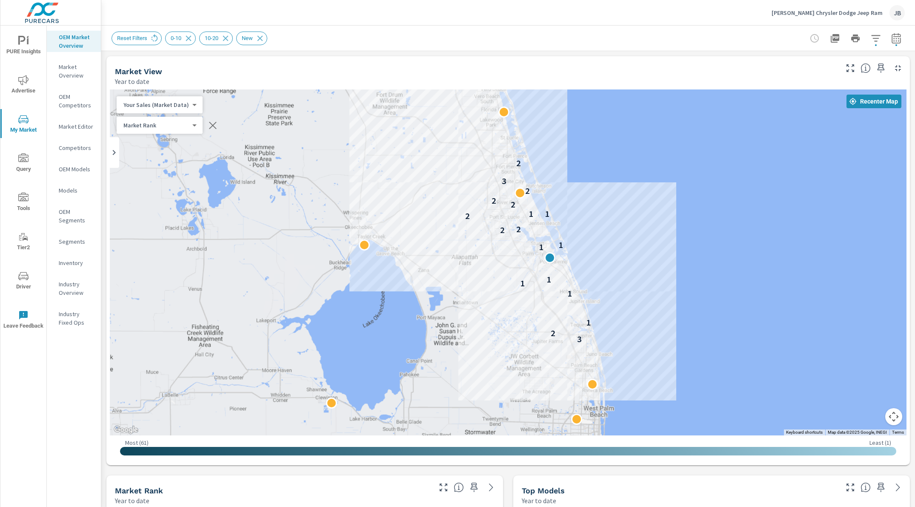
click at [24, 87] on span "Advertise" at bounding box center [23, 85] width 41 height 21
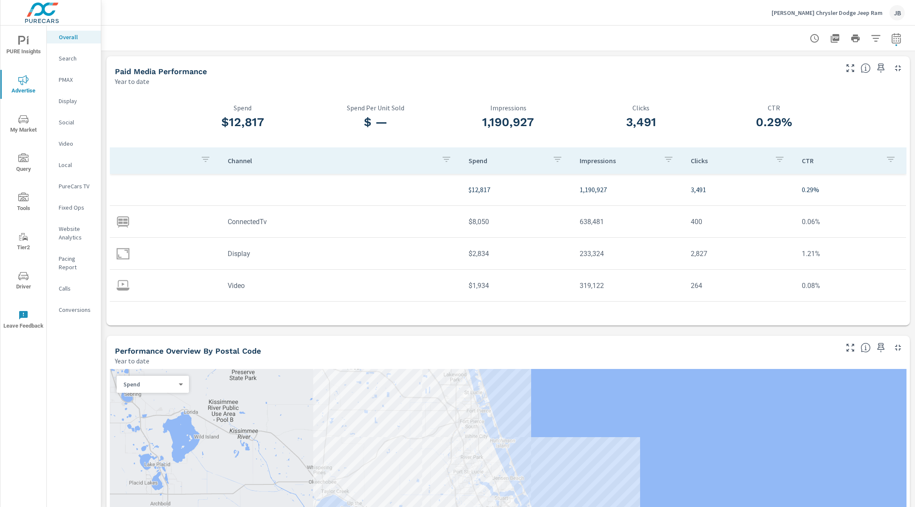
click at [395, 59] on div "Paid Media Performance Year to date" at bounding box center [473, 71] width 734 height 30
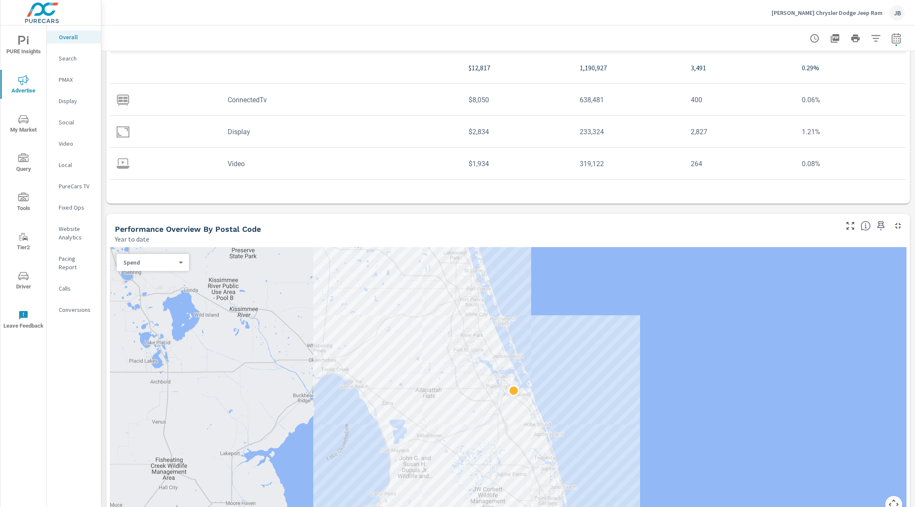
scroll to position [123, 0]
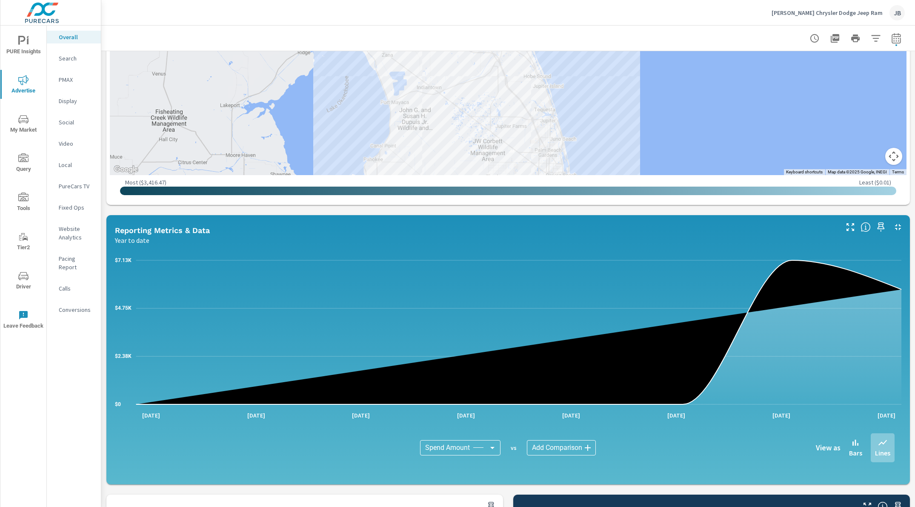
scroll to position [0, 0]
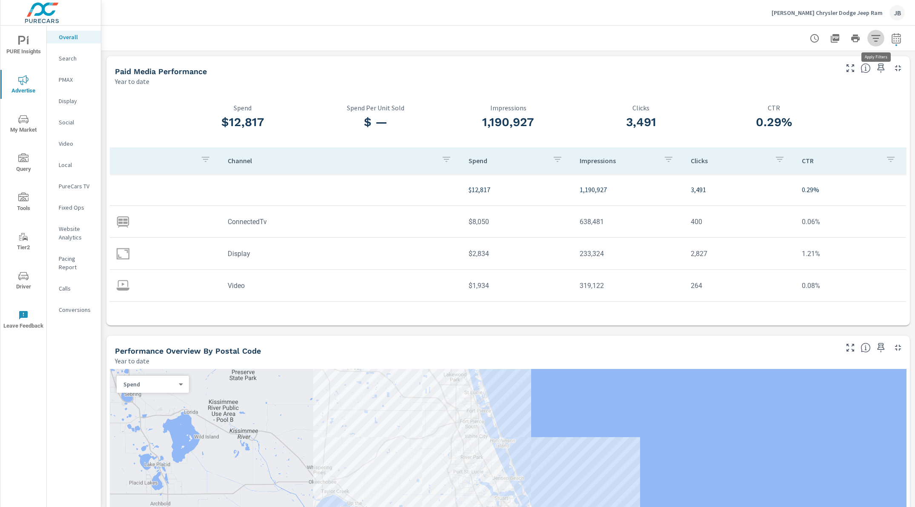
click at [878, 43] on button "button" at bounding box center [876, 38] width 17 height 17
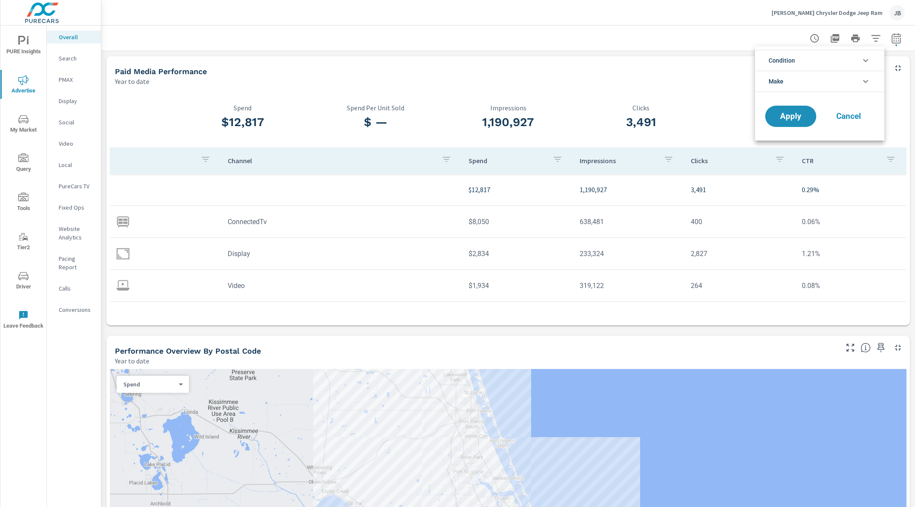
click at [895, 42] on div at bounding box center [457, 253] width 915 height 507
click at [897, 40] on icon "button" at bounding box center [896, 38] width 10 height 10
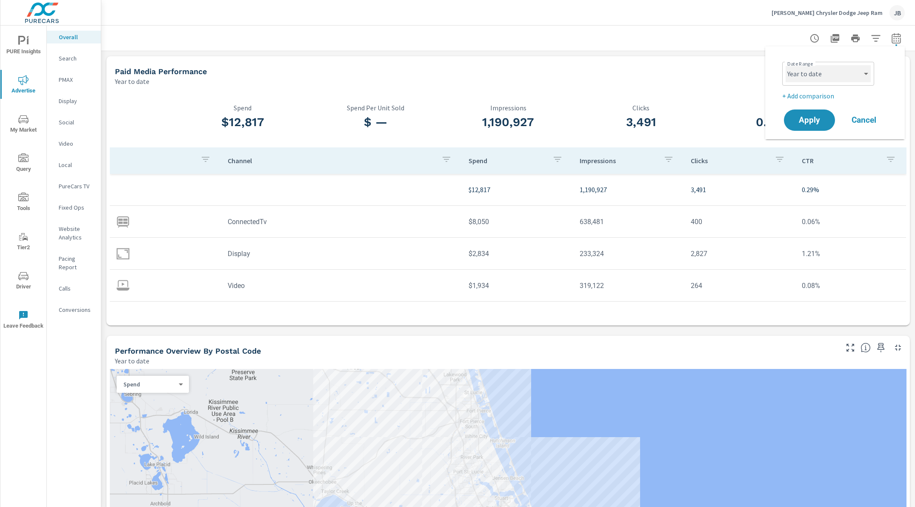
click at [832, 76] on select "Custom Yesterday Last week Last 7 days Last 14 days Last 30 days Last 45 days L…" at bounding box center [828, 73] width 85 height 17
click at [786, 65] on select "Custom Yesterday Last week Last 7 days Last 14 days Last 30 days Last 45 days L…" at bounding box center [828, 73] width 85 height 17
select select "Last 2 months"
click at [811, 119] on span "Apply" at bounding box center [809, 120] width 35 height 8
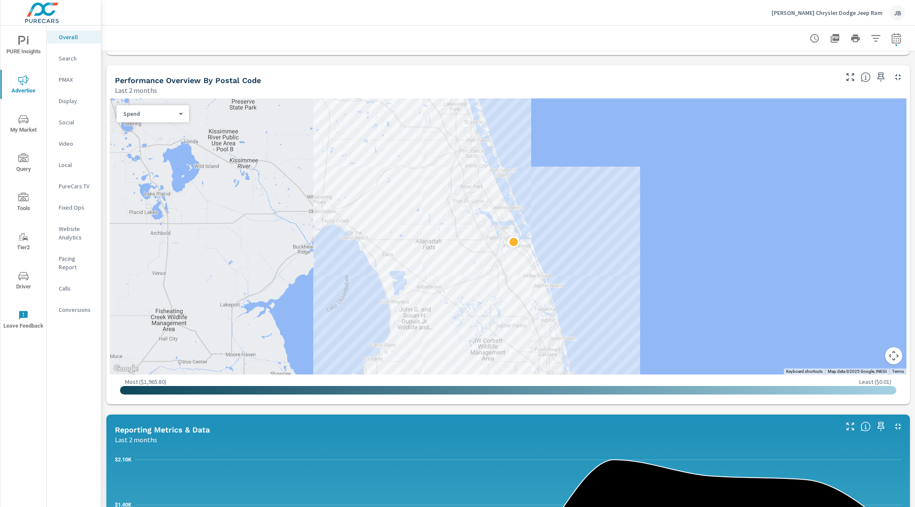
scroll to position [543, 0]
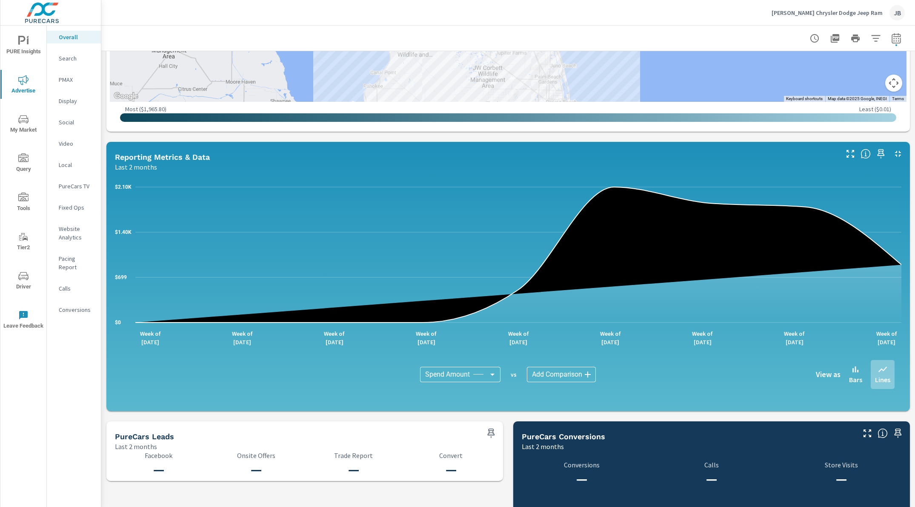
click at [110, 412] on div "Paid Media Performance Last 2 months $7,131 Spend $ — Spend Per Unit Sold 674,5…" at bounding box center [508, 101] width 814 height 1187
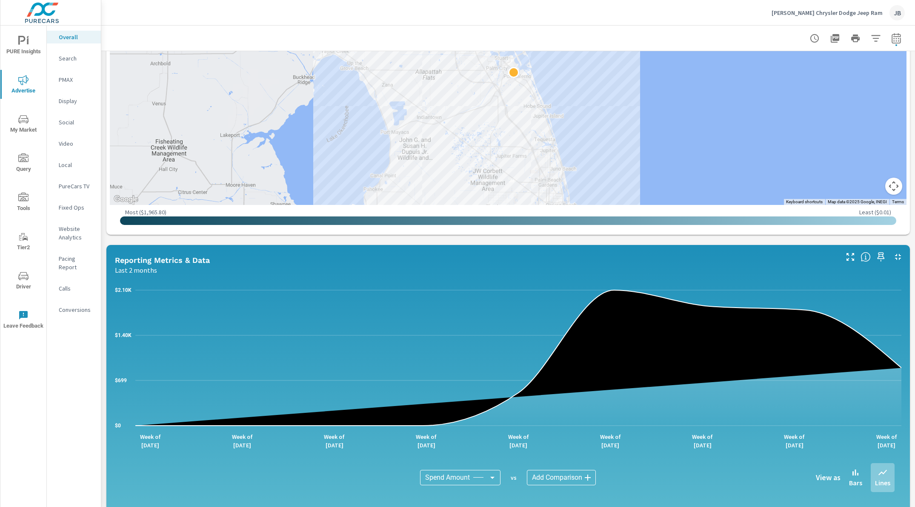
scroll to position [0, 0]
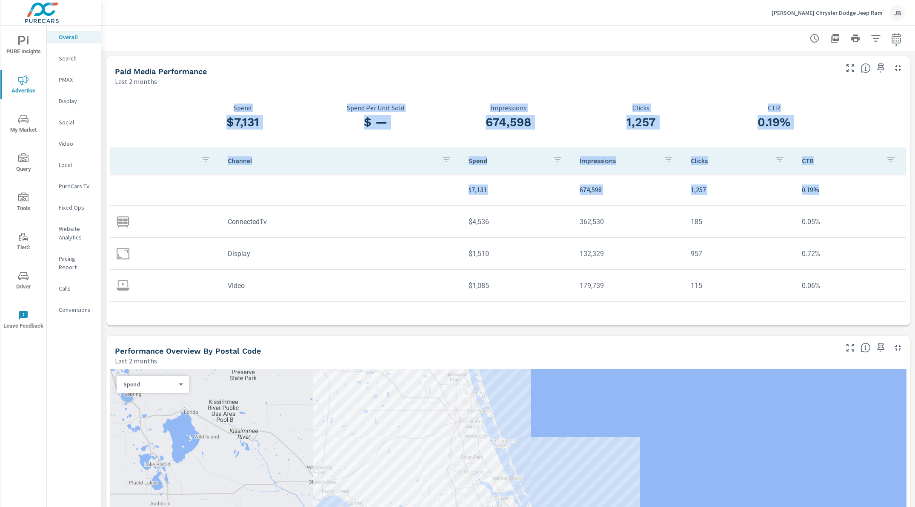
drag, startPoint x: 267, startPoint y: 123, endPoint x: 855, endPoint y: 307, distance: 616.4
click at [855, 307] on div "$7,131 Spend $ — Spend Per Unit Sold 674,598 Impressions 1,257 Clicks 0.19% CTR…" at bounding box center [508, 205] width 797 height 232
click at [855, 307] on div "Channel Spend Impressions Clicks CTR $7,131 674,598 1,257 0.19% ConnectedTv $4,…" at bounding box center [508, 227] width 797 height 161
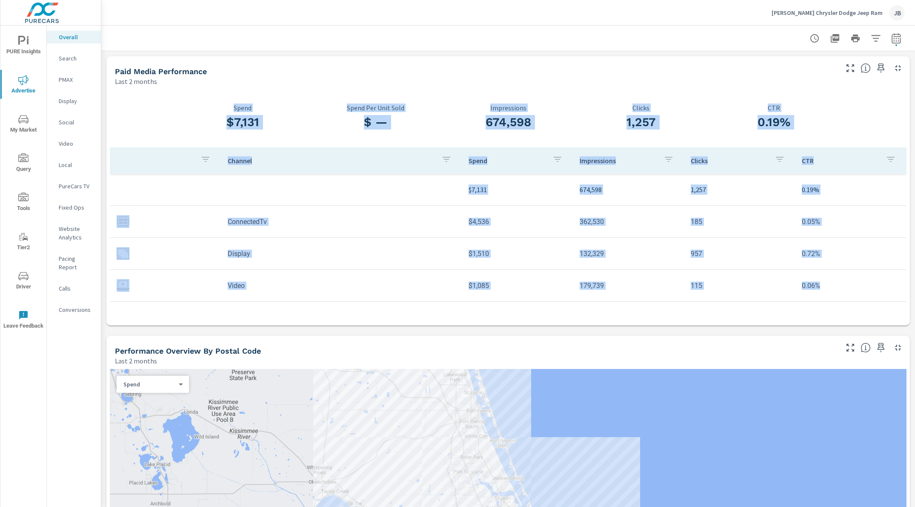
drag, startPoint x: 800, startPoint y: 283, endPoint x: 211, endPoint y: 115, distance: 612.4
click at [211, 115] on div "$7,131 Spend $ — Spend Per Unit Sold 674,598 Impressions 1,257 Clicks 0.19% CTR…" at bounding box center [508, 205] width 797 height 232
click at [211, 115] on h3 "$7,131" at bounding box center [242, 122] width 133 height 14
drag, startPoint x: 211, startPoint y: 115, endPoint x: 888, endPoint y: 290, distance: 699.2
click at [888, 290] on div "$7,131 Spend $ — Spend Per Unit Sold 674,598 Impressions 1,257 Clicks 0.19% CTR…" at bounding box center [508, 205] width 797 height 232
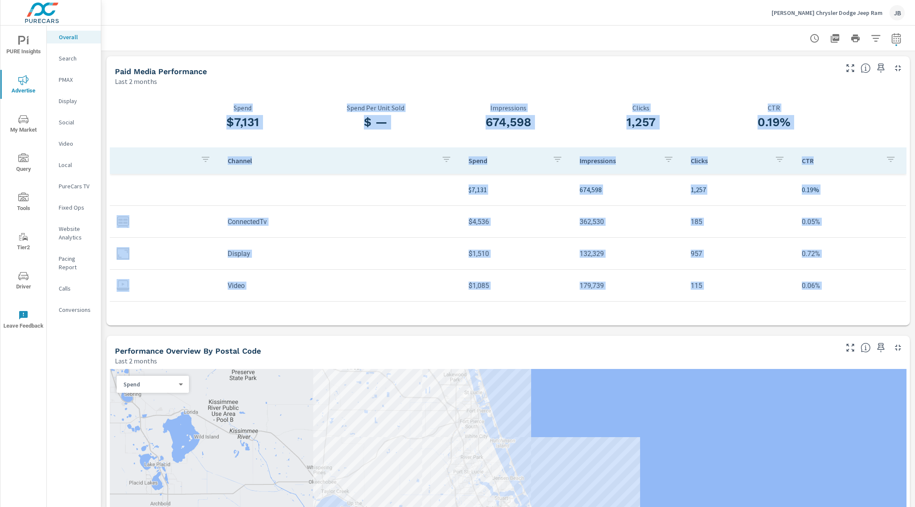
click at [888, 290] on td "0.06%" at bounding box center [850, 286] width 111 height 22
drag, startPoint x: 888, startPoint y: 290, endPoint x: 372, endPoint y: 73, distance: 560.0
click at [372, 73] on div "Paid Media Performance Last 2 months $7,131 Spend $ — Spend Per Unit Sold 674,5…" at bounding box center [508, 190] width 804 height 269
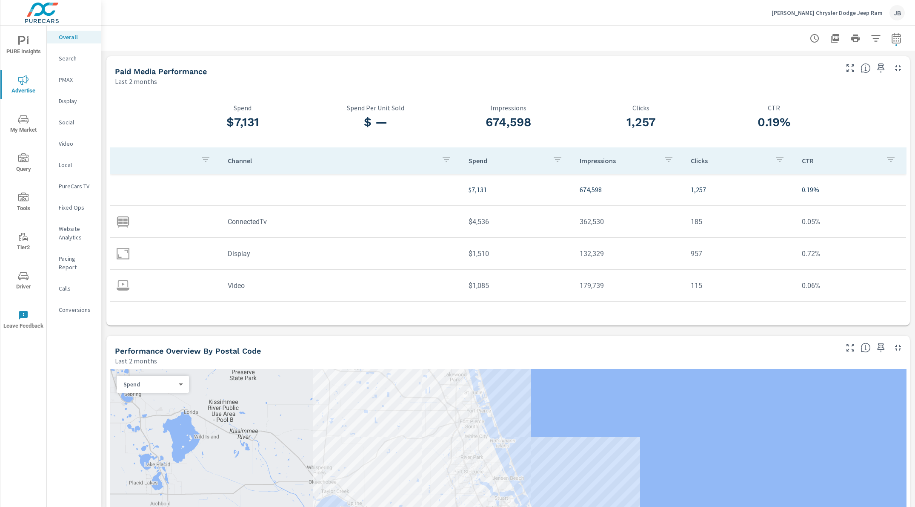
click at [372, 73] on div "Paid Media Performance" at bounding box center [476, 71] width 722 height 10
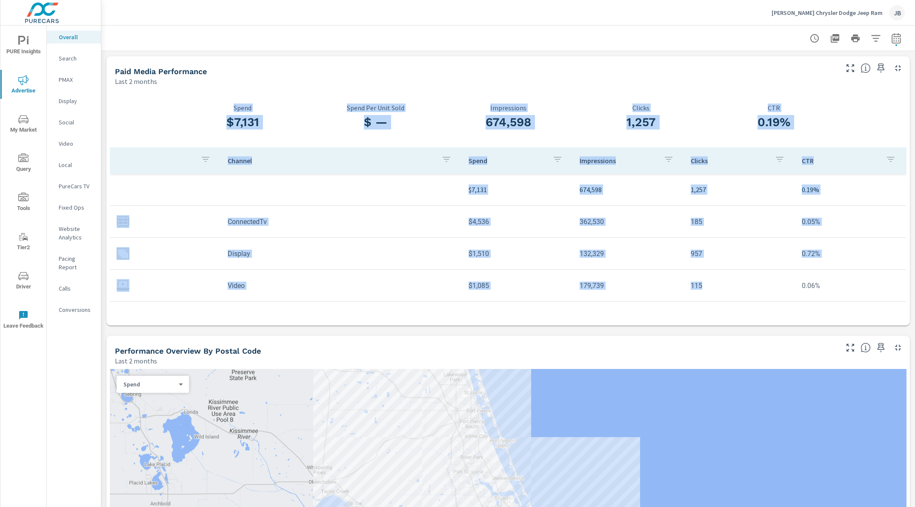
drag, startPoint x: 429, startPoint y: 95, endPoint x: 789, endPoint y: 297, distance: 413.0
click at [780, 297] on div "Paid Media Performance Last 2 months $7,131 Spend $ — Spend Per Unit Sold 674,5…" at bounding box center [508, 190] width 804 height 269
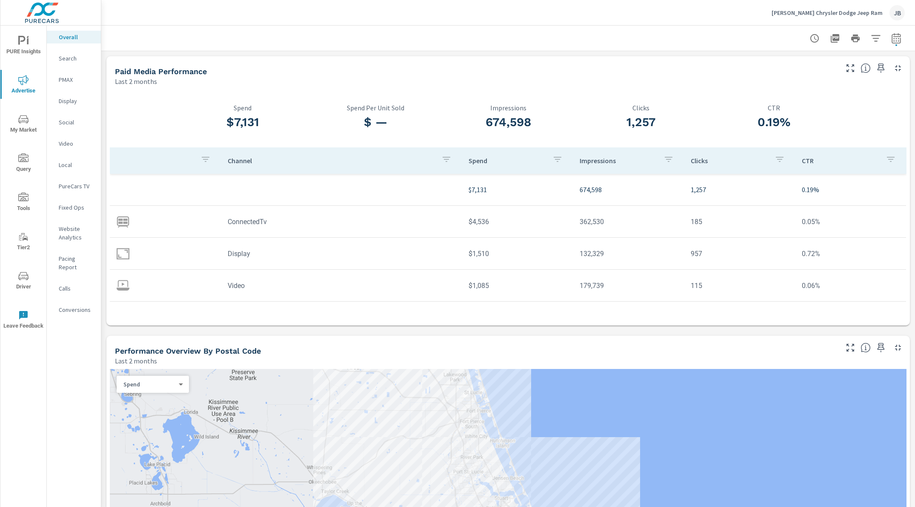
click at [798, 296] on tr "Video $1,085 179,739 115 0.06%" at bounding box center [508, 285] width 796 height 32
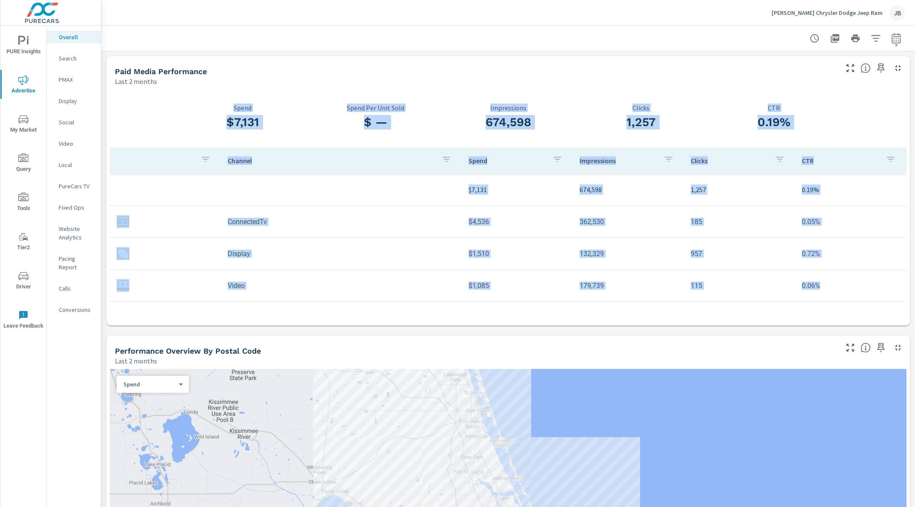
drag, startPoint x: 636, startPoint y: 180, endPoint x: 403, endPoint y: 84, distance: 251.2
click at [404, 84] on div "Paid Media Performance Last 2 months $7,131 Spend $ — Spend Per Unit Sold 674,5…" at bounding box center [508, 190] width 804 height 269
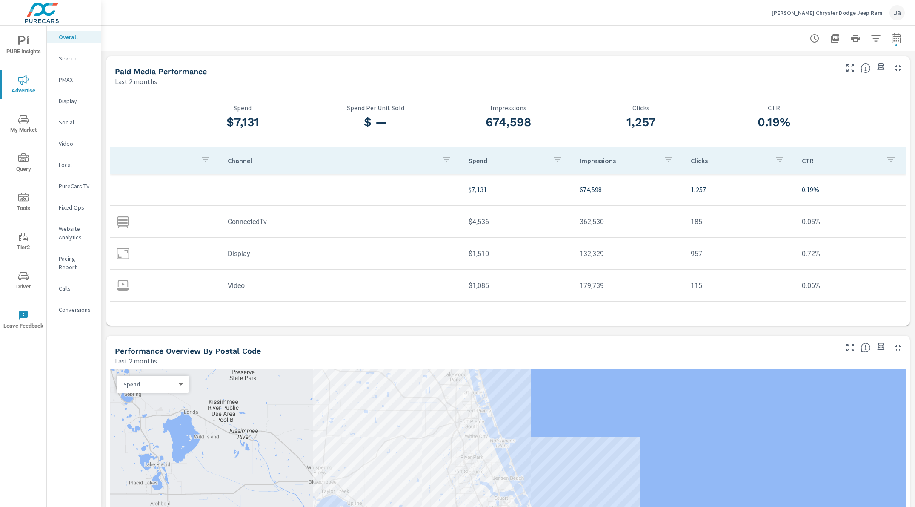
click at [403, 84] on div "Last 2 months" at bounding box center [476, 81] width 722 height 10
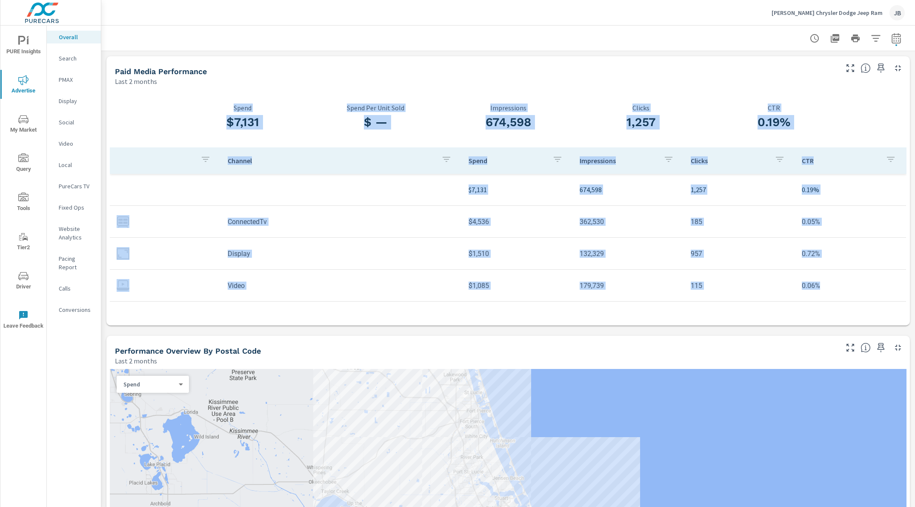
drag, startPoint x: 587, startPoint y: 143, endPoint x: 862, endPoint y: 300, distance: 317.4
click at [862, 300] on div "Paid Media Performance Last 2 months $7,131 Spend $ — Spend Per Unit Sold 674,5…" at bounding box center [508, 190] width 804 height 269
click at [863, 293] on td "0.06%" at bounding box center [850, 286] width 111 height 22
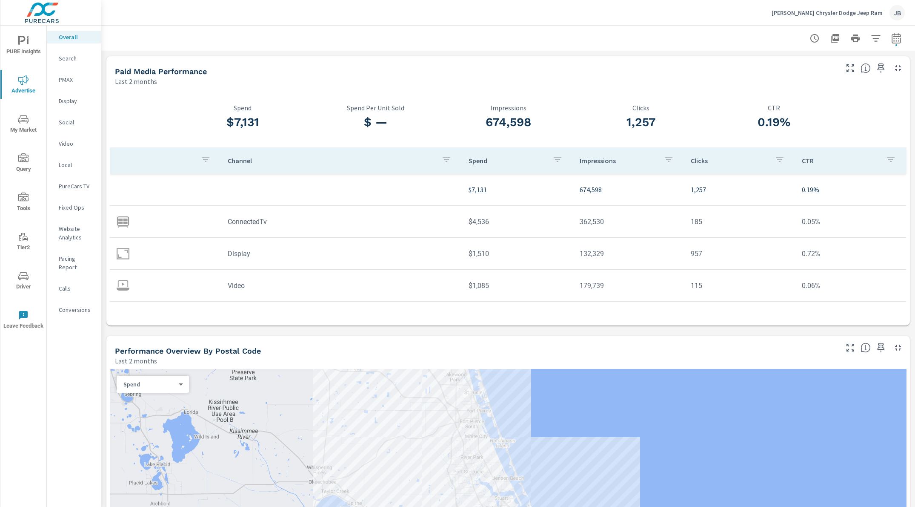
click at [79, 70] on nav "Overall Search PMAX Display Social Video Local PureCars TV Fixed Ops Website An…" at bounding box center [74, 177] width 54 height 302
click at [72, 75] on p "PMAX" at bounding box center [76, 79] width 35 height 9
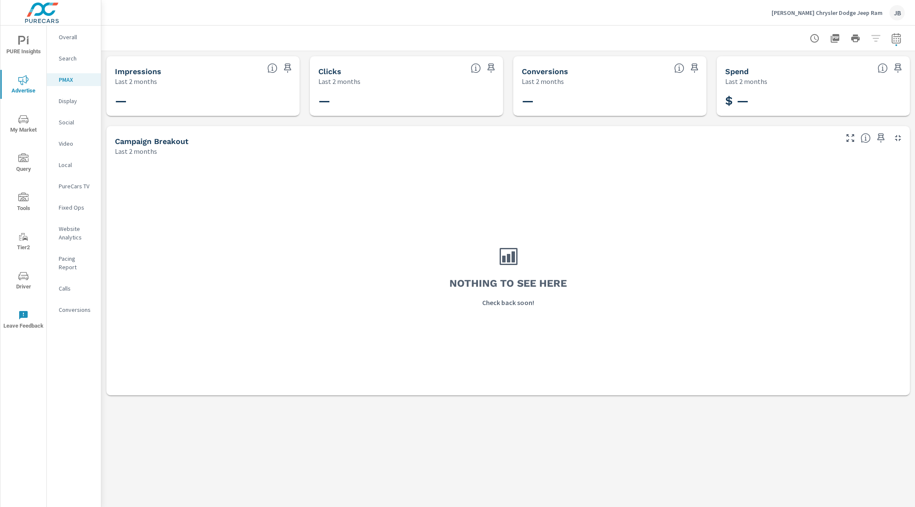
click at [69, 142] on p "Video" at bounding box center [76, 143] width 35 height 9
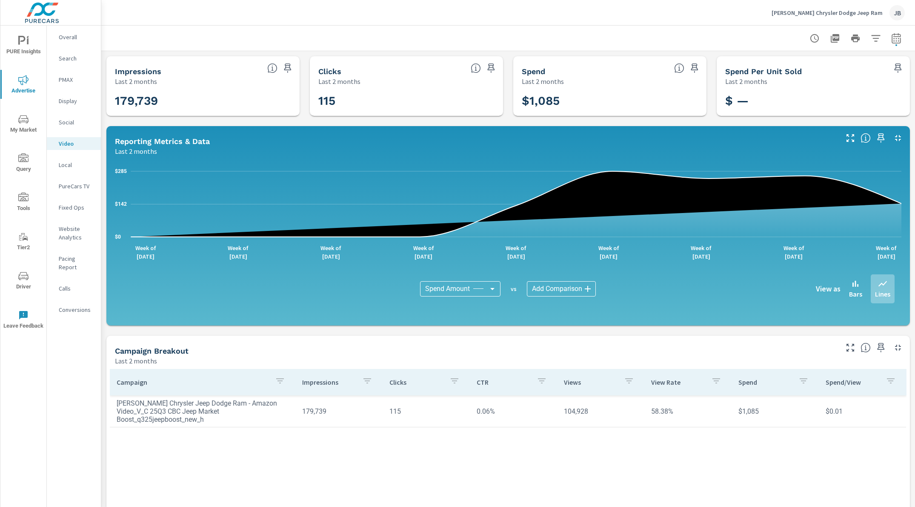
drag, startPoint x: 136, startPoint y: 73, endPoint x: 461, endPoint y: 95, distance: 326.0
click at [459, 95] on div "Impressions Last 2 months 179,739 Clicks Last 2 months 115 Spend Last 2 months …" at bounding box center [508, 330] width 814 height 559
drag, startPoint x: 550, startPoint y: 95, endPoint x: 163, endPoint y: 49, distance: 389.7
click at [163, 49] on div "Video Performance Wallace Chrysler Dodge Jeep Ram Report date range: Jun 01, 20…" at bounding box center [508, 318] width 814 height 584
click at [163, 49] on div at bounding box center [508, 38] width 793 height 25
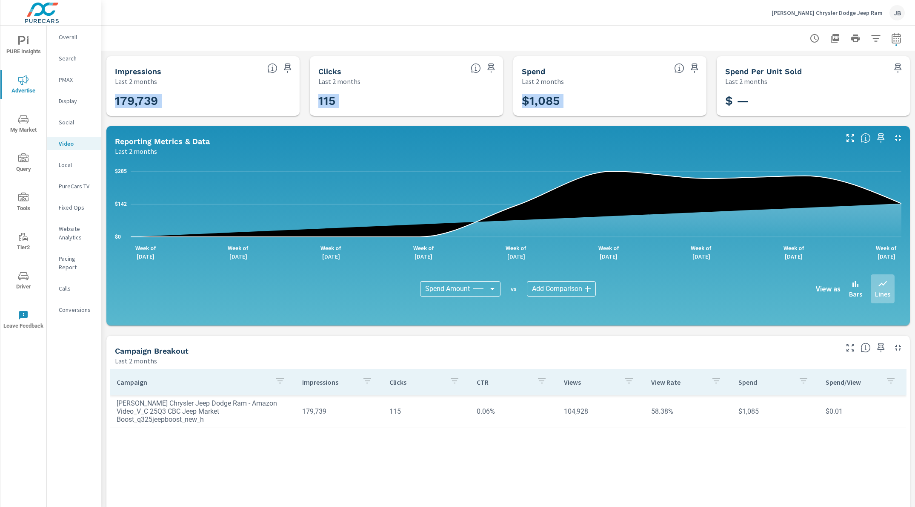
drag, startPoint x: 723, startPoint y: 71, endPoint x: 587, endPoint y: 35, distance: 141.1
click at [587, 35] on div "Video Performance Wallace Chrysler Dodge Jeep Ram Report date range: Jun 01, 20…" at bounding box center [508, 318] width 814 height 584
click at [587, 35] on div at bounding box center [508, 38] width 793 height 25
drag, startPoint x: 120, startPoint y: 351, endPoint x: 434, endPoint y: 450, distance: 329.4
click at [430, 450] on div "Campaign Breakout Last 2 months Campaign Impressions Clicks CTR Views View Rate…" at bounding box center [508, 469] width 804 height 269
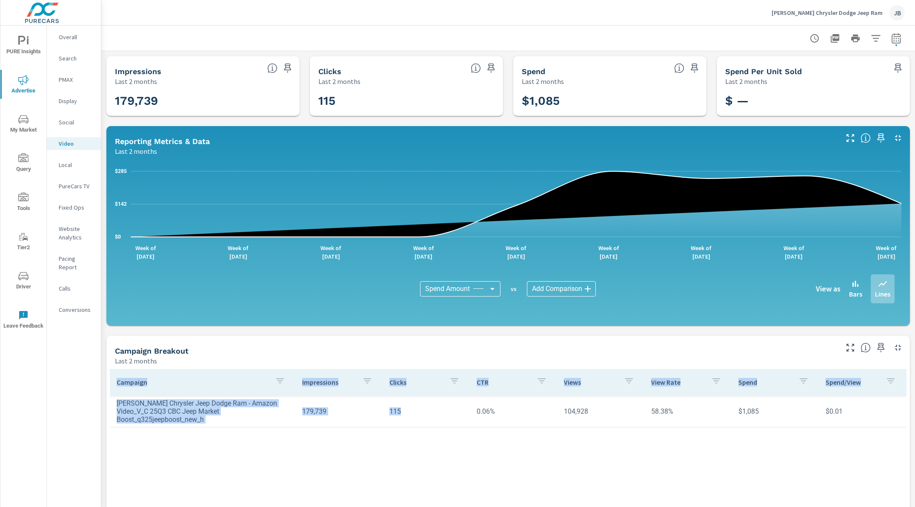
drag, startPoint x: 448, startPoint y: 450, endPoint x: 208, endPoint y: 349, distance: 261.1
click at [208, 349] on div "Campaign Breakout Last 2 months Campaign Impressions Clicks CTR Views View Rate…" at bounding box center [508, 469] width 804 height 269
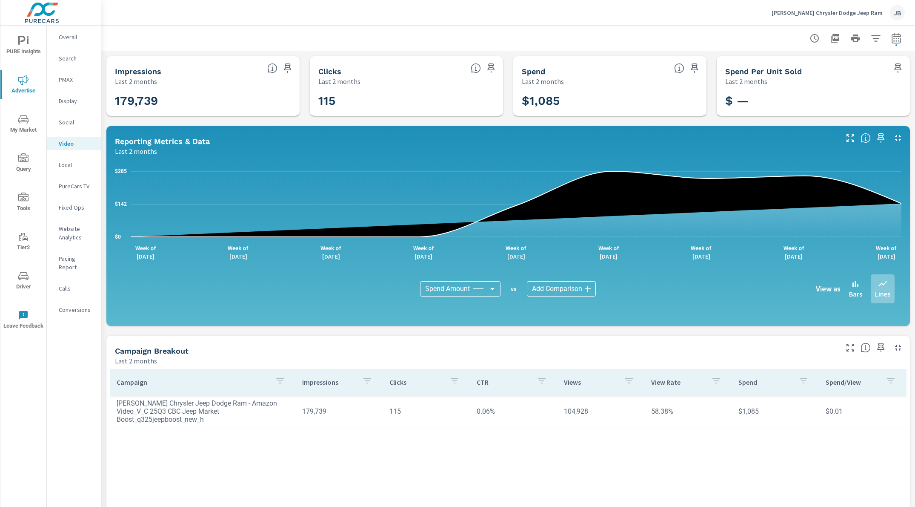
click at [208, 349] on div "Campaign Breakout" at bounding box center [476, 351] width 722 height 10
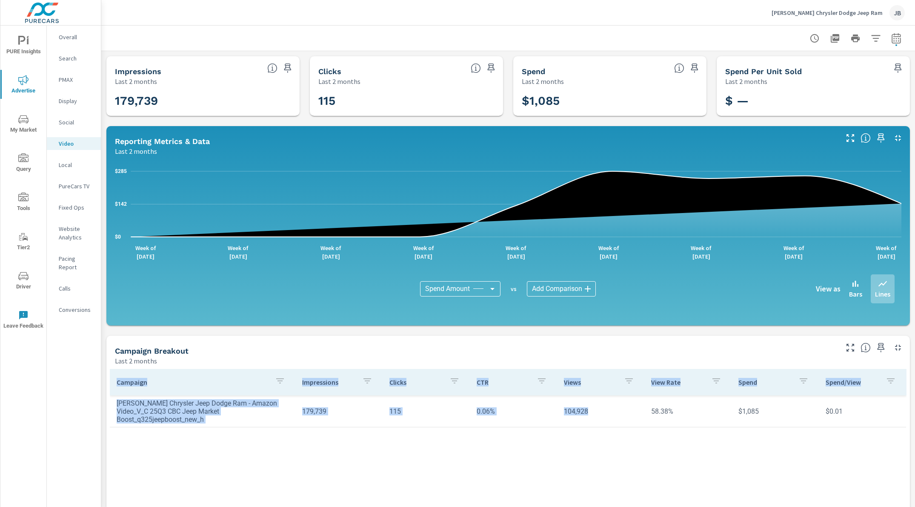
drag, startPoint x: 377, startPoint y: 405, endPoint x: 573, endPoint y: 481, distance: 209.6
click at [573, 481] on div "Campaign Breakout Last 2 months Campaign Impressions Clicks CTR Views View Rate…" at bounding box center [508, 469] width 804 height 269
drag, startPoint x: 573, startPoint y: 481, endPoint x: 592, endPoint y: 468, distance: 23.6
click at [573, 481] on div "Campaign Impressions Clicks CTR Views View Rate Spend Spend/View Wallace Chrysl…" at bounding box center [508, 479] width 797 height 220
drag, startPoint x: 671, startPoint y: 469, endPoint x: 483, endPoint y: 358, distance: 218.1
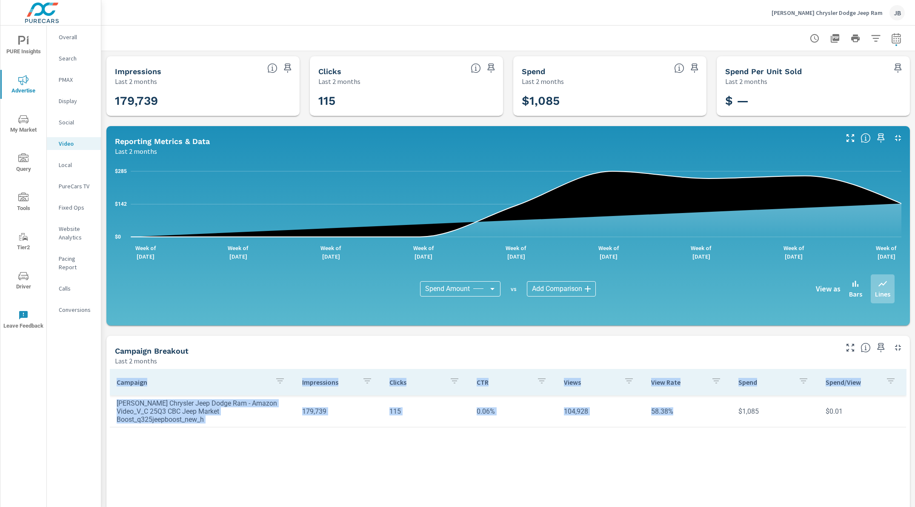
click at [483, 358] on div "Campaign Breakout Last 2 months Campaign Impressions Clicks CTR Views View Rate…" at bounding box center [508, 469] width 804 height 269
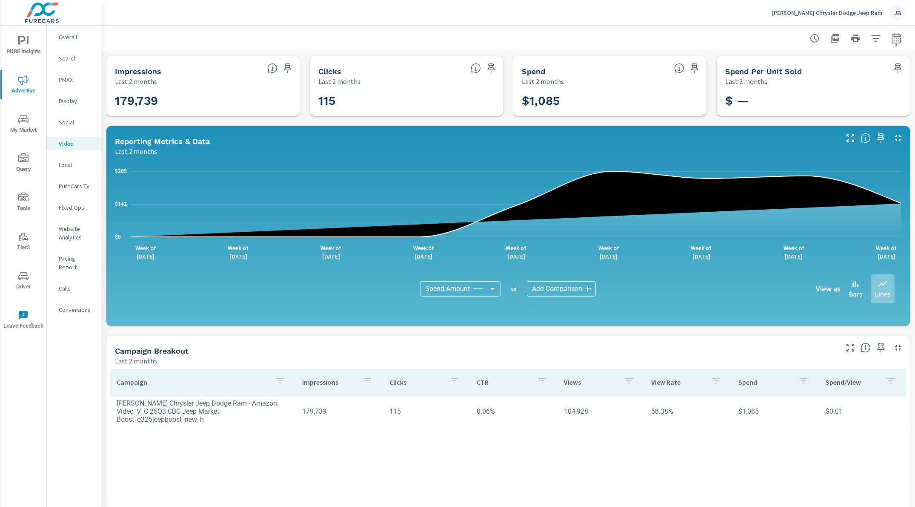
click at [483, 358] on div "Last 2 months" at bounding box center [476, 360] width 722 height 10
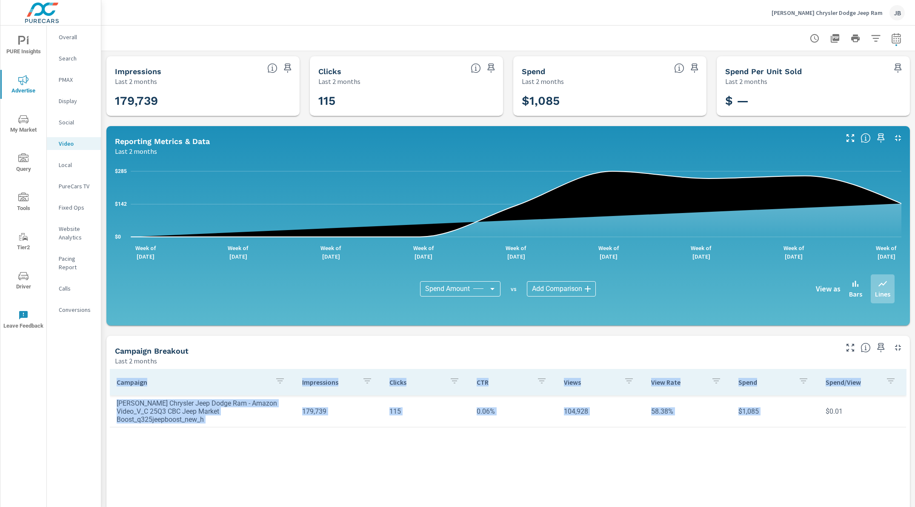
drag, startPoint x: 483, startPoint y: 358, endPoint x: 749, endPoint y: 473, distance: 289.7
click at [749, 473] on div "Campaign Breakout Last 2 months Campaign Impressions Clicks CTR Views View Rate…" at bounding box center [508, 469] width 804 height 269
click at [749, 473] on div "Campaign Impressions Clicks CTR Views View Rate Spend Spend/View Wallace Chrysl…" at bounding box center [508, 479] width 797 height 220
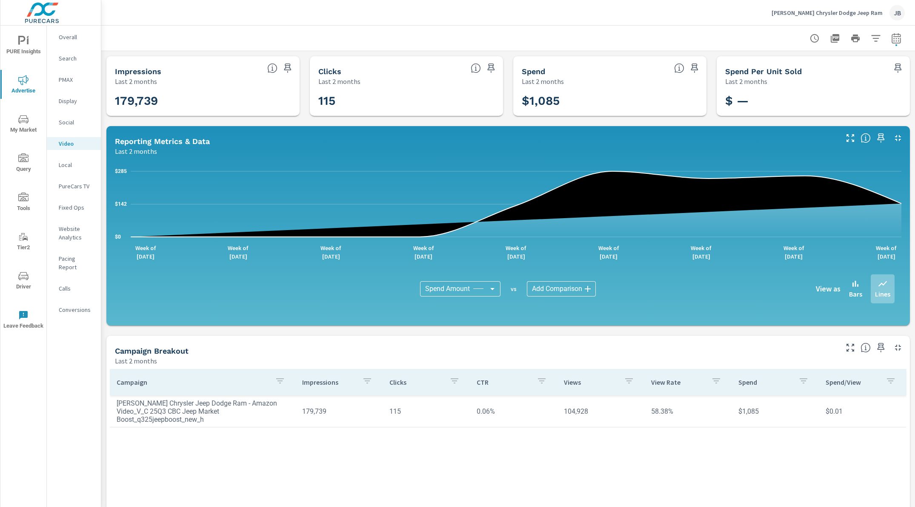
drag, startPoint x: 172, startPoint y: 357, endPoint x: 130, endPoint y: 339, distance: 45.6
click at [130, 339] on div "Campaign Breakout Last 2 months" at bounding box center [473, 350] width 734 height 30
click at [131, 348] on h5 "Campaign Breakout" at bounding box center [152, 350] width 74 height 9
